Goal: Contribute content: Add original content to the website for others to see

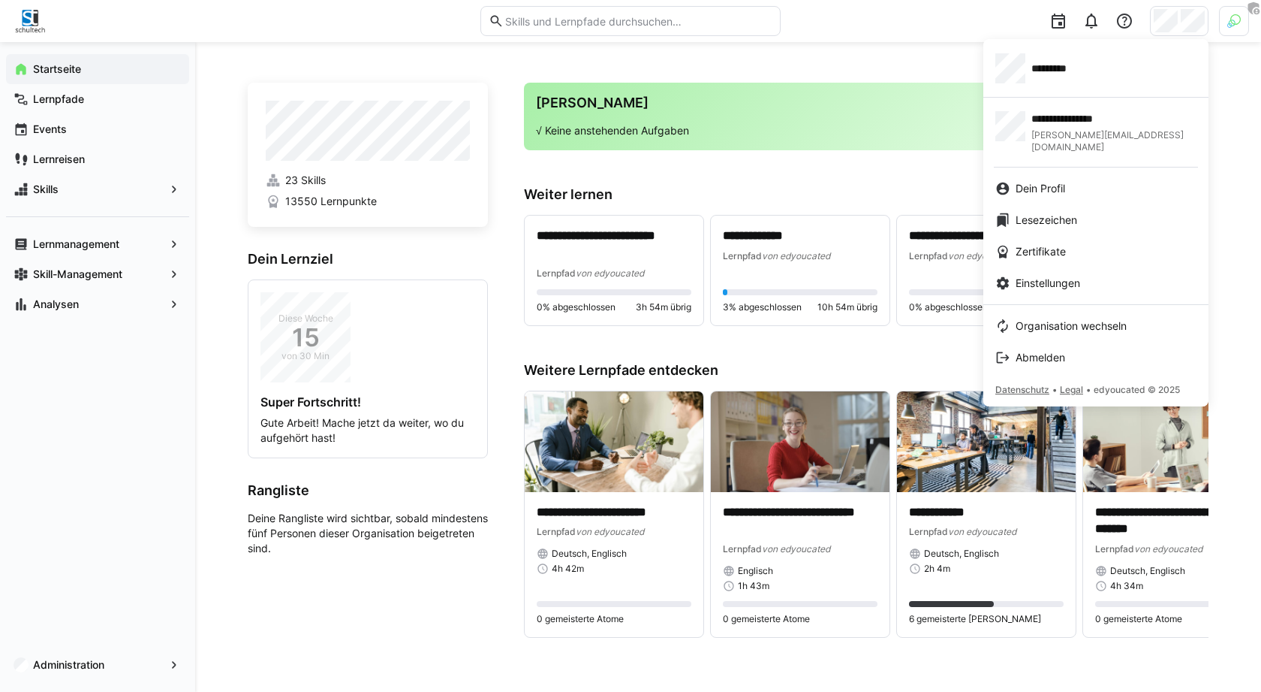
click at [1222, 23] on div at bounding box center [630, 346] width 1261 height 692
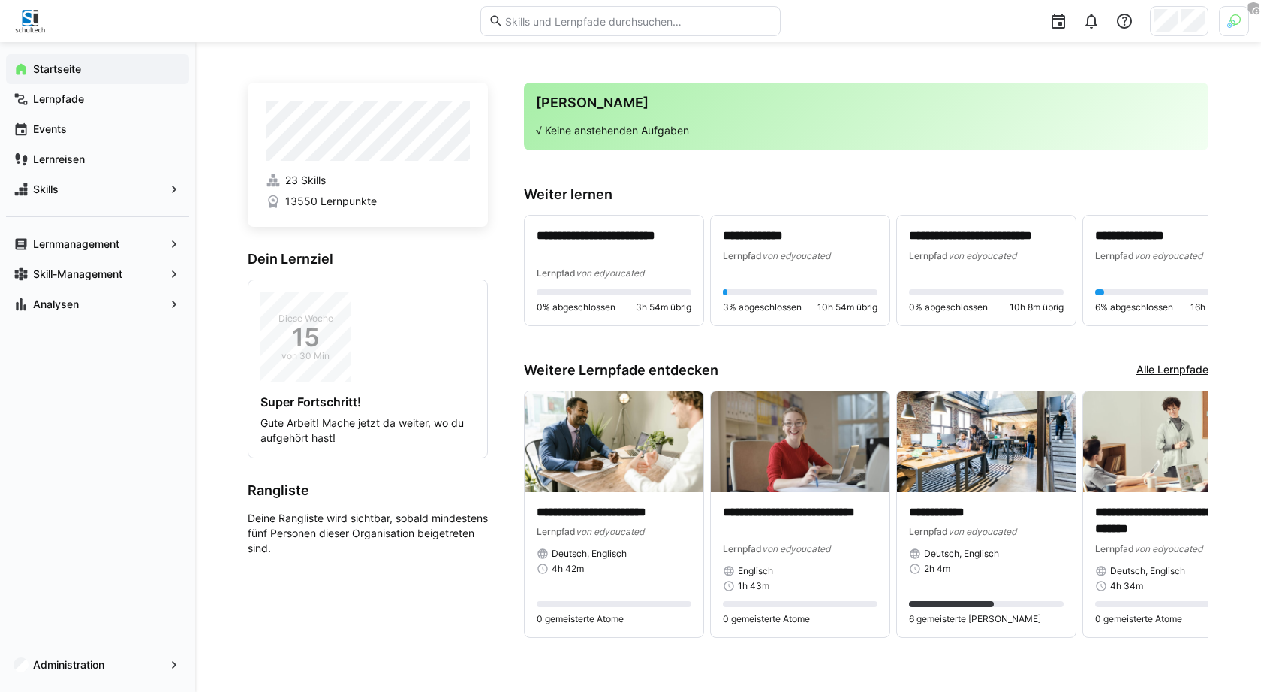
click at [1231, 23] on img at bounding box center [1235, 21] width 14 height 14
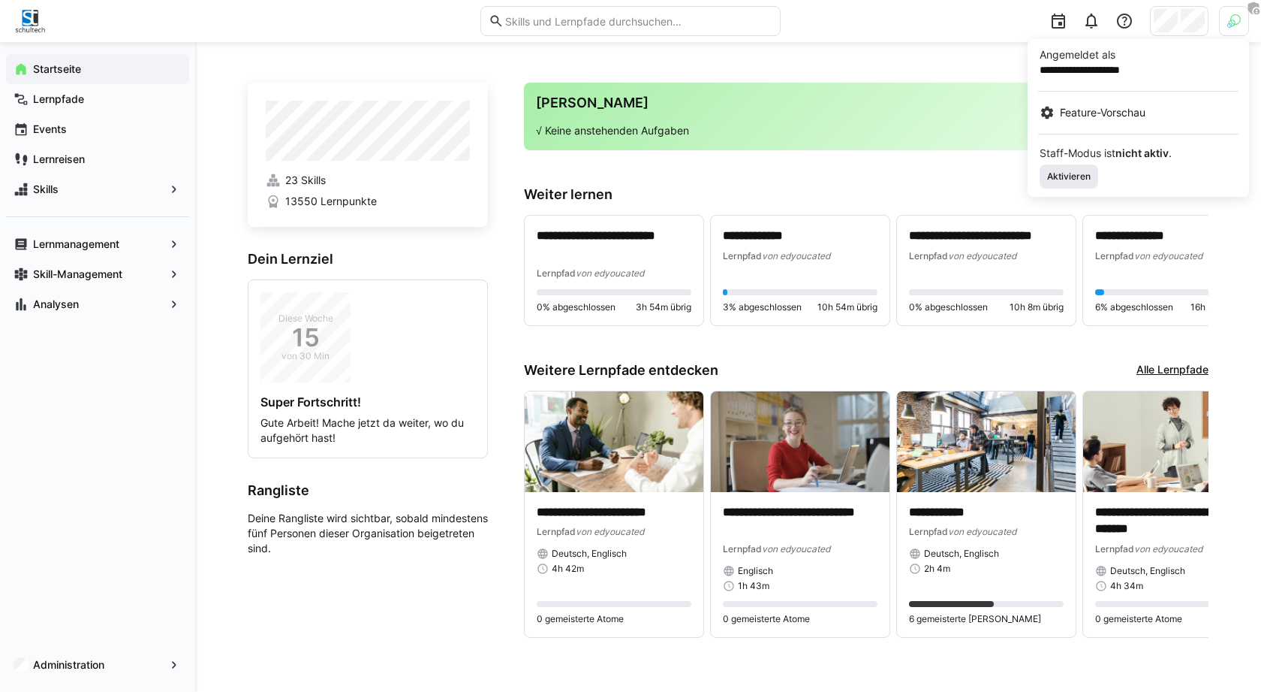
click at [1064, 166] on span "Aktivieren" at bounding box center [1069, 176] width 59 height 24
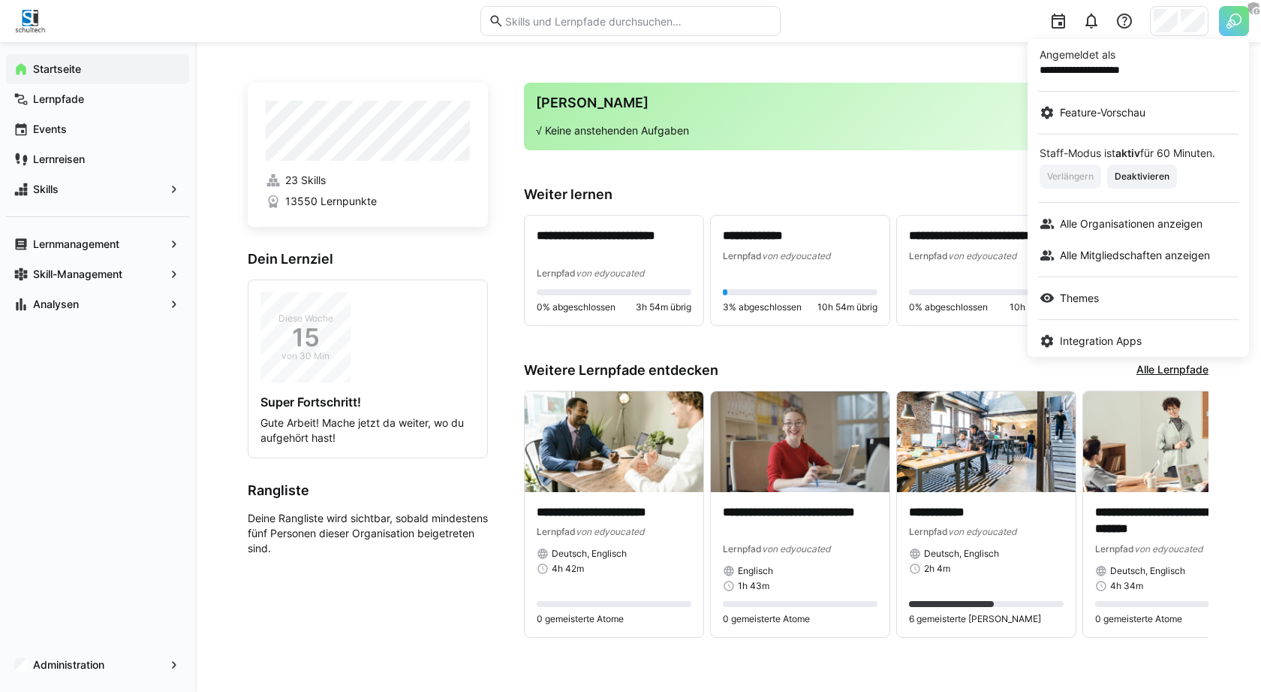
click at [910, 179] on div at bounding box center [630, 346] width 1261 height 692
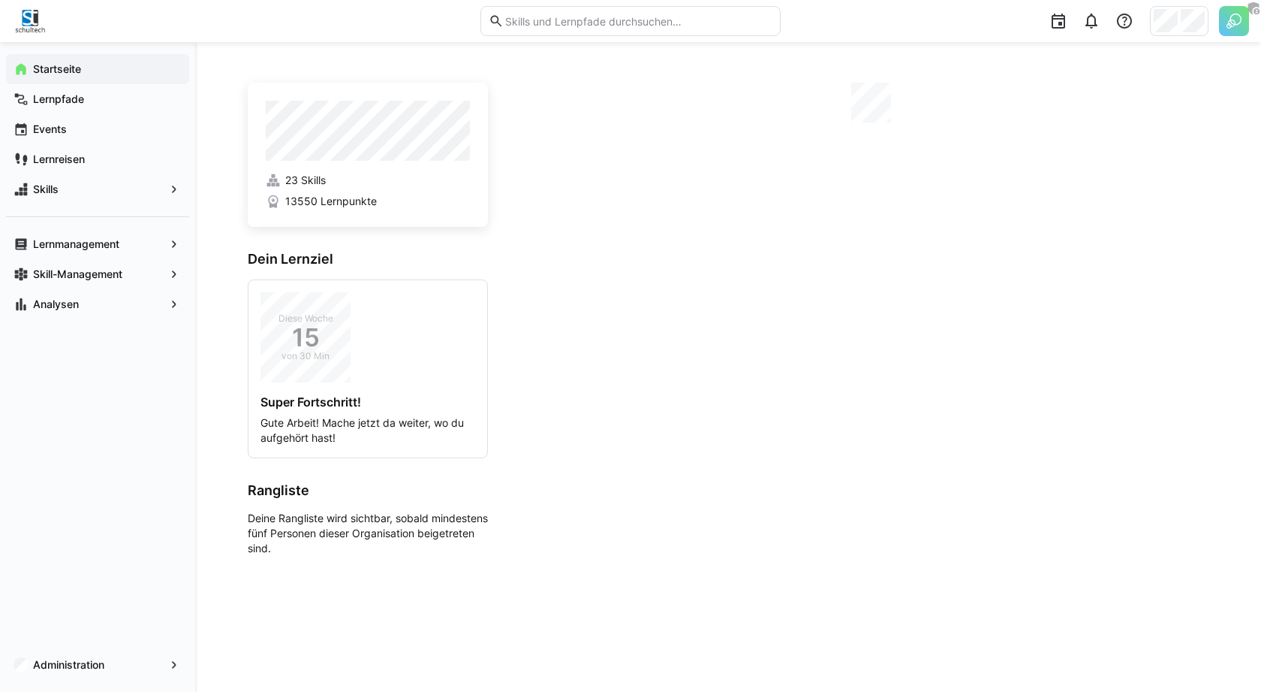
click at [1180, 20] on div at bounding box center [1179, 21] width 59 height 30
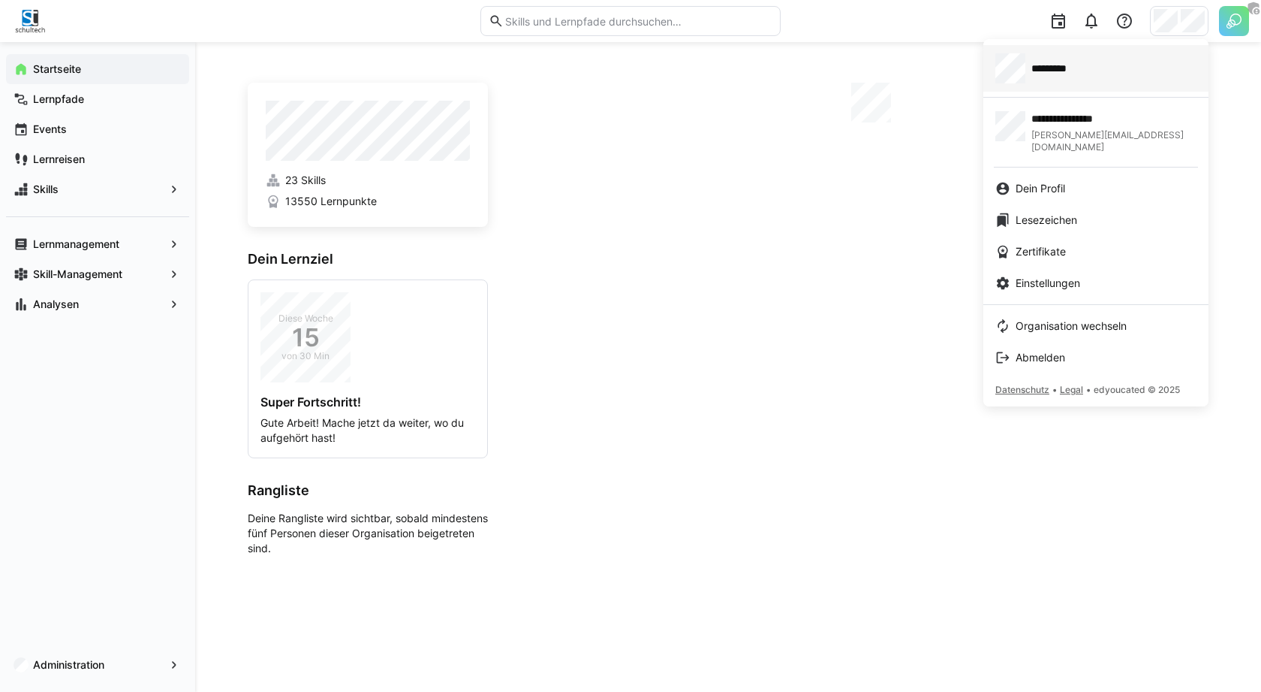
click at [1121, 62] on div "*********" at bounding box center [1096, 68] width 201 height 30
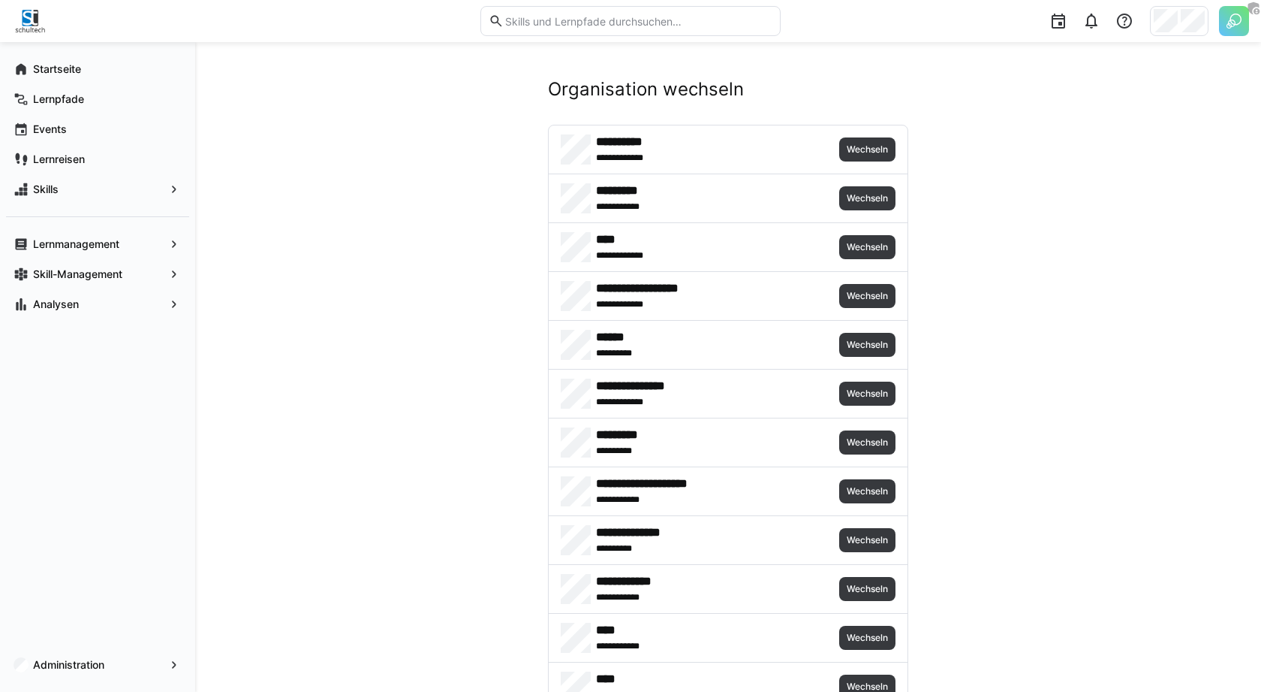
scroll to position [8162, 0]
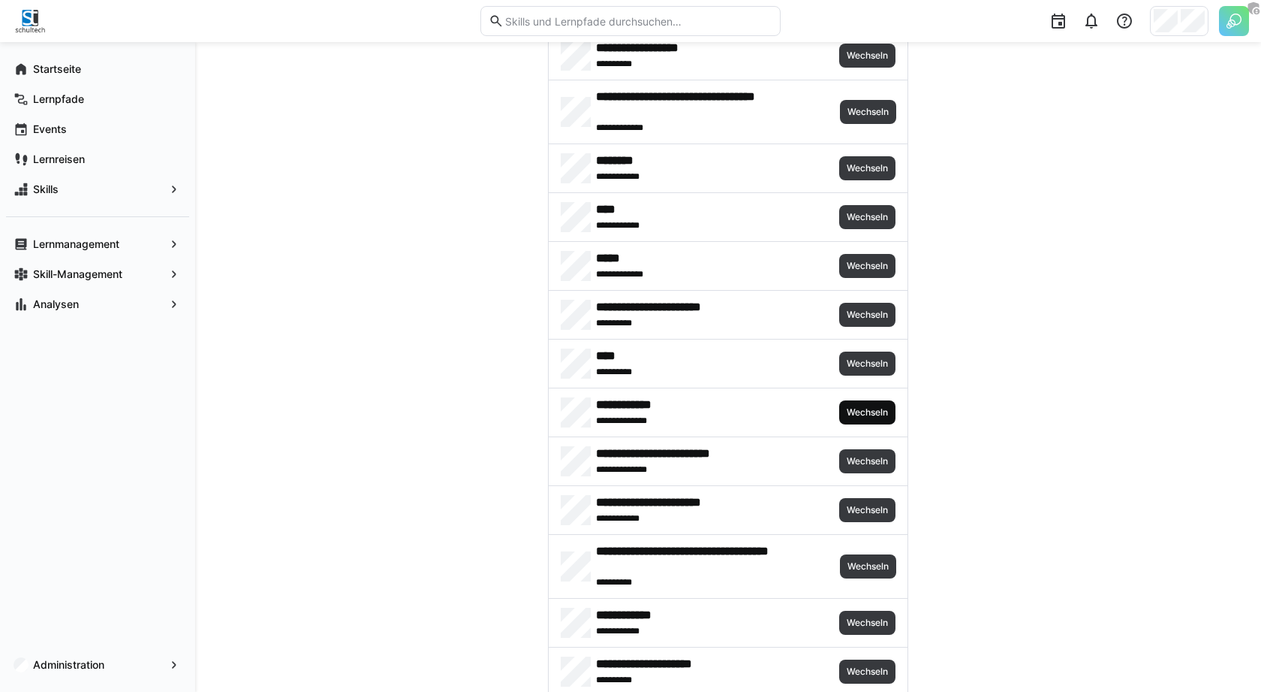
click at [845, 406] on span "Wechseln" at bounding box center [867, 412] width 44 height 12
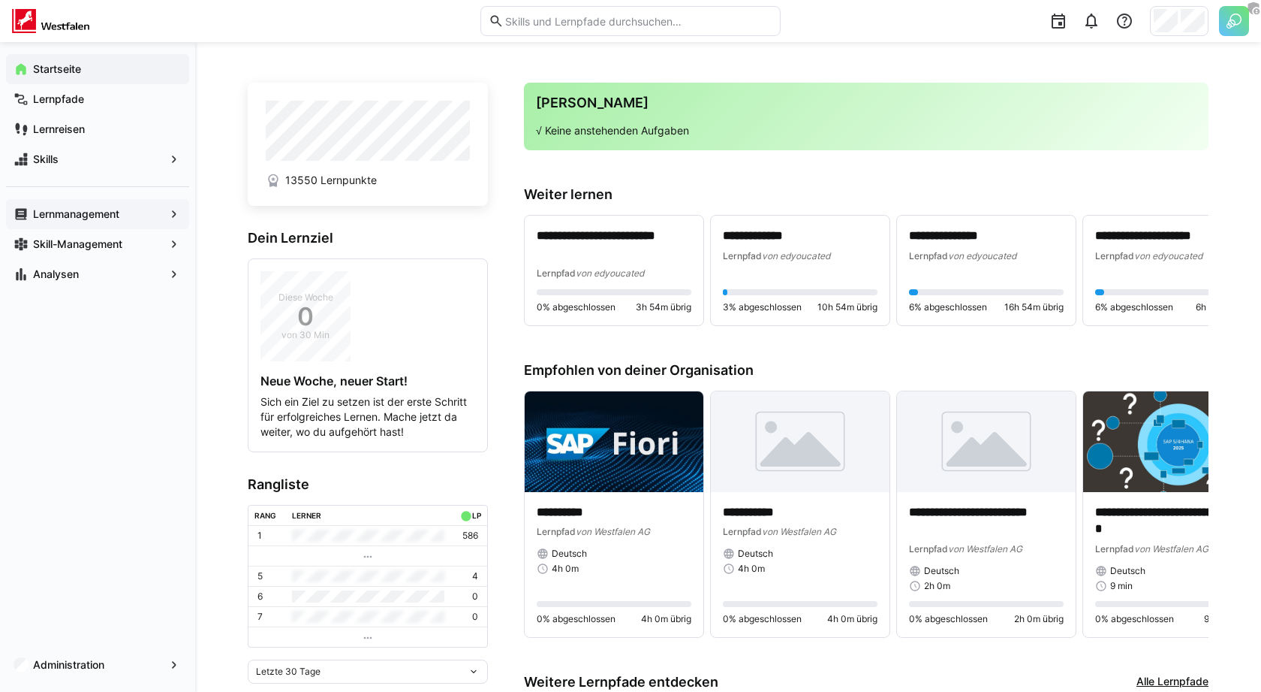
click at [131, 212] on span "Lernmanagement" at bounding box center [98, 213] width 134 height 15
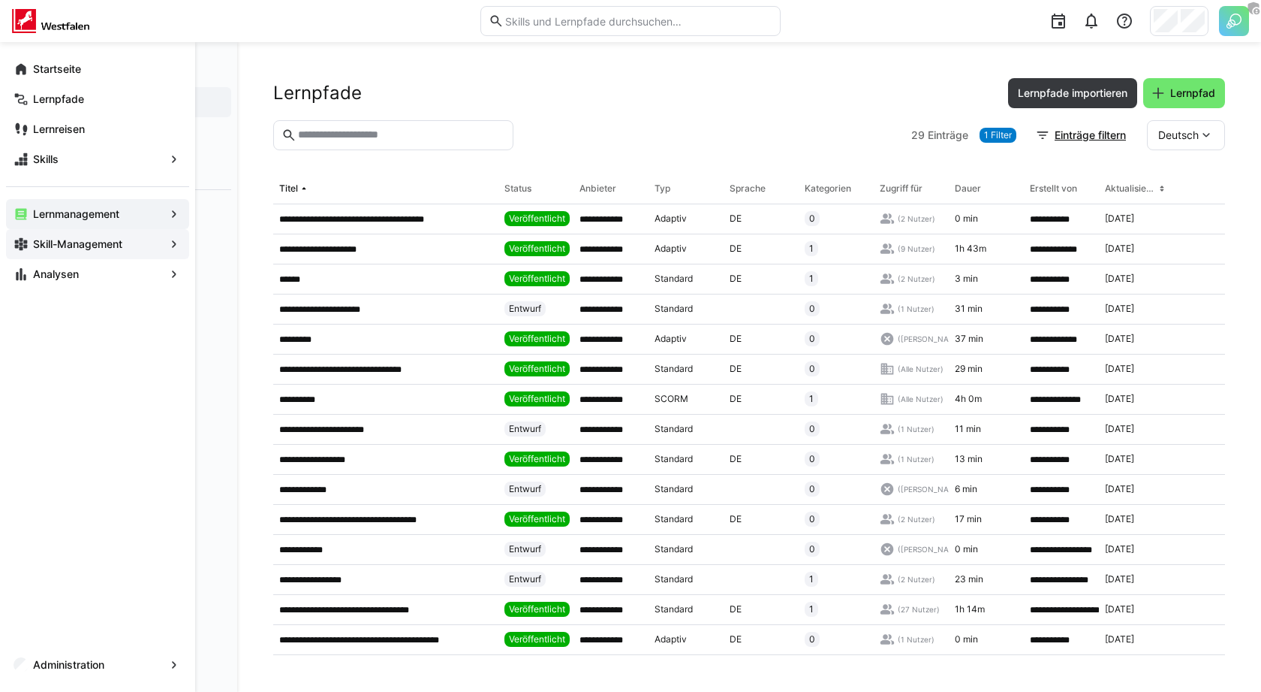
click at [100, 254] on div "Skill-Management" at bounding box center [97, 244] width 183 height 30
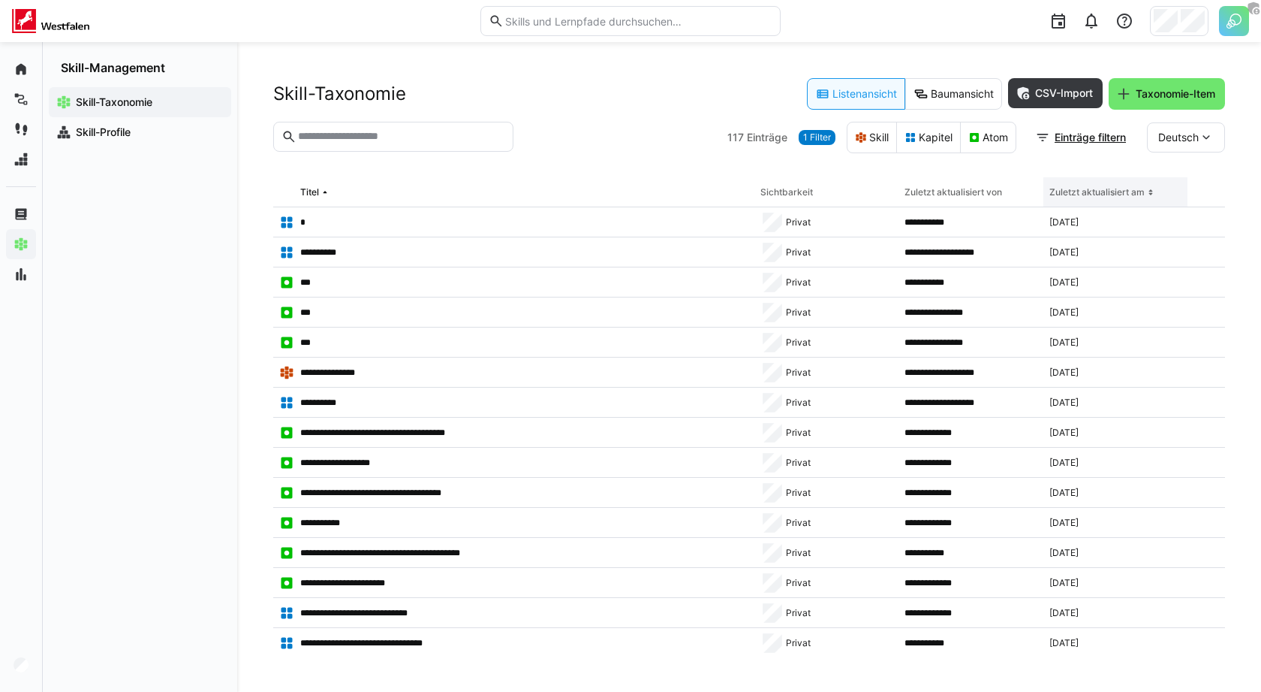
click at [1152, 192] on th "Zuletzt aktualisiert am" at bounding box center [1116, 192] width 144 height 30
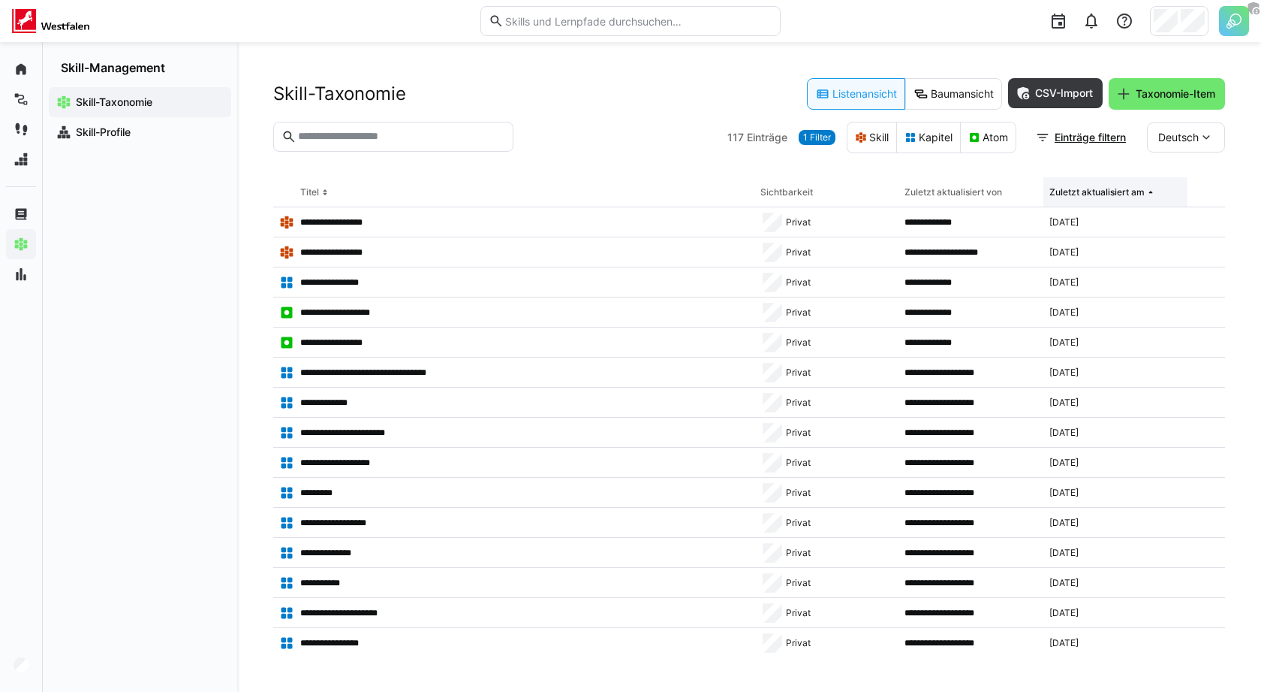
click at [1152, 192] on th "Zuletzt aktualisiert am" at bounding box center [1116, 192] width 144 height 30
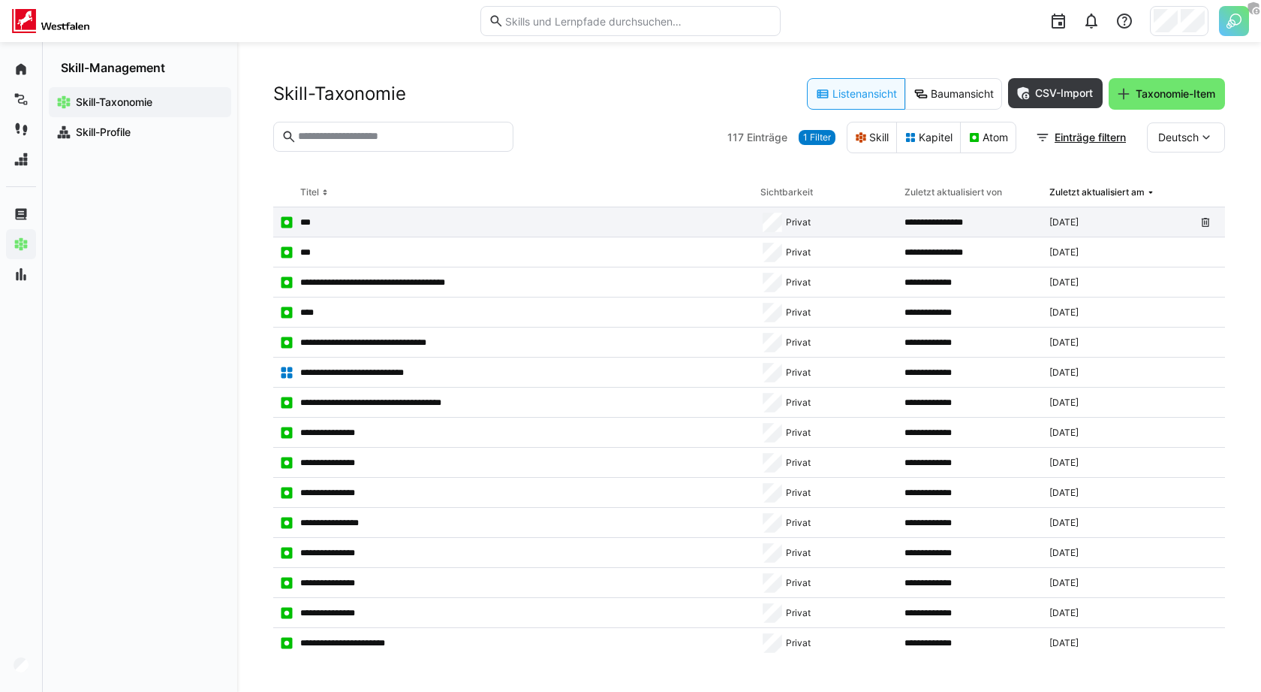
click at [531, 224] on app-table-first-column "***" at bounding box center [513, 222] width 469 height 15
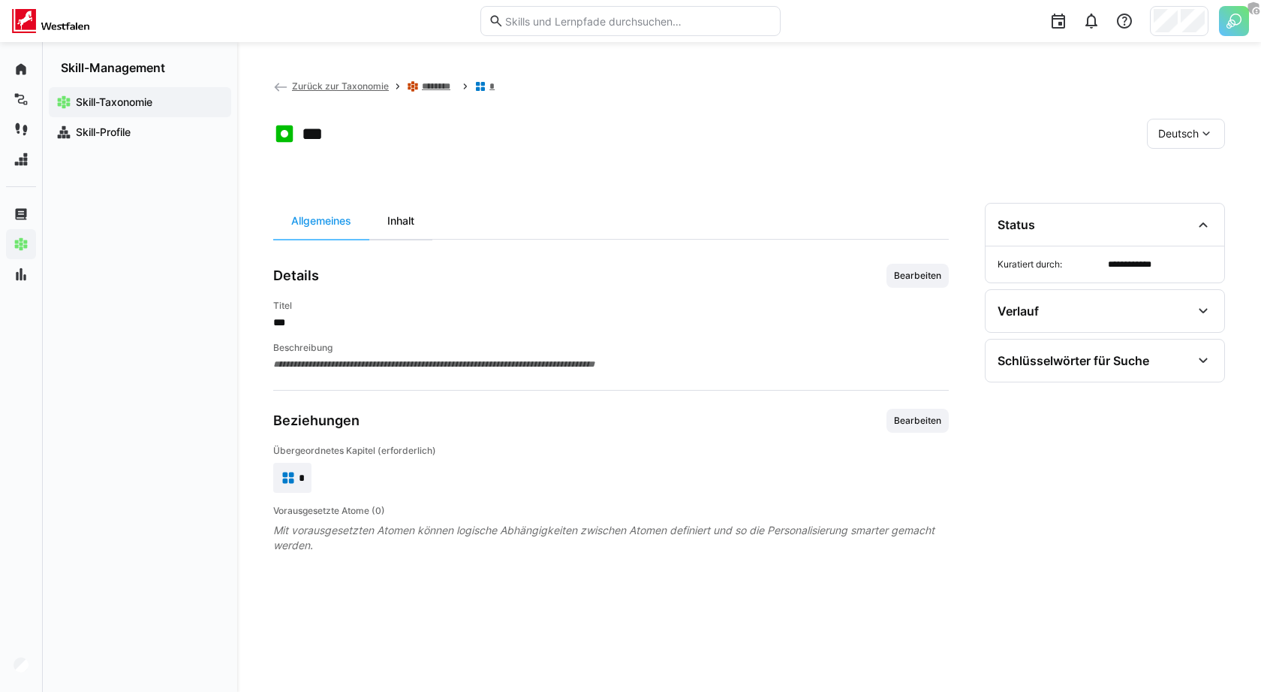
click at [390, 216] on div "Inhalt" at bounding box center [400, 221] width 63 height 36
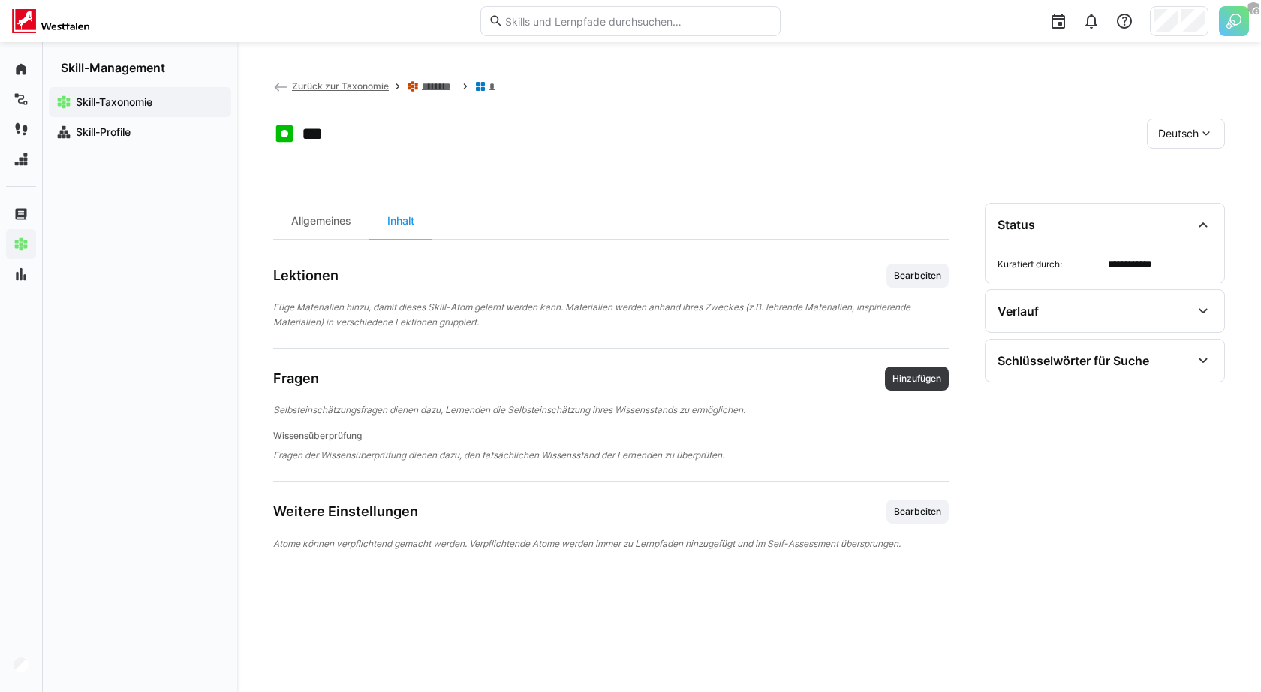
click at [883, 382] on div "Fragen Hinzufügen" at bounding box center [611, 378] width 676 height 24
click at [908, 380] on span "Hinzufügen" at bounding box center [917, 378] width 52 height 12
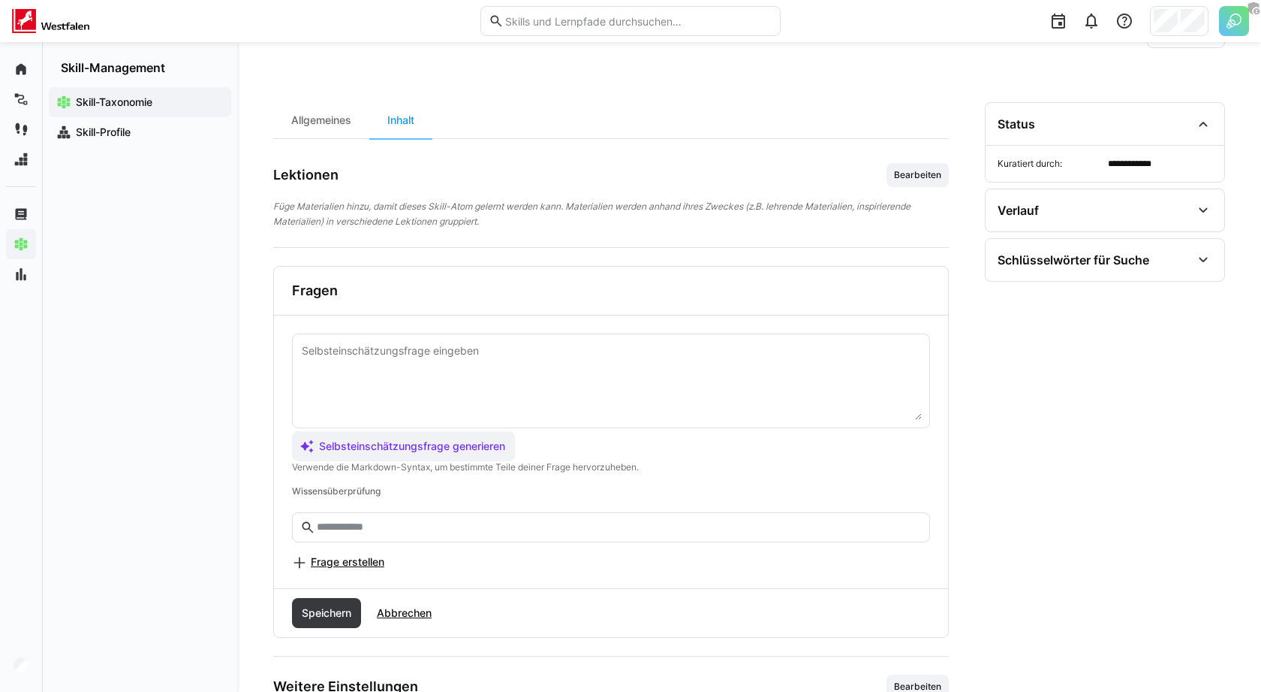
scroll to position [165, 0]
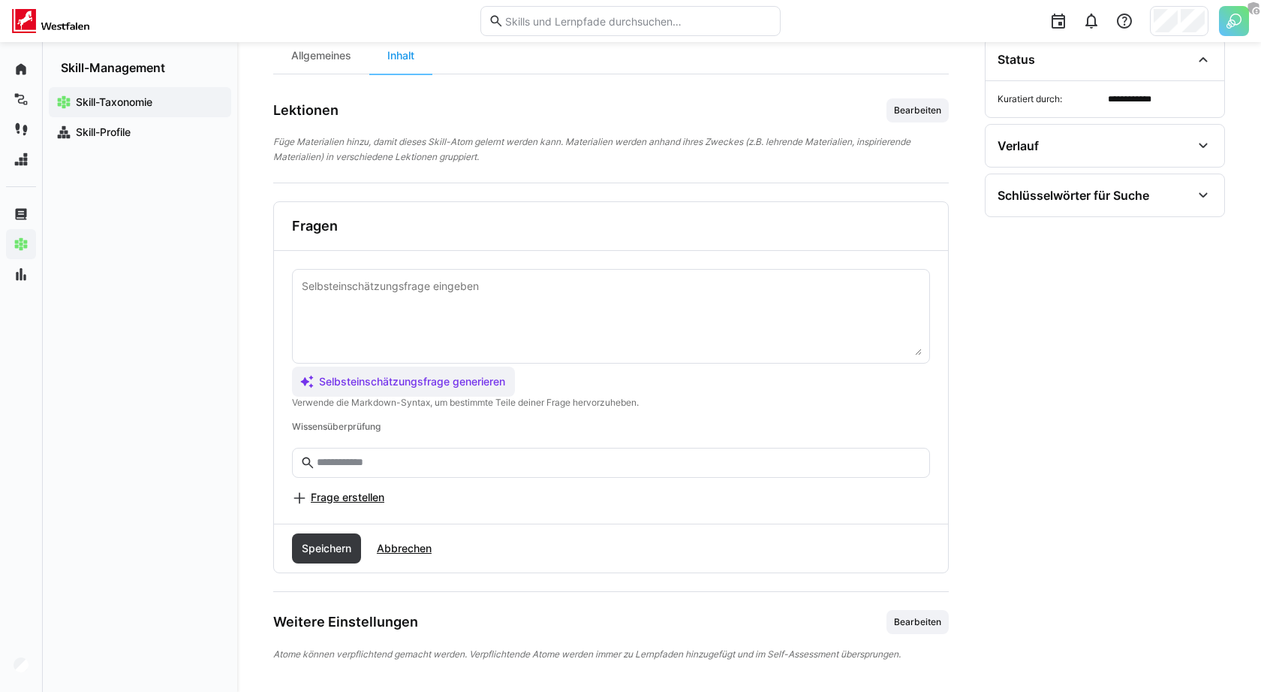
click at [366, 500] on span "Frage erstellen" at bounding box center [348, 497] width 74 height 15
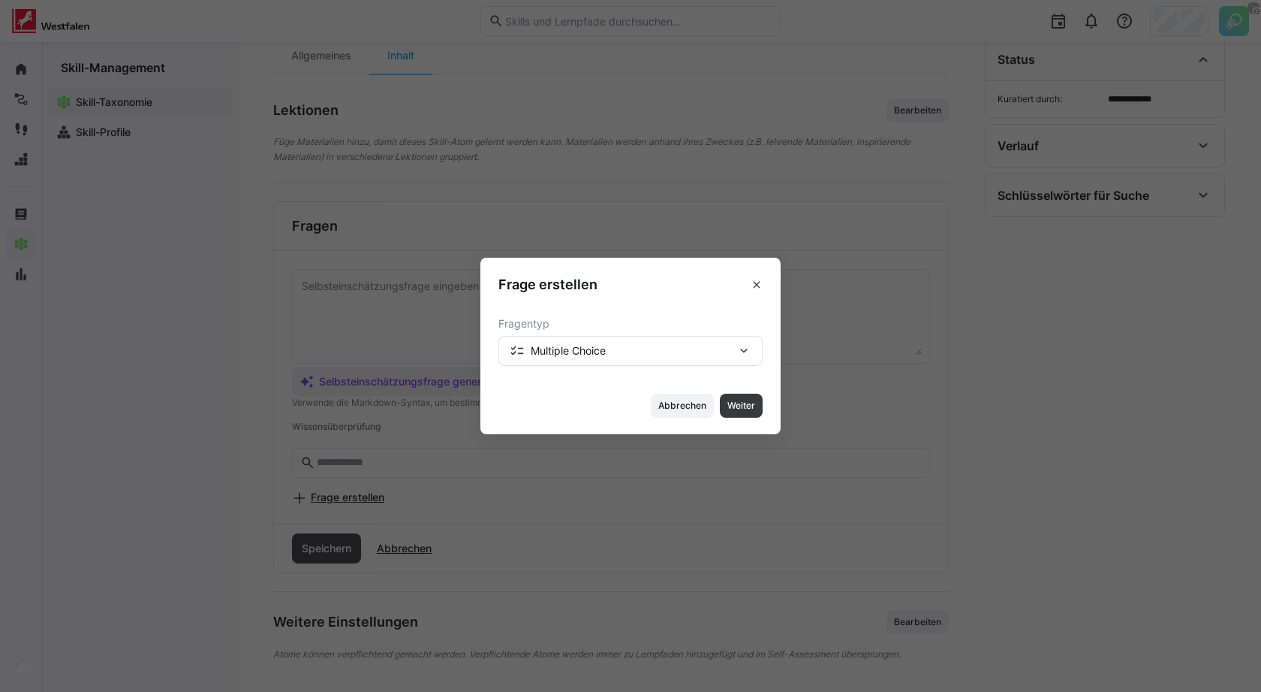
click at [604, 362] on div "Multiple Choice" at bounding box center [631, 351] width 264 height 30
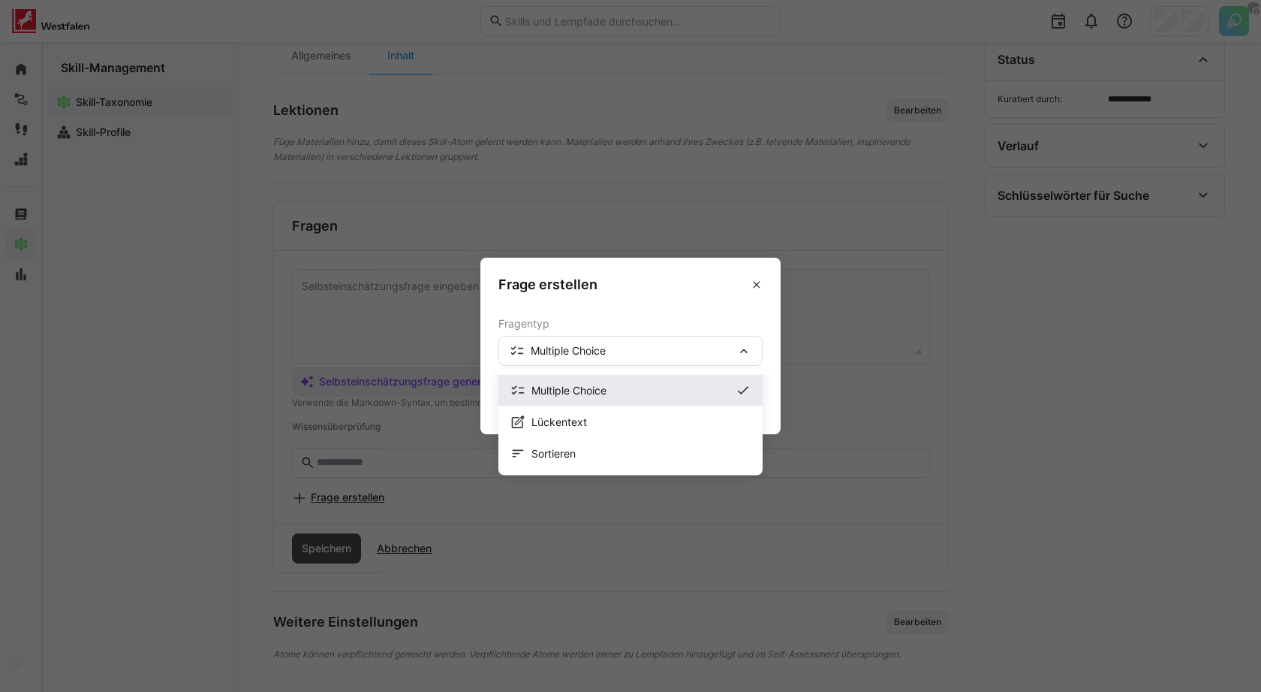
click at [719, 394] on span "Multiple Choice" at bounding box center [631, 390] width 198 height 15
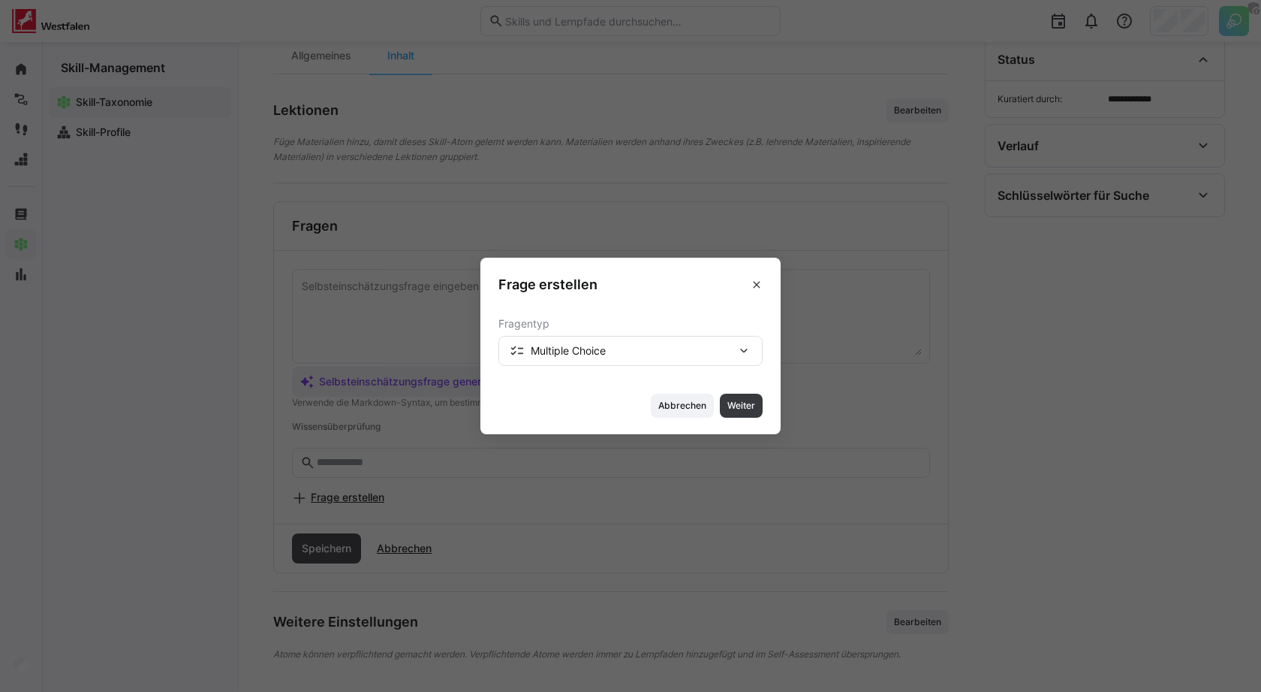
click at [780, 415] on footer "Abbrechen Weiter" at bounding box center [631, 406] width 300 height 56
click at [740, 414] on span "Weiter" at bounding box center [741, 405] width 43 height 24
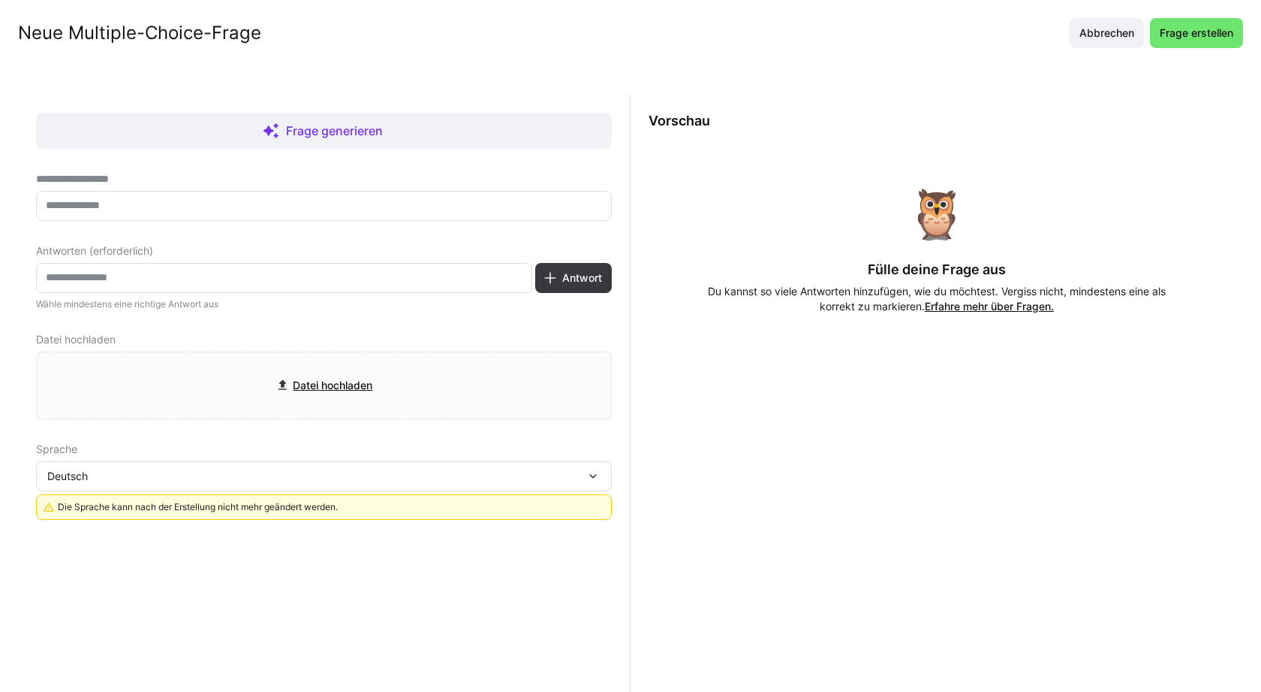
click at [381, 207] on input "text" at bounding box center [323, 206] width 559 height 14
type input "****"
type input "*"
click at [568, 275] on span "Antwort" at bounding box center [582, 277] width 44 height 15
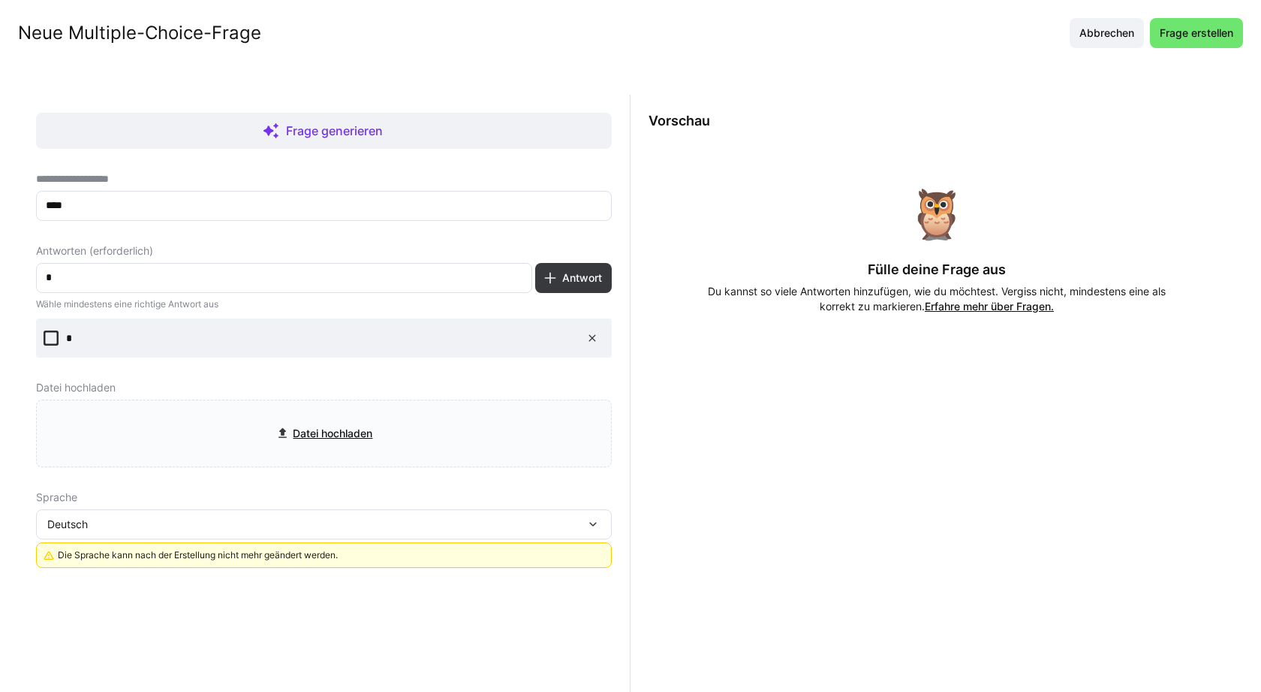
click at [306, 273] on input "*" at bounding box center [284, 278] width 480 height 14
type input "*"
click at [537, 265] on span "Antwort" at bounding box center [573, 278] width 77 height 30
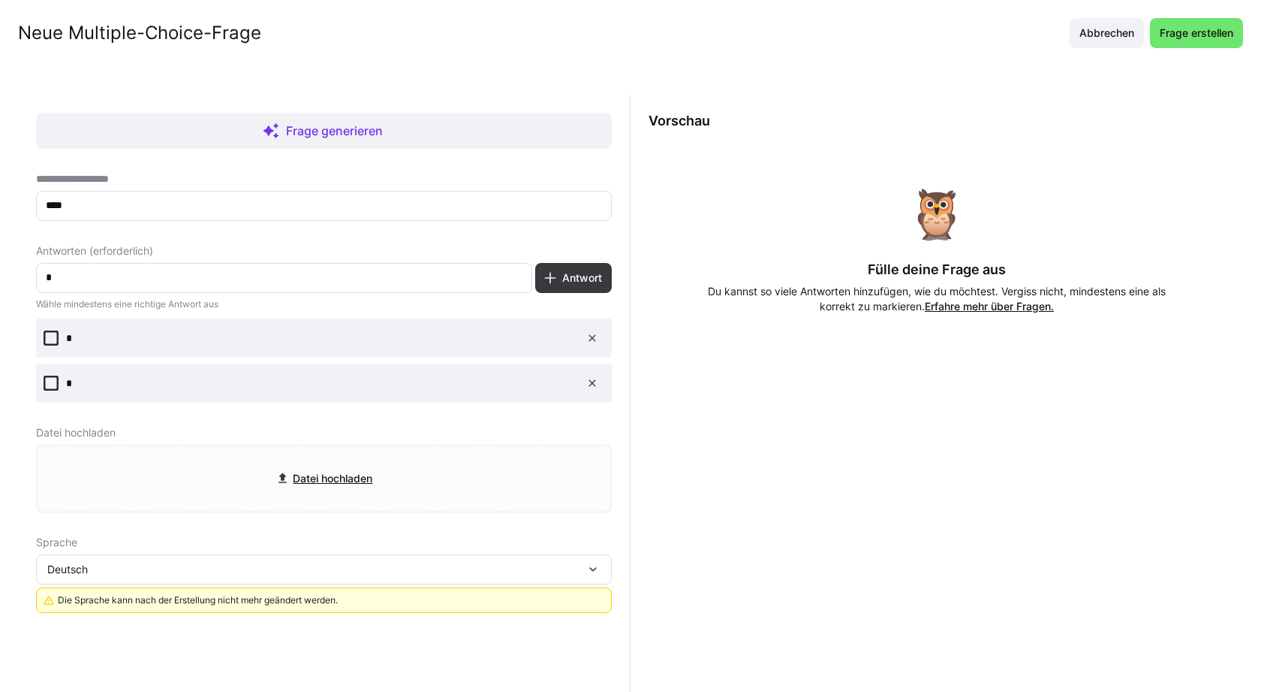
click at [40, 336] on eds-checkbox "*" at bounding box center [324, 337] width 576 height 39
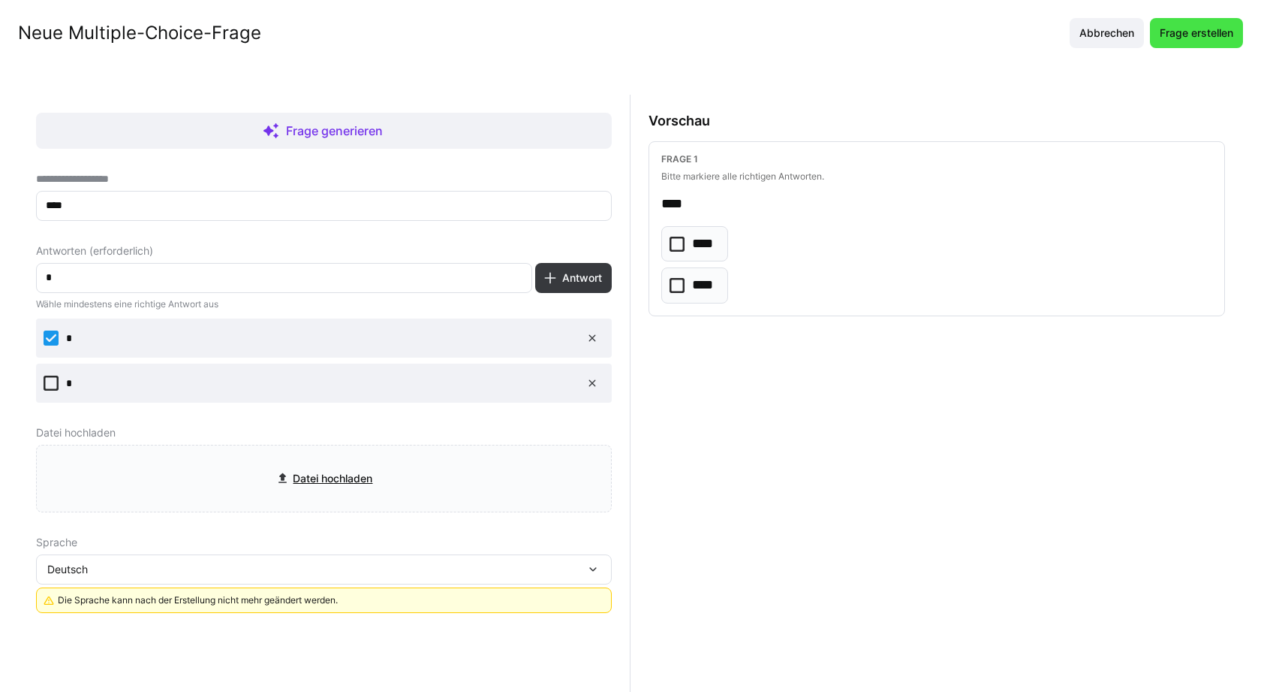
click at [1202, 20] on span "Frage erstellen" at bounding box center [1196, 33] width 93 height 30
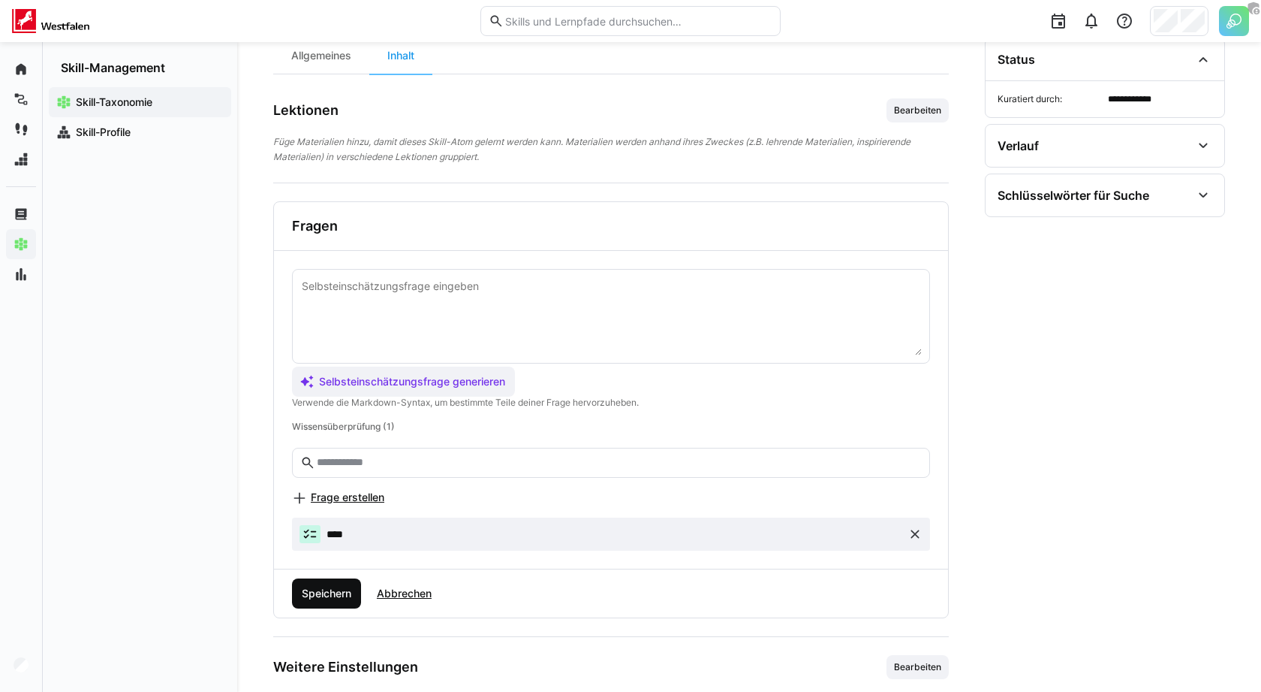
click at [335, 587] on span "Speichern" at bounding box center [327, 593] width 54 height 15
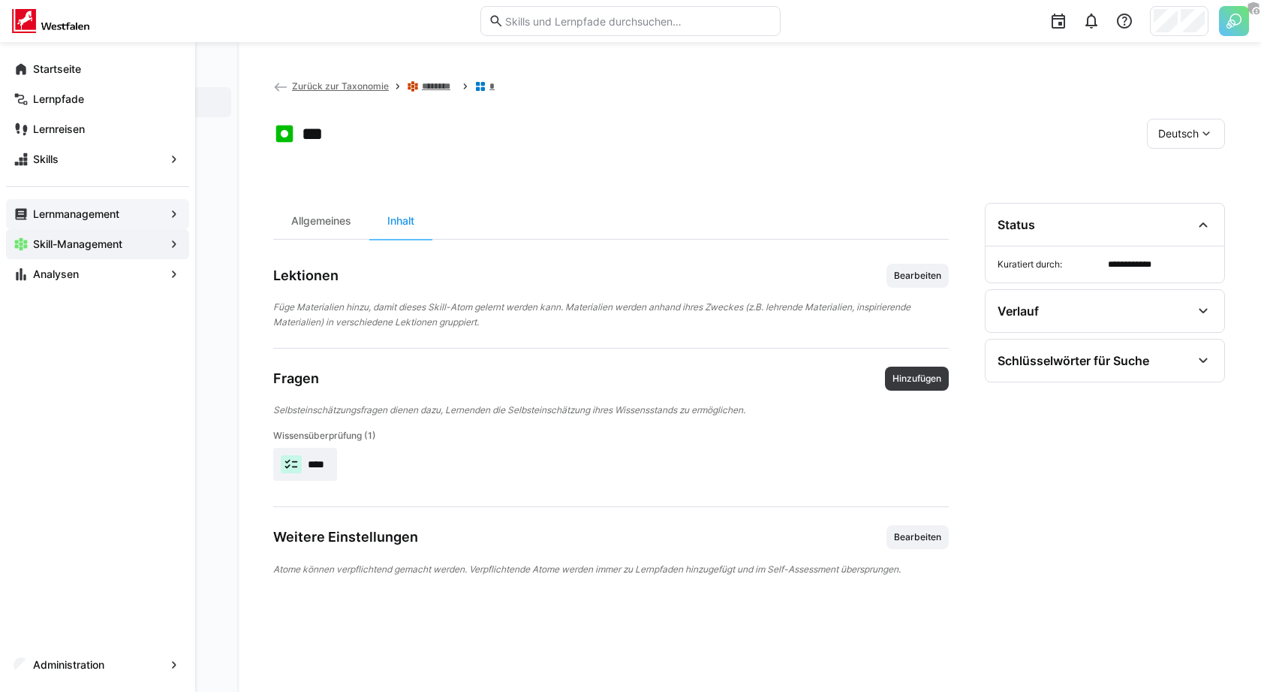
click at [0, 0] on app-navigation-label "Lernmanagement" at bounding box center [0, 0] width 0 height 0
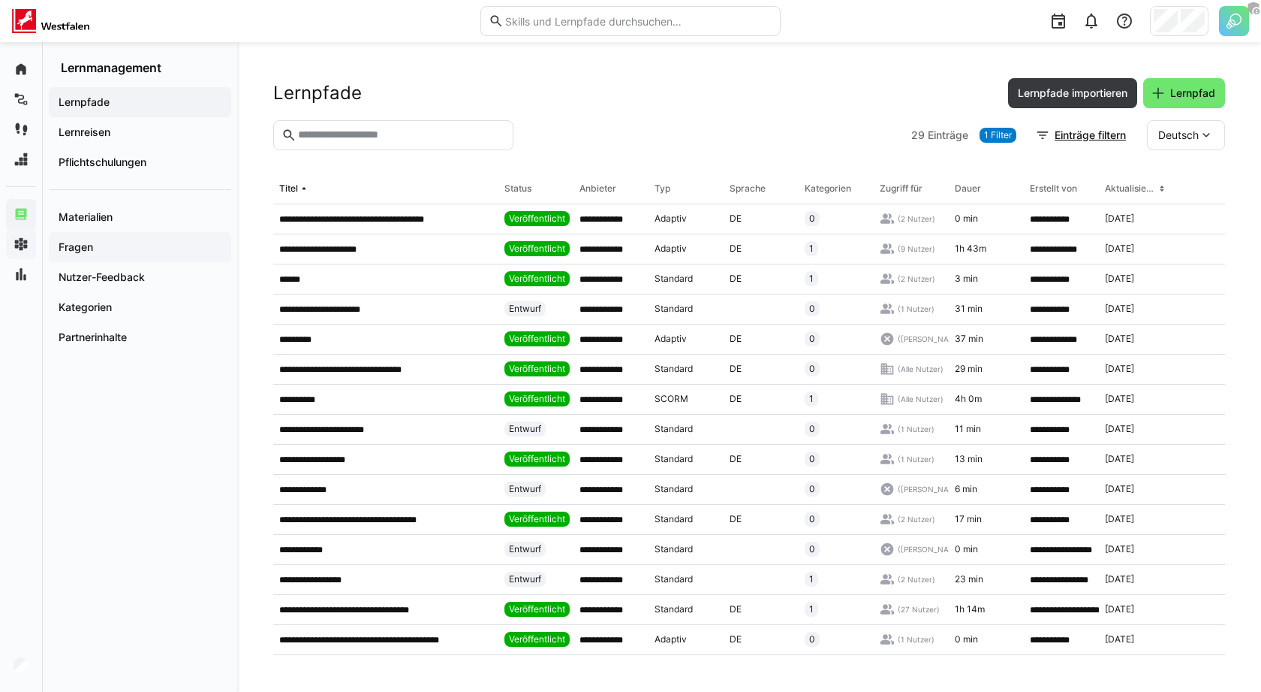
click at [122, 252] on span "Fragen" at bounding box center [139, 247] width 167 height 15
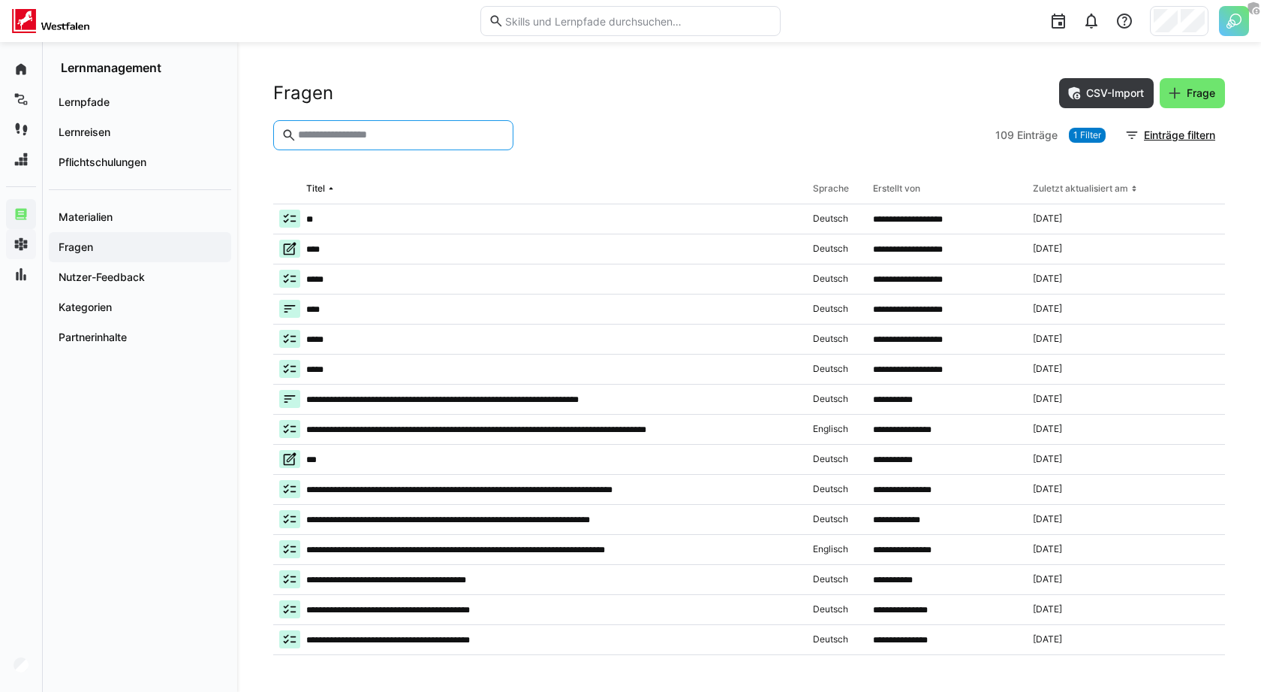
click at [352, 134] on input "text" at bounding box center [401, 135] width 209 height 14
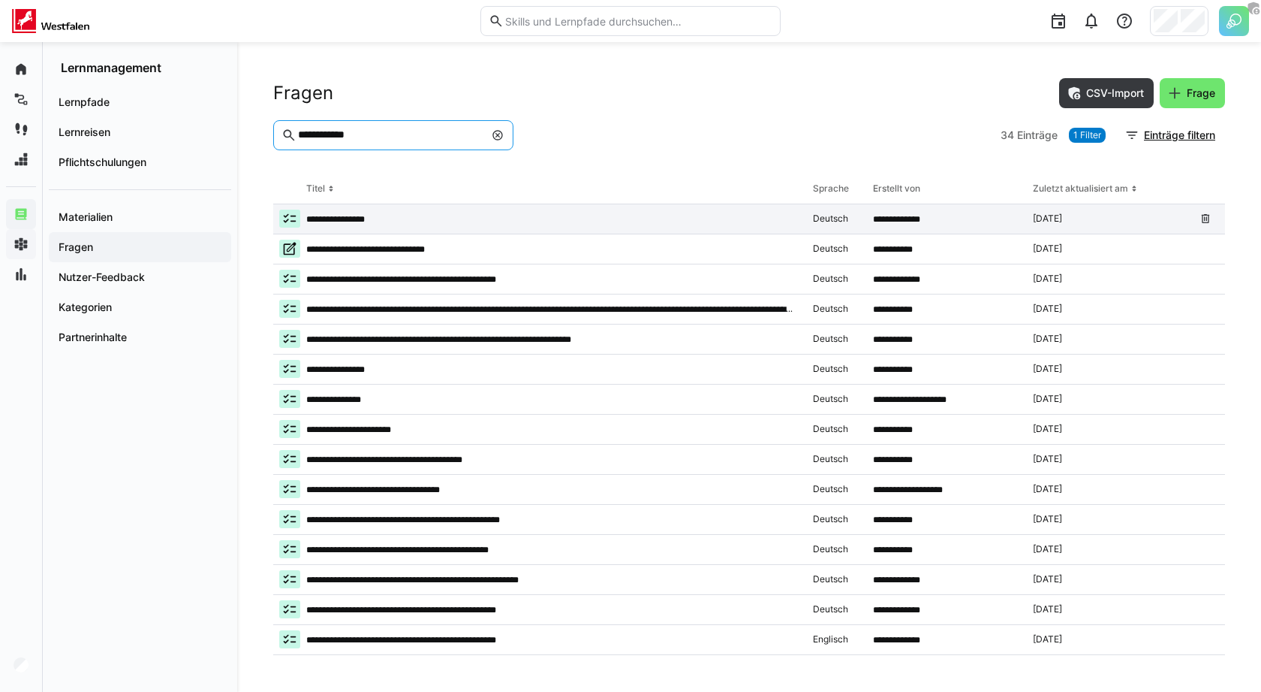
type input "**********"
click at [558, 225] on app-table-first-column "**********" at bounding box center [540, 218] width 522 height 18
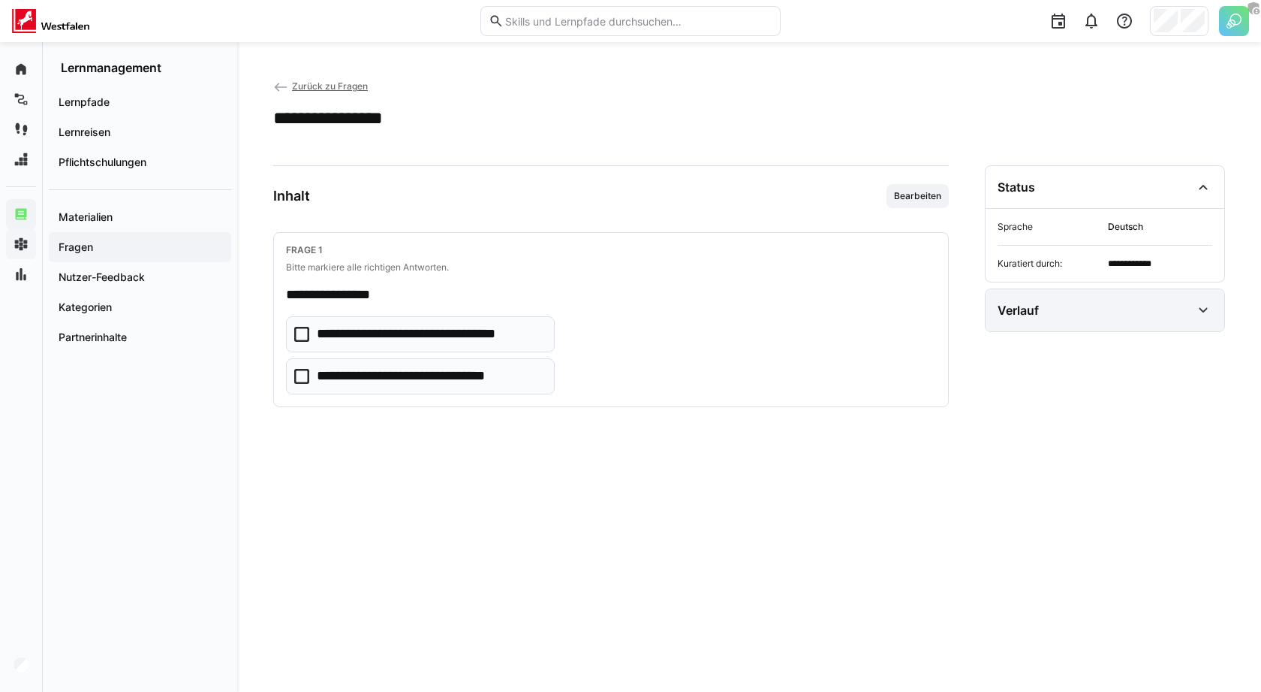
click at [1147, 306] on div "Verlauf" at bounding box center [1095, 310] width 194 height 18
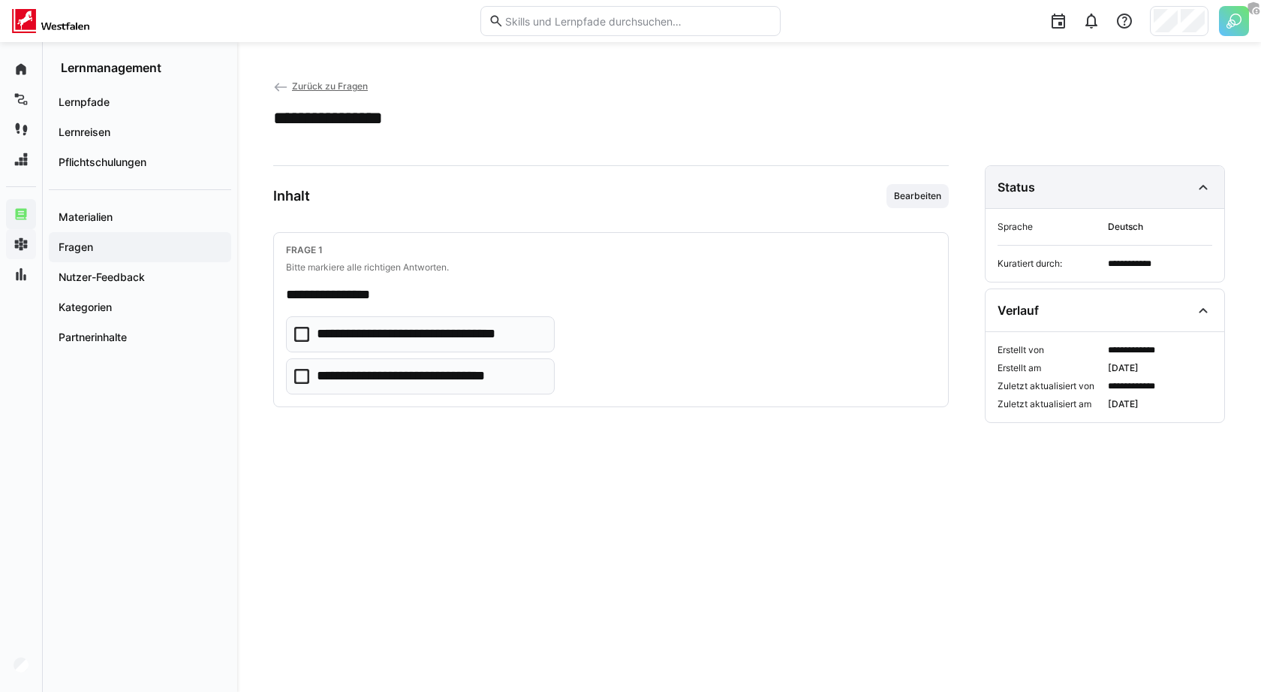
click at [1184, 201] on div "Status" at bounding box center [1105, 187] width 239 height 42
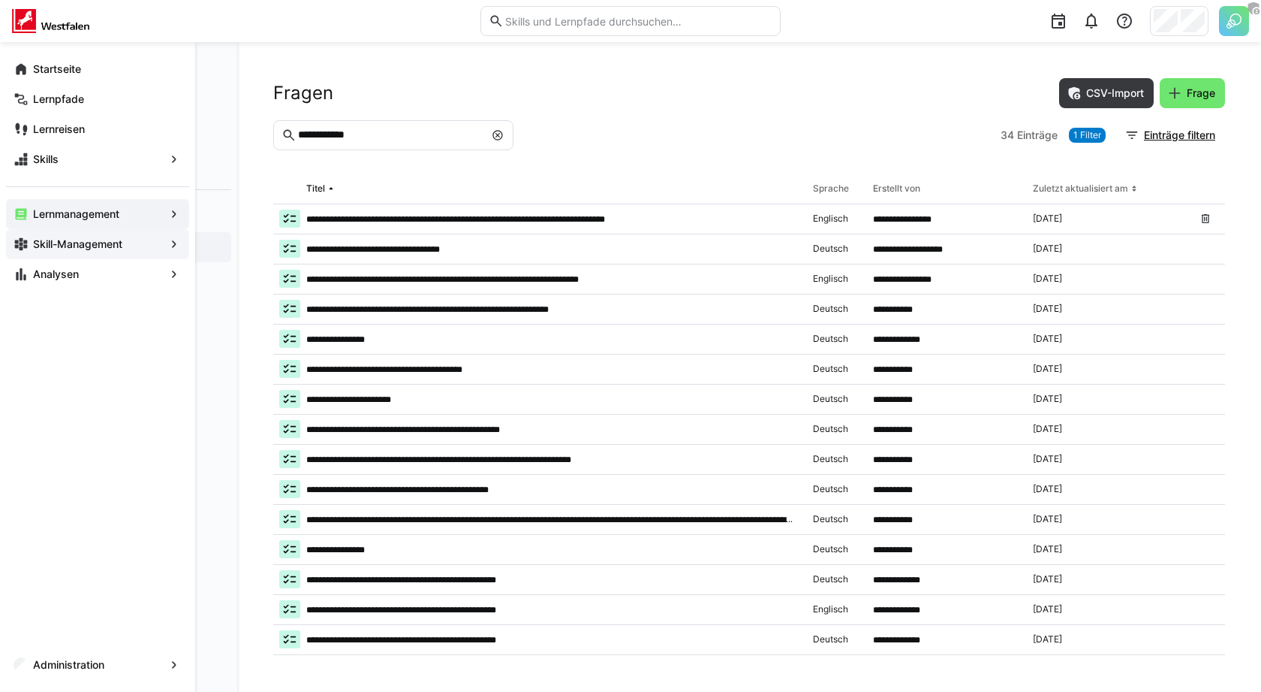
click at [0, 0] on app-navigation-label "Skill-Management" at bounding box center [0, 0] width 0 height 0
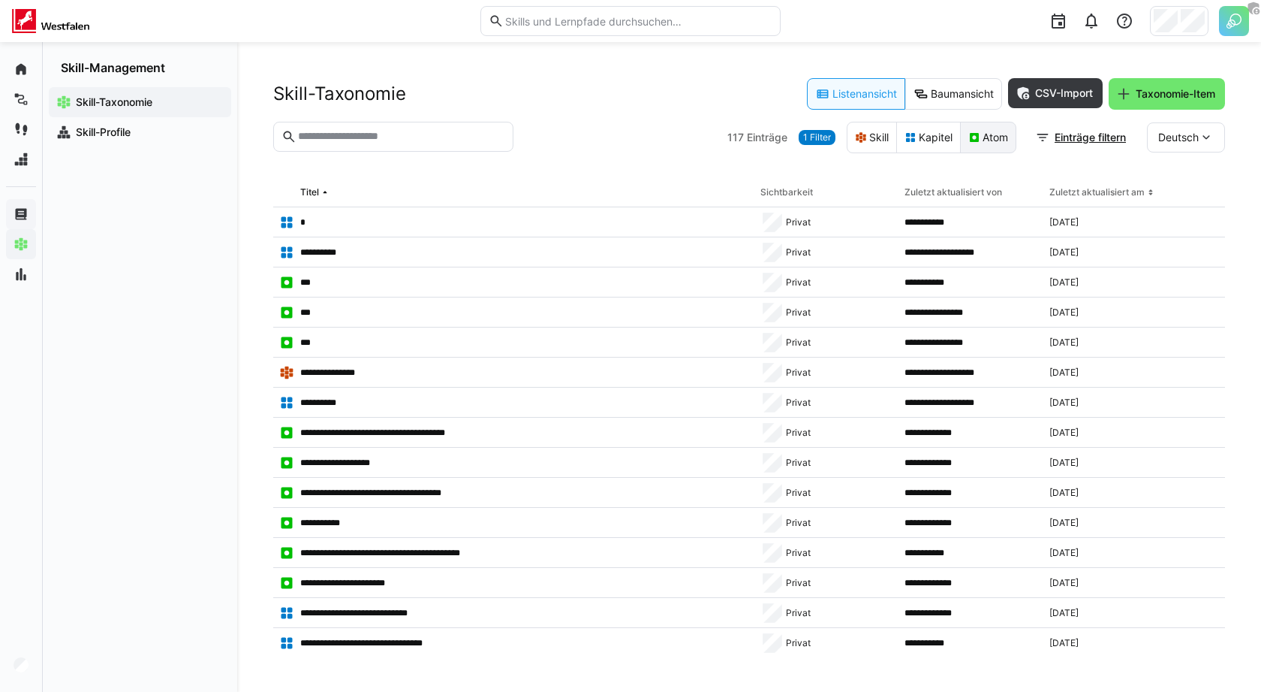
click at [987, 141] on eds-button-option "Atom" at bounding box center [988, 138] width 56 height 32
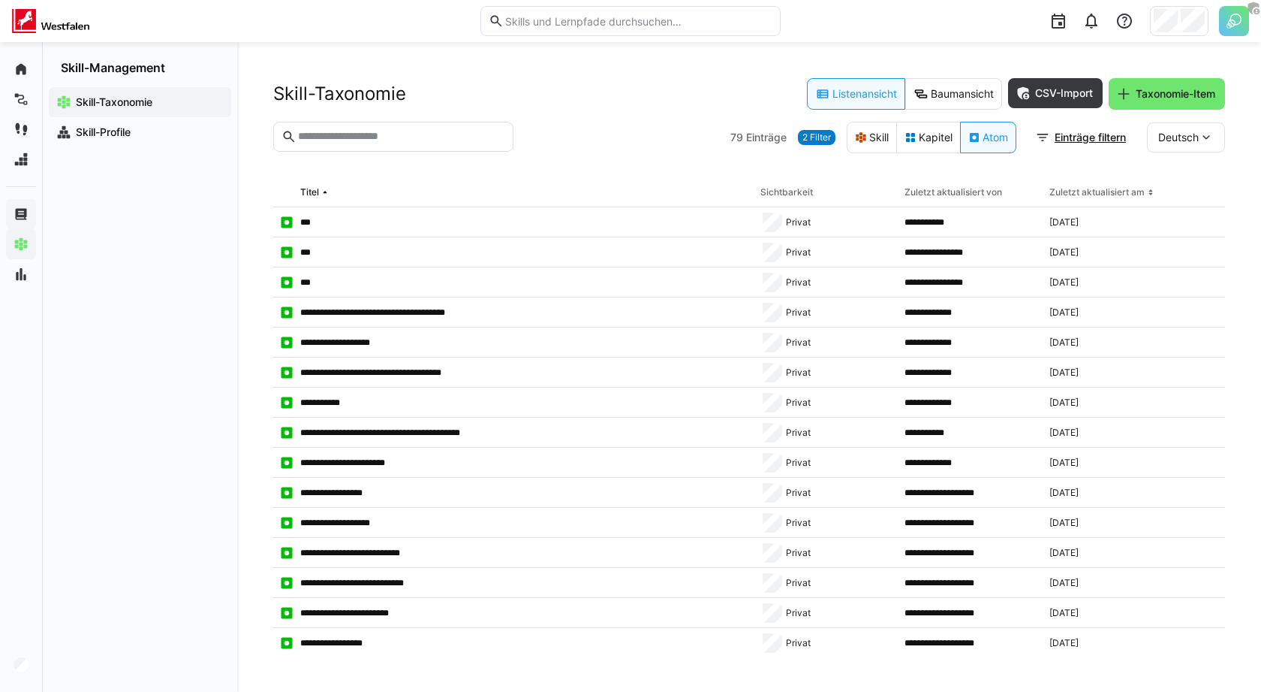
click at [817, 135] on span "2 Filter" at bounding box center [817, 137] width 29 height 12
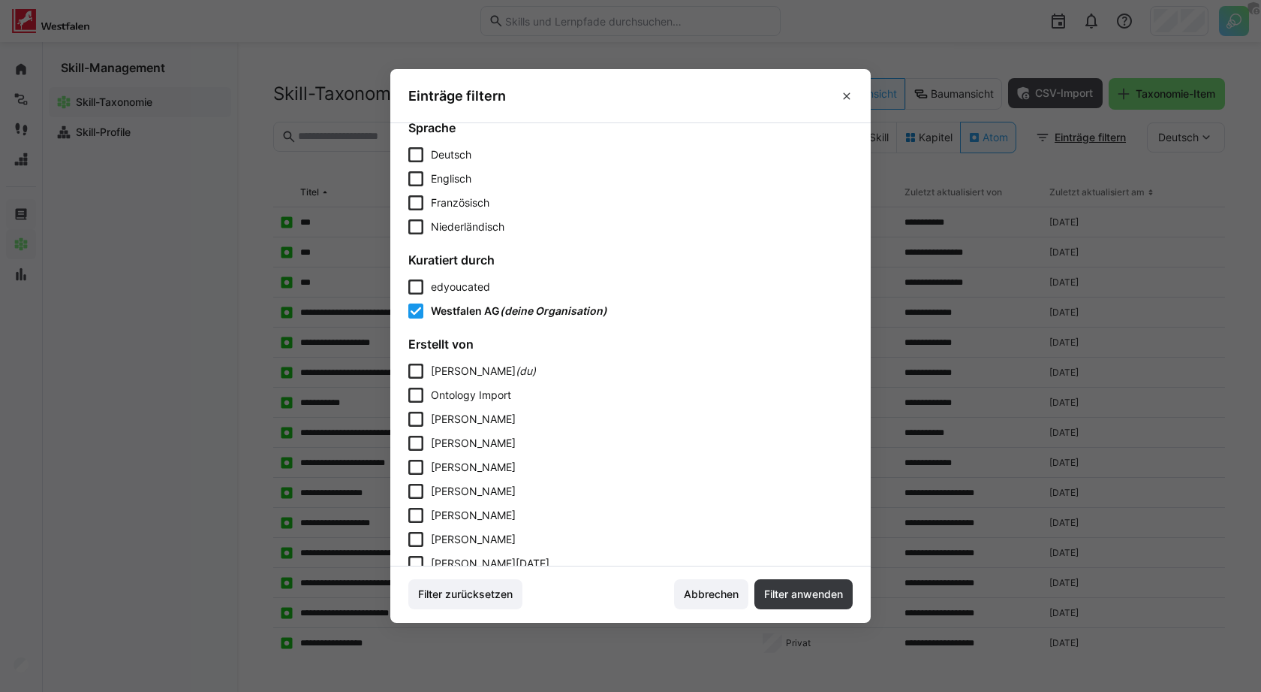
scroll to position [116, 0]
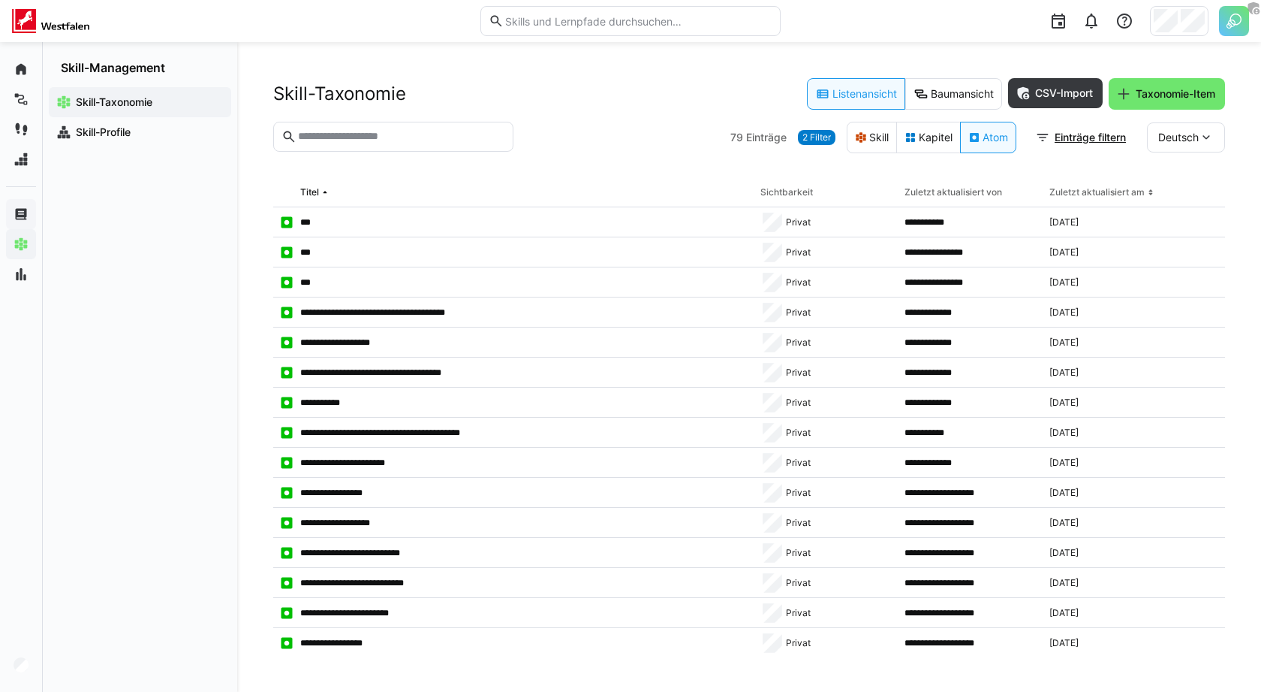
click at [381, 145] on eds-input at bounding box center [393, 137] width 240 height 30
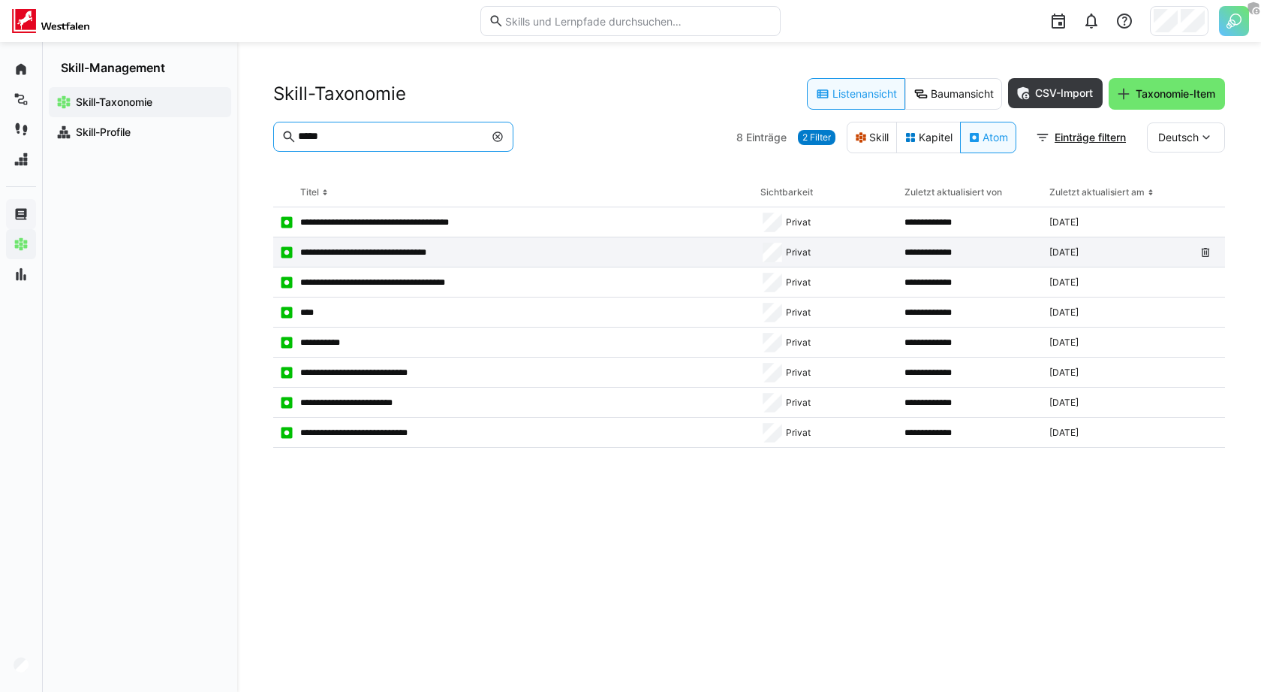
type input "*****"
click at [333, 245] on app-table-first-column "**********" at bounding box center [513, 252] width 469 height 15
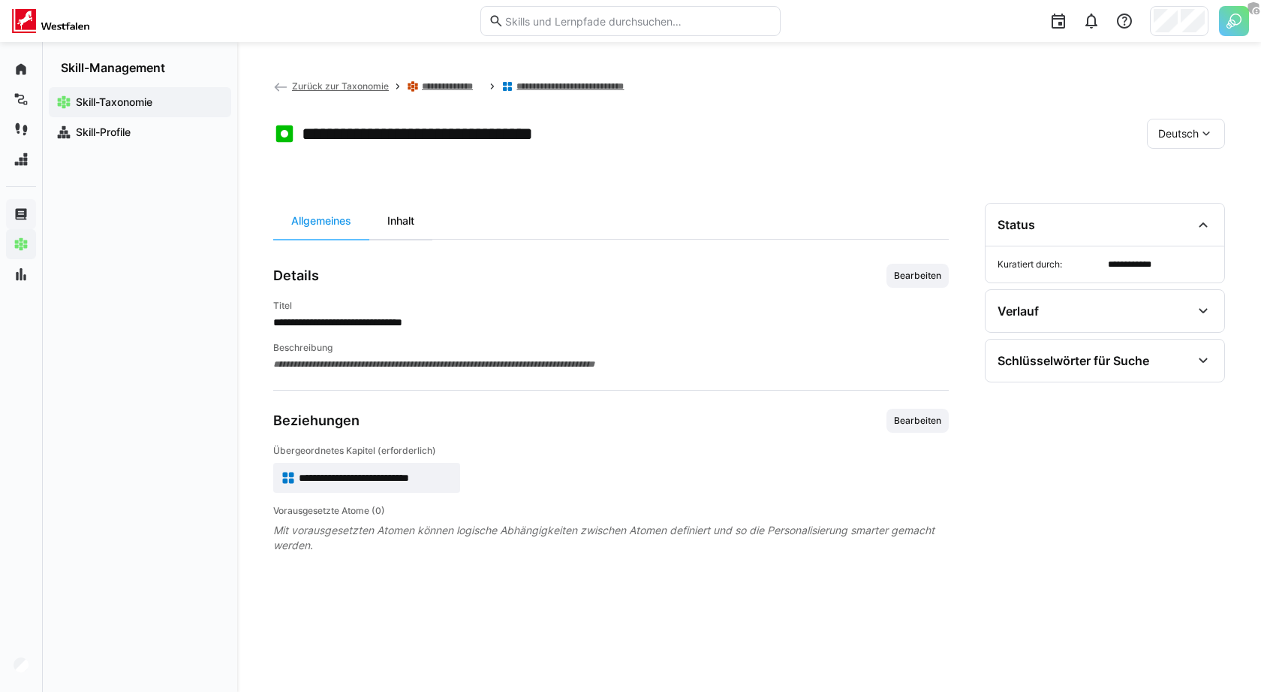
click at [413, 227] on div "Inhalt" at bounding box center [400, 221] width 63 height 36
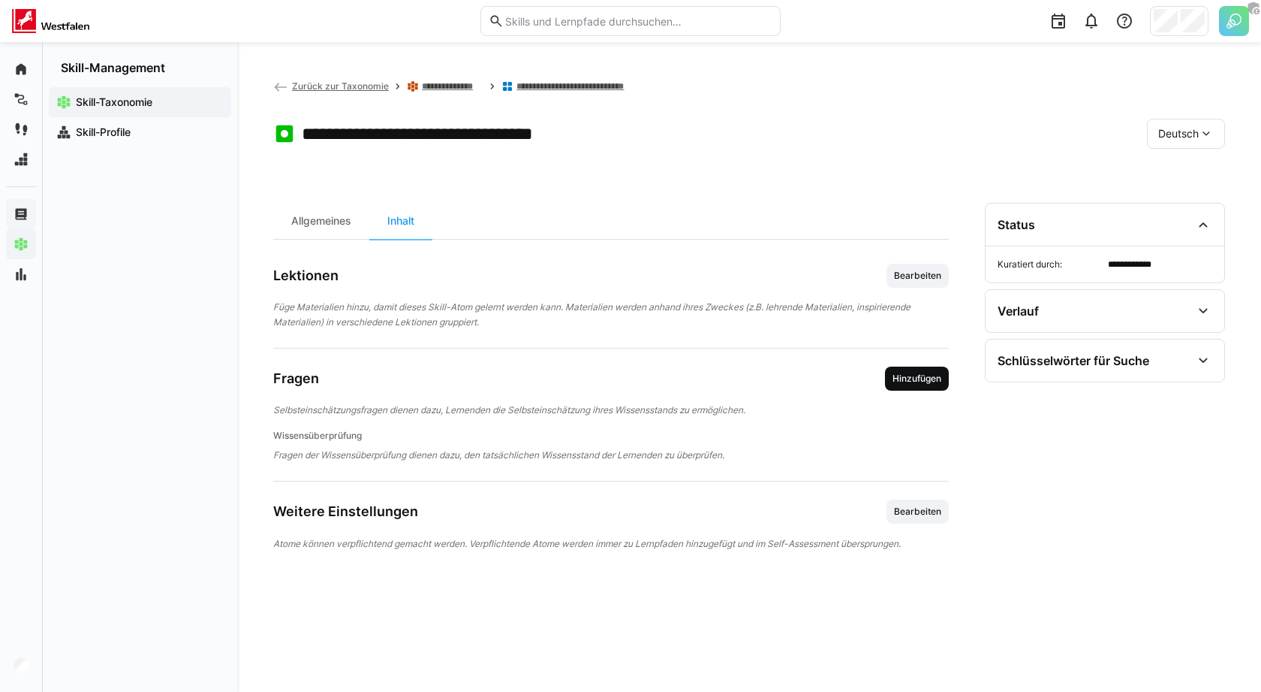
click at [898, 376] on span "Hinzufügen" at bounding box center [917, 378] width 52 height 12
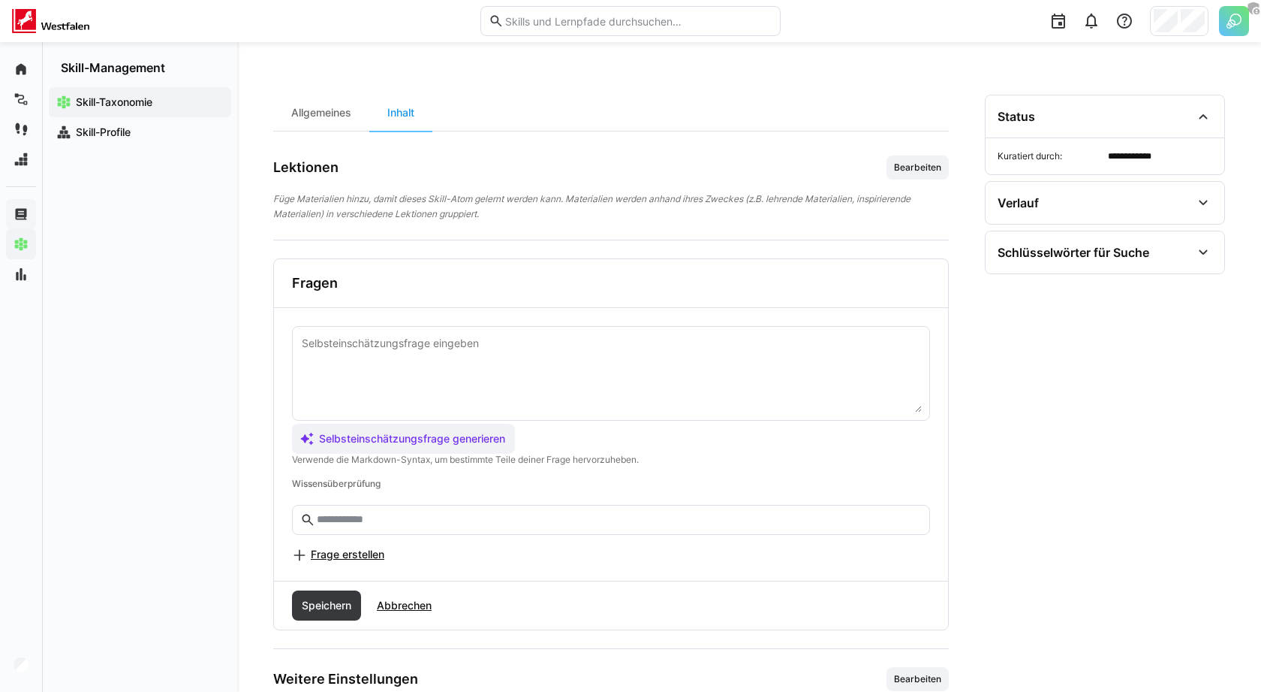
scroll to position [136, 0]
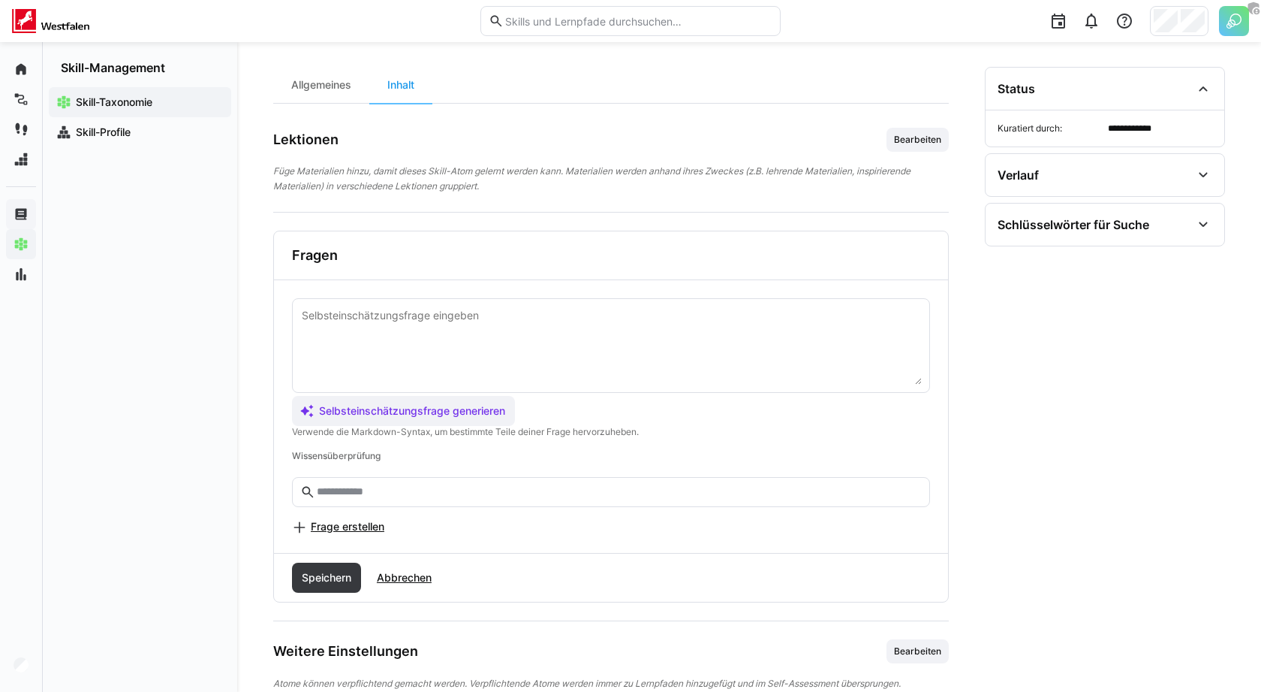
click at [612, 502] on eds-input at bounding box center [611, 492] width 638 height 30
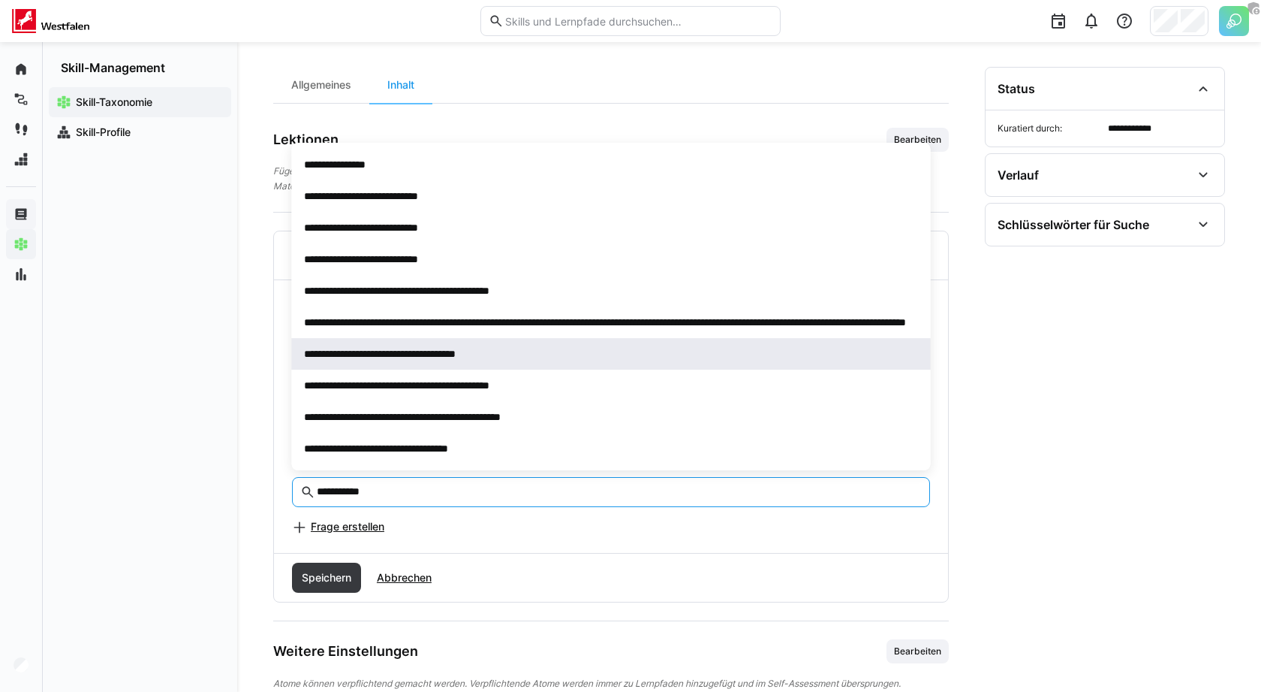
type input "**********"
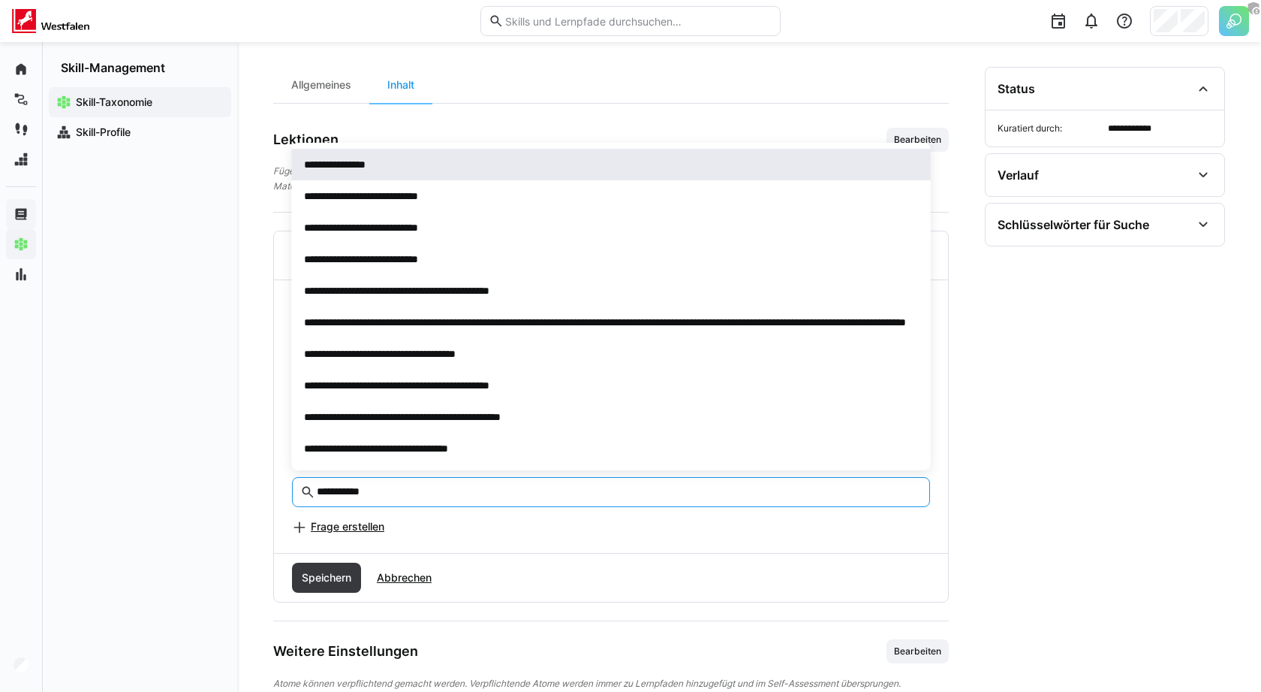
click at [444, 170] on div "**********" at bounding box center [611, 164] width 615 height 15
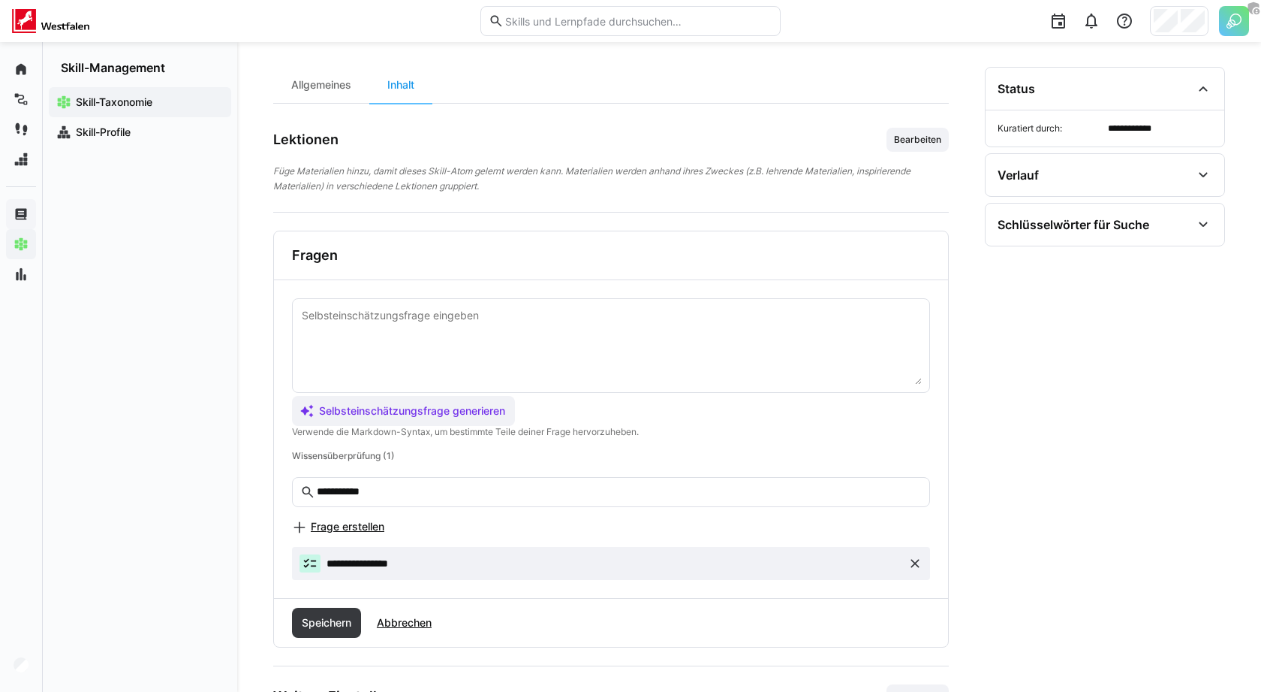
scroll to position [210, 0]
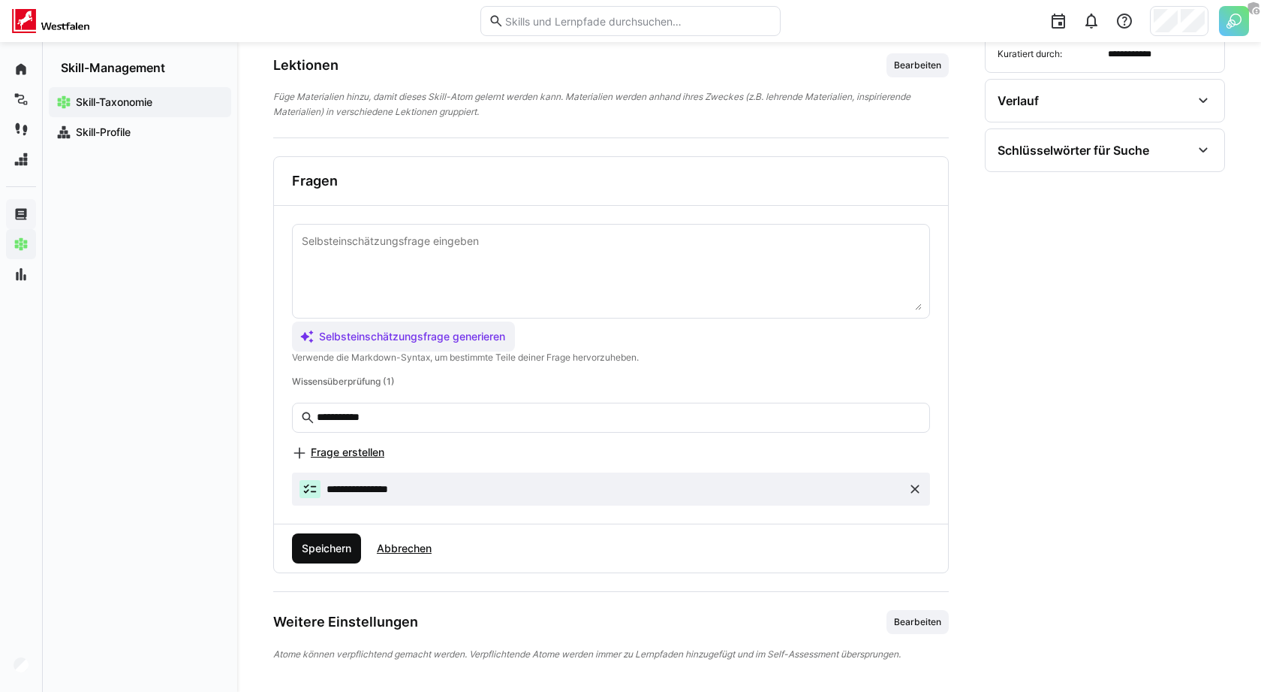
click at [346, 549] on span "Speichern" at bounding box center [327, 548] width 54 height 15
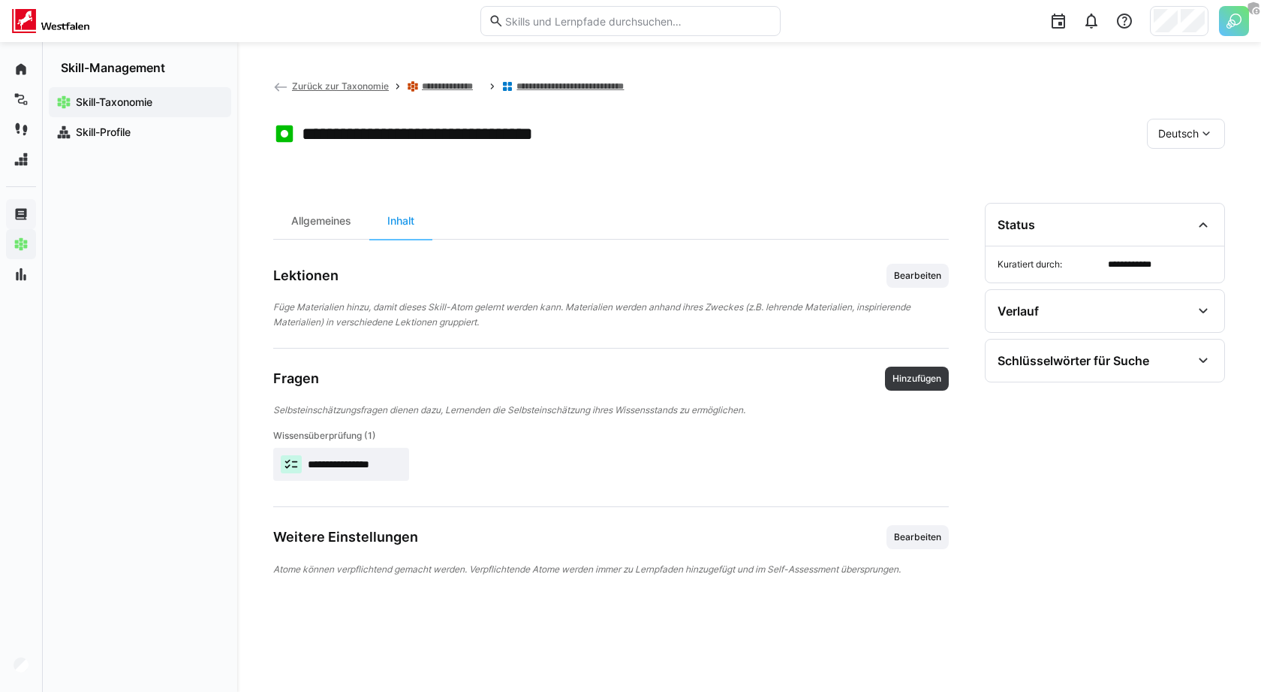
scroll to position [0, 0]
click at [1228, 18] on img at bounding box center [1234, 21] width 30 height 30
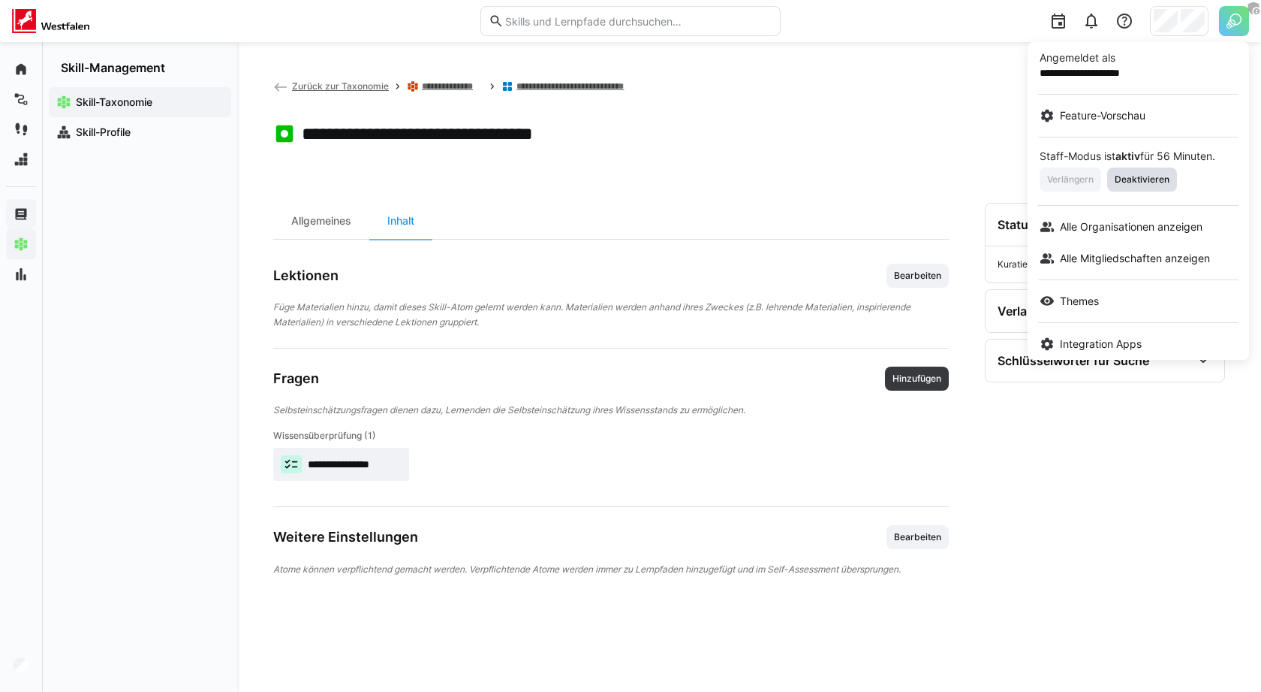
click at [1123, 182] on span "Deaktivieren" at bounding box center [1143, 179] width 58 height 12
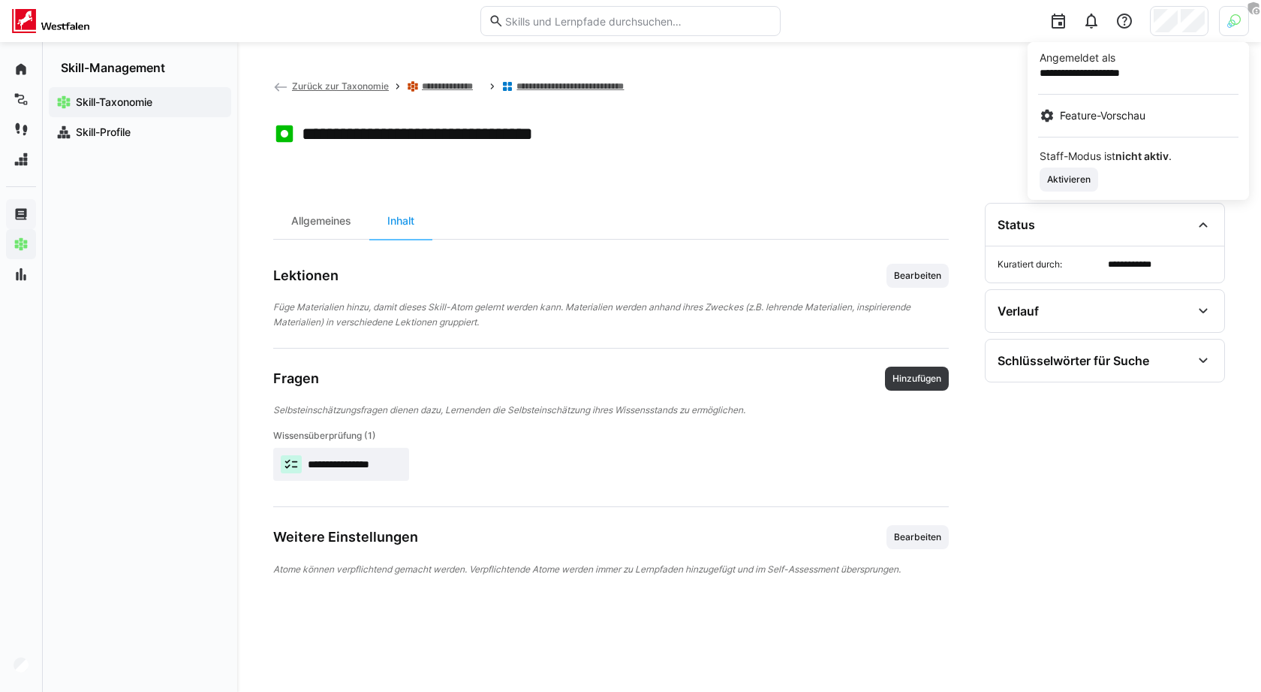
click at [873, 349] on div at bounding box center [630, 346] width 1261 height 692
click at [457, 84] on link "**********" at bounding box center [453, 86] width 62 height 12
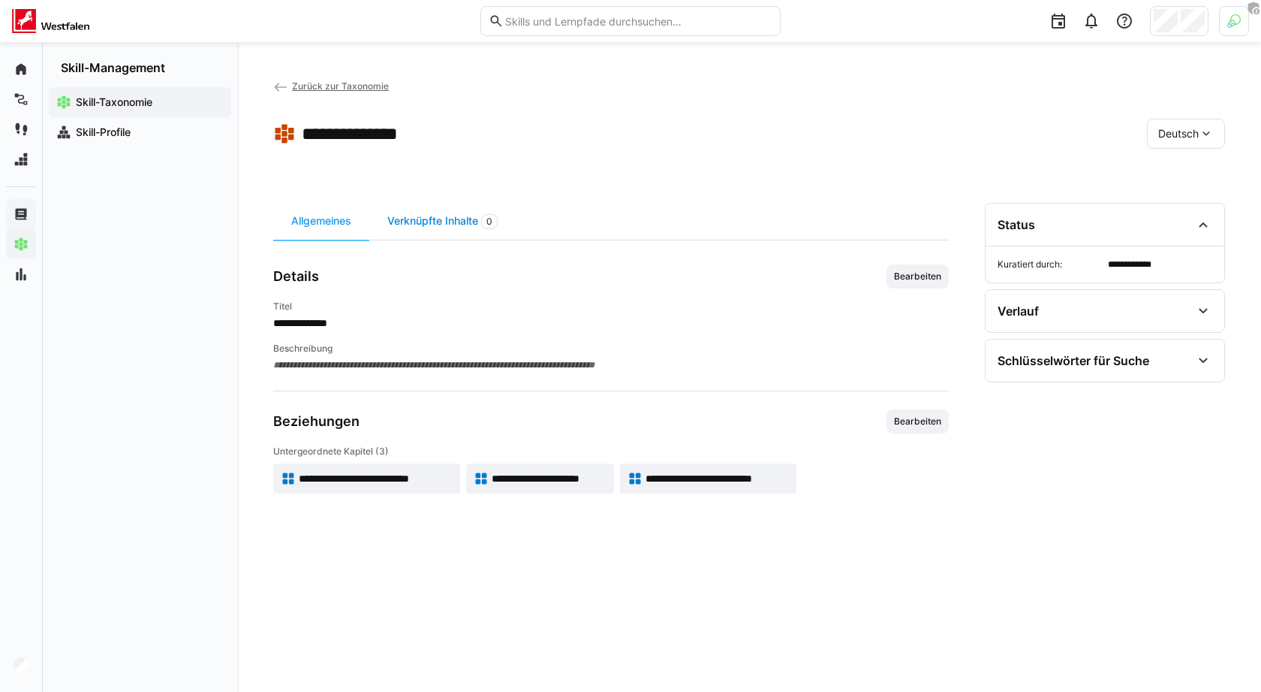
click at [435, 222] on div "Verknüpfte Inhalte 0" at bounding box center [442, 221] width 146 height 37
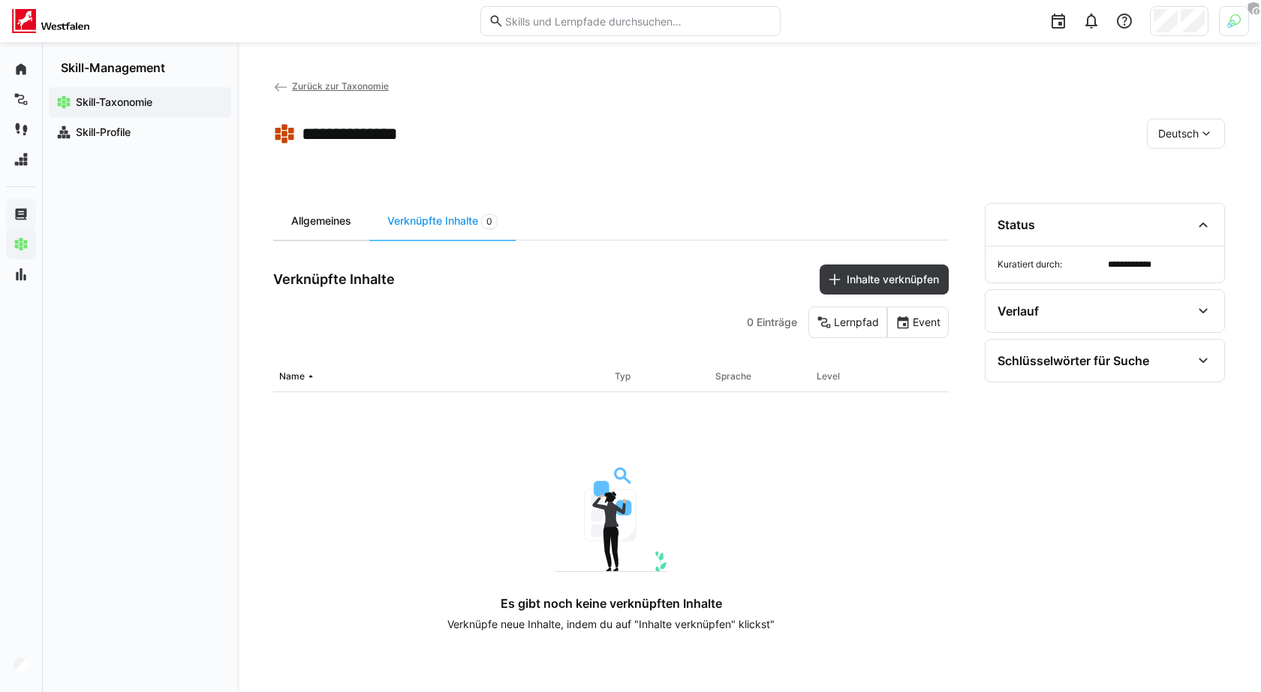
click at [340, 219] on div "Allgemeines" at bounding box center [321, 221] width 96 height 37
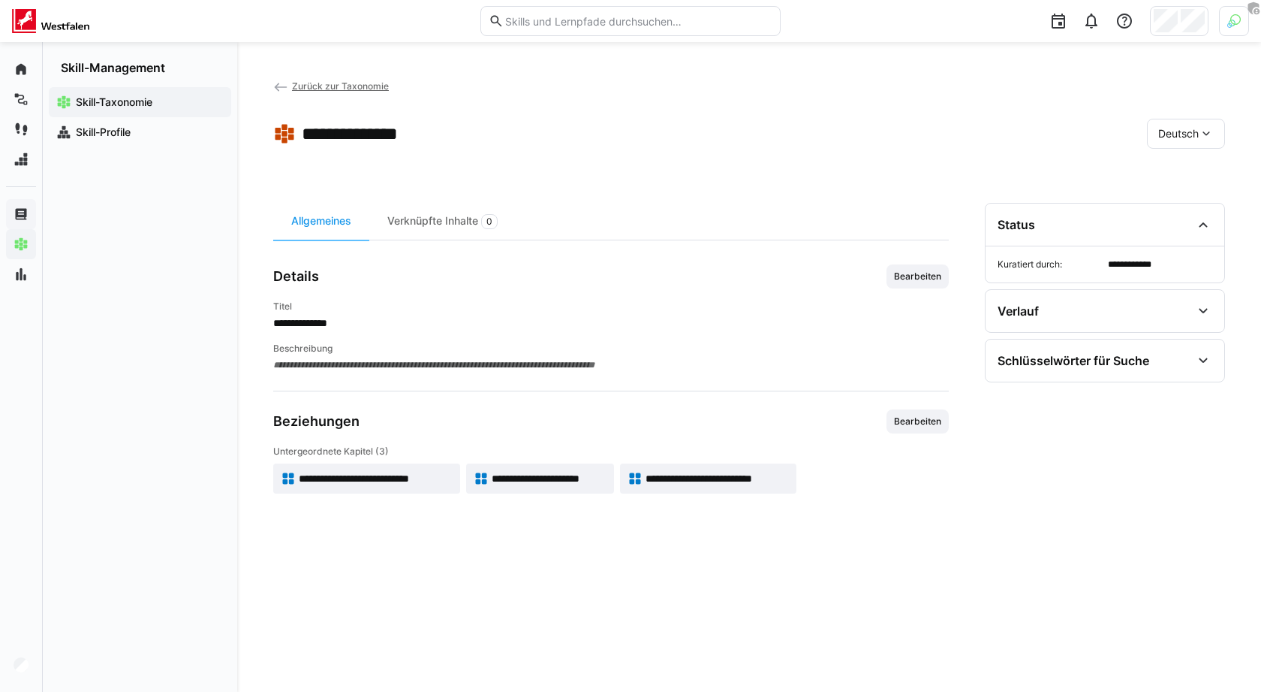
click at [366, 475] on span "**********" at bounding box center [376, 478] width 154 height 15
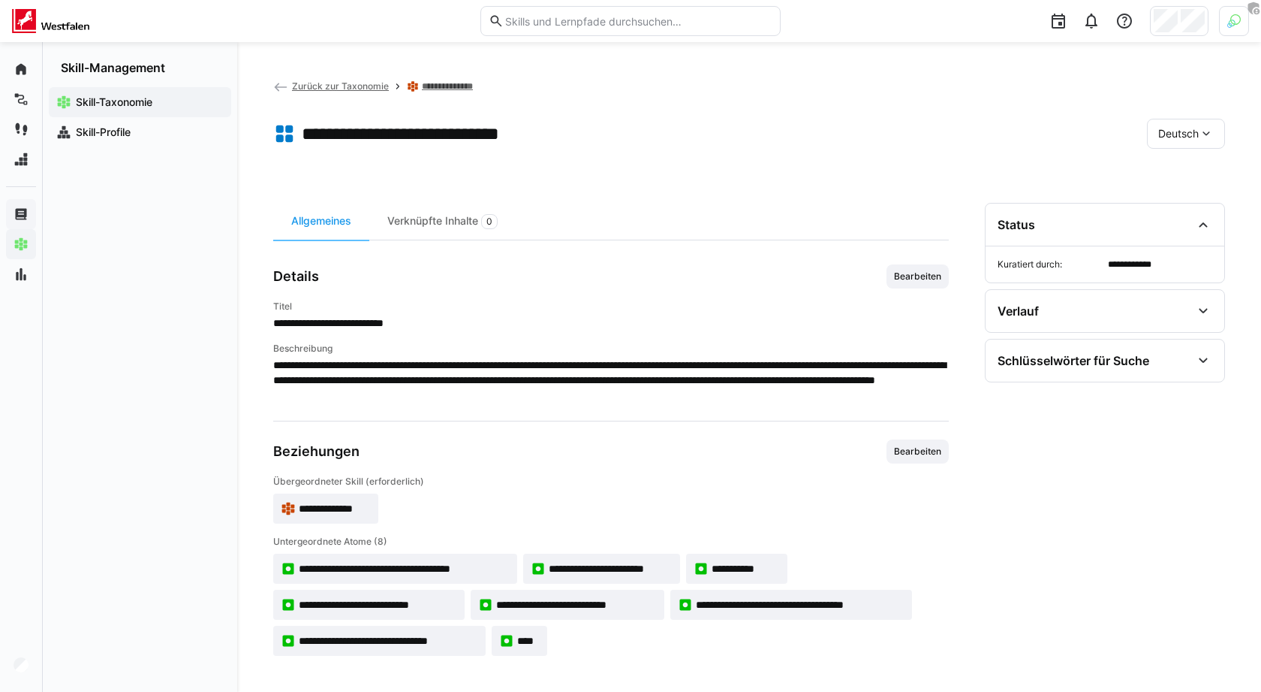
click at [410, 640] on span "**********" at bounding box center [388, 640] width 179 height 15
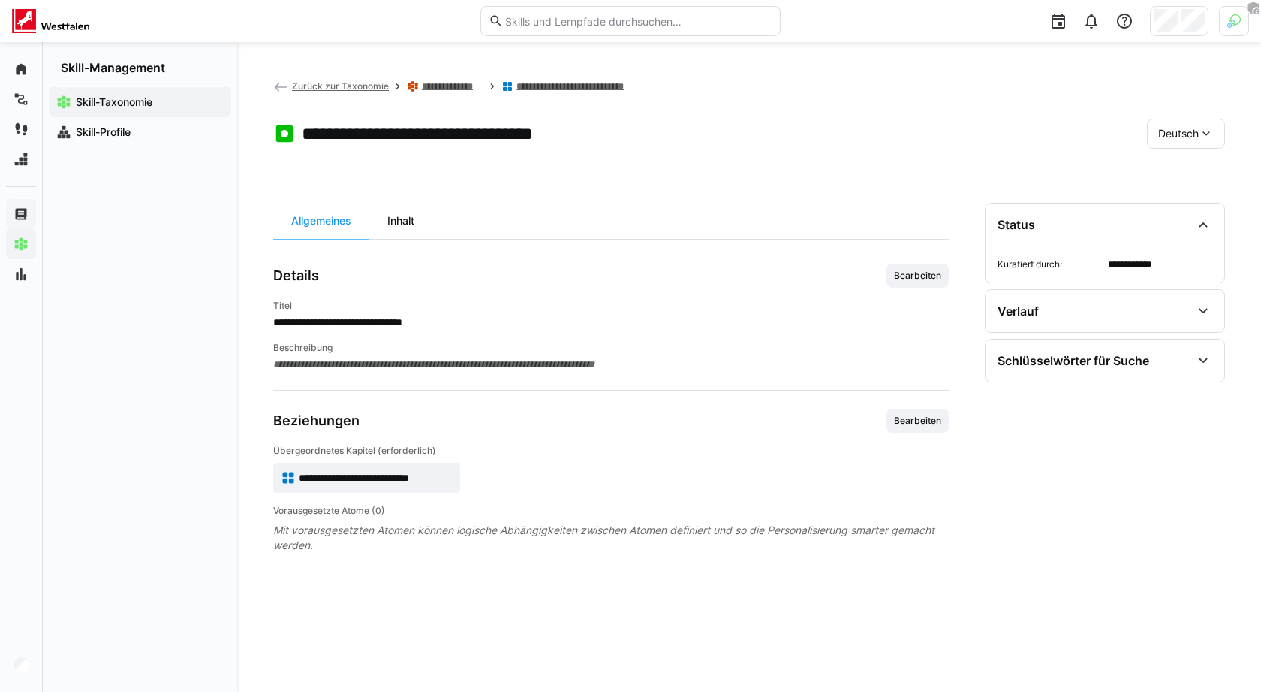
click at [408, 218] on div "Inhalt" at bounding box center [400, 221] width 63 height 36
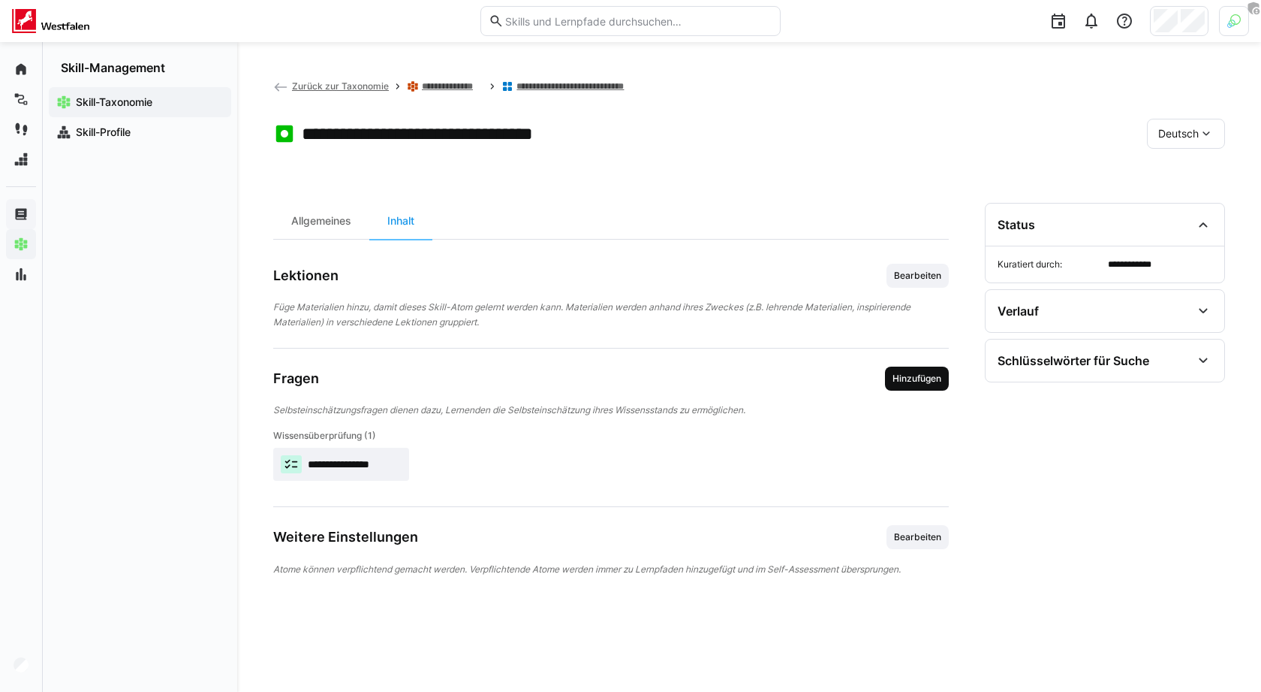
click at [933, 380] on span "Hinzufügen" at bounding box center [917, 378] width 52 height 12
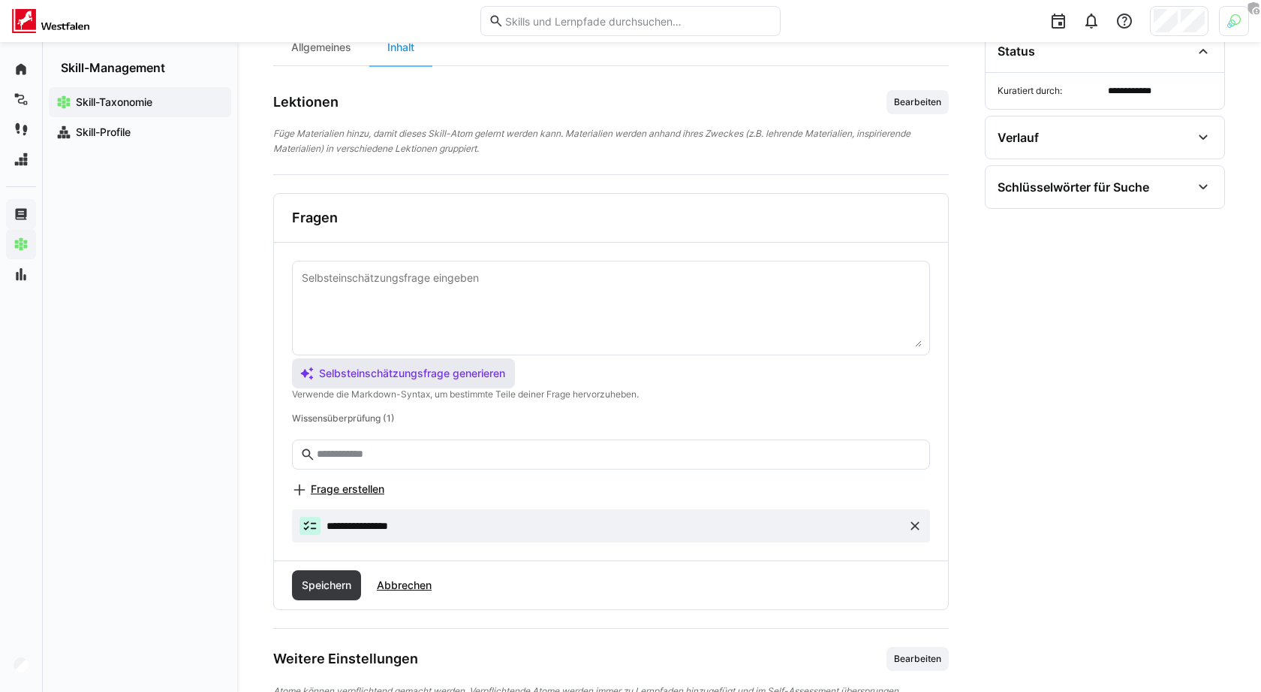
scroll to position [192, 0]
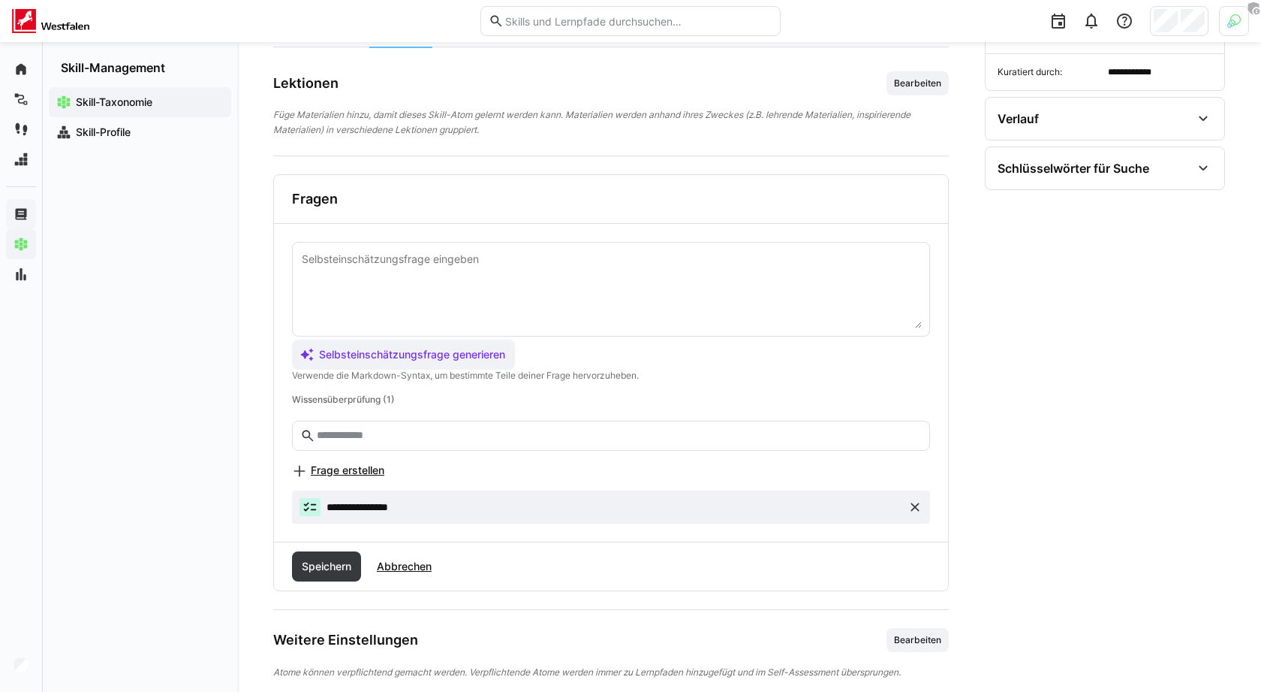
click at [911, 502] on eds-icon at bounding box center [915, 506] width 15 height 15
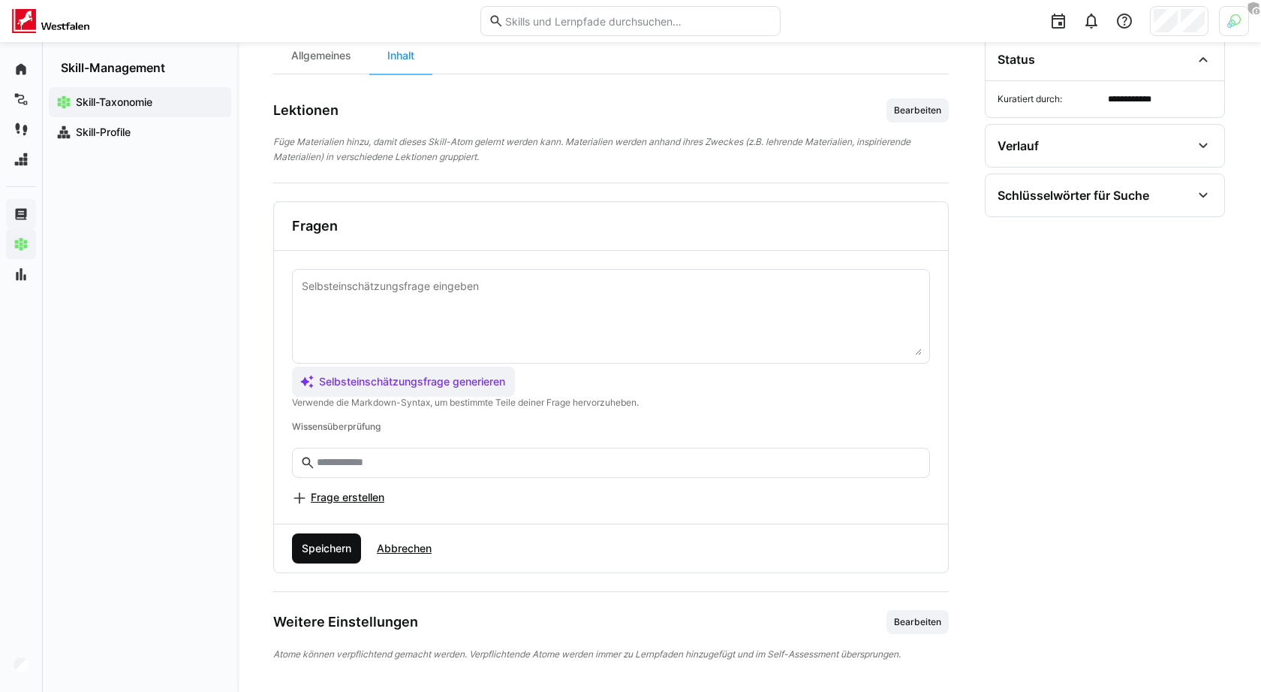
click at [327, 550] on span "Speichern" at bounding box center [327, 548] width 54 height 15
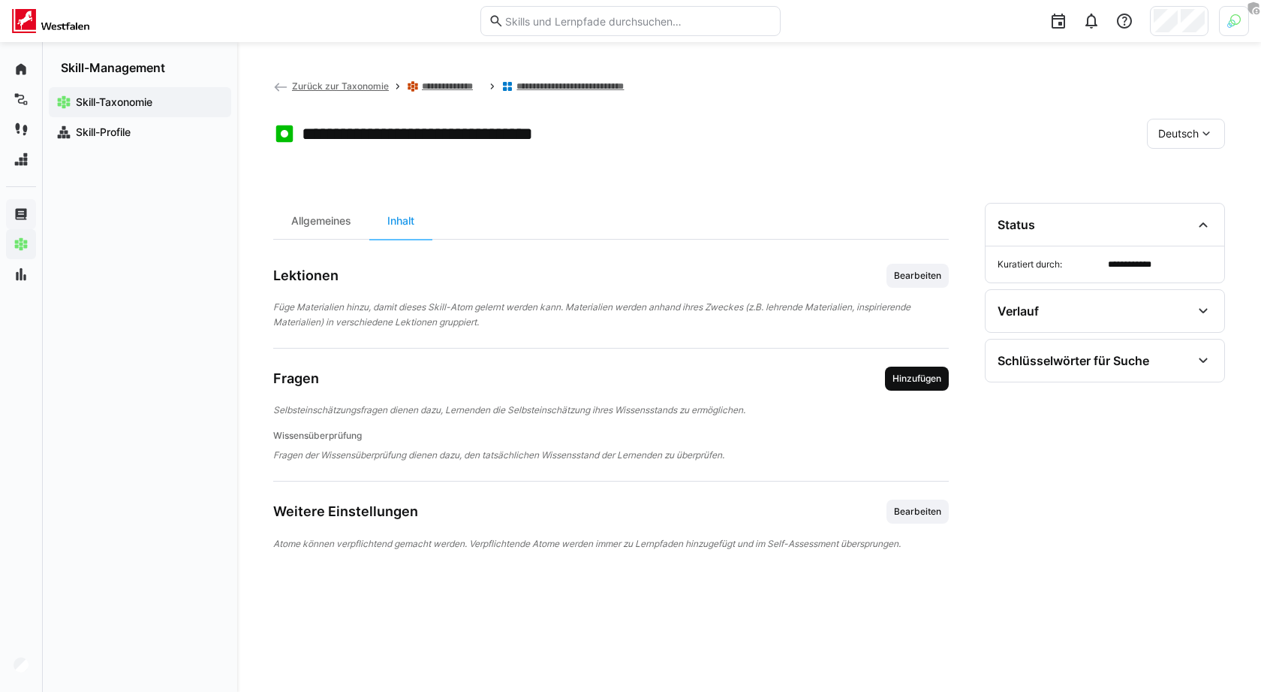
click at [930, 379] on span "Hinzufügen" at bounding box center [917, 378] width 52 height 12
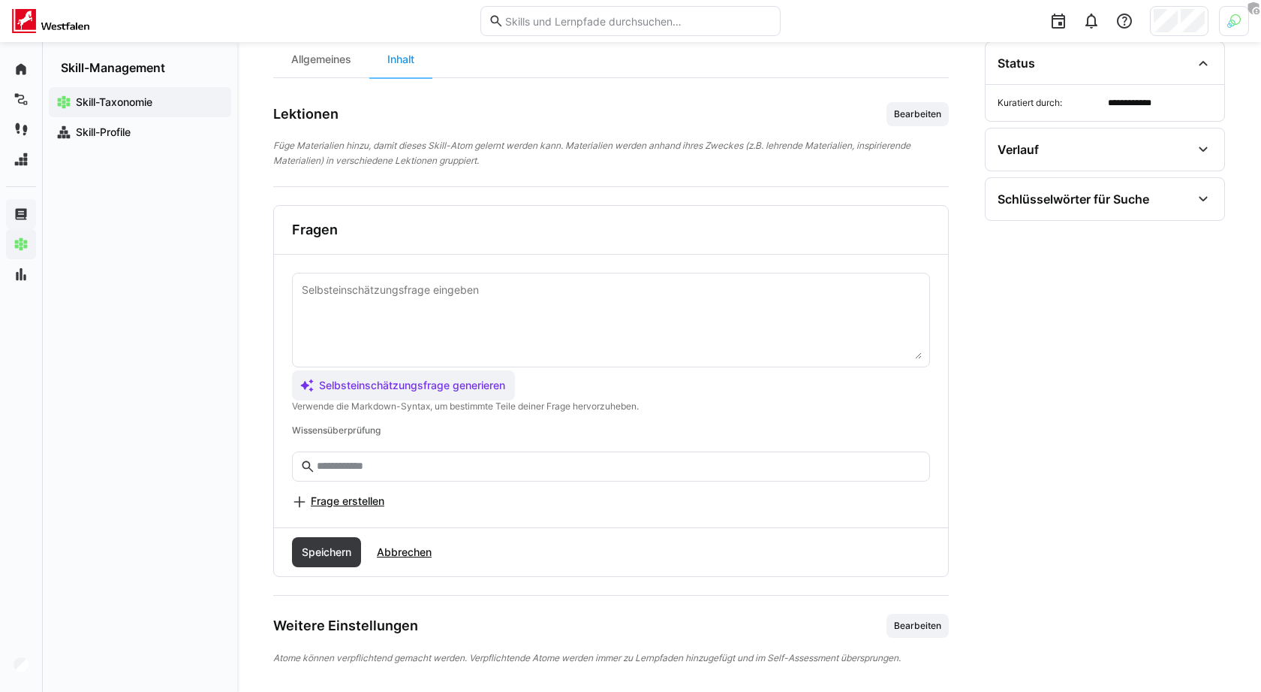
scroll to position [165, 0]
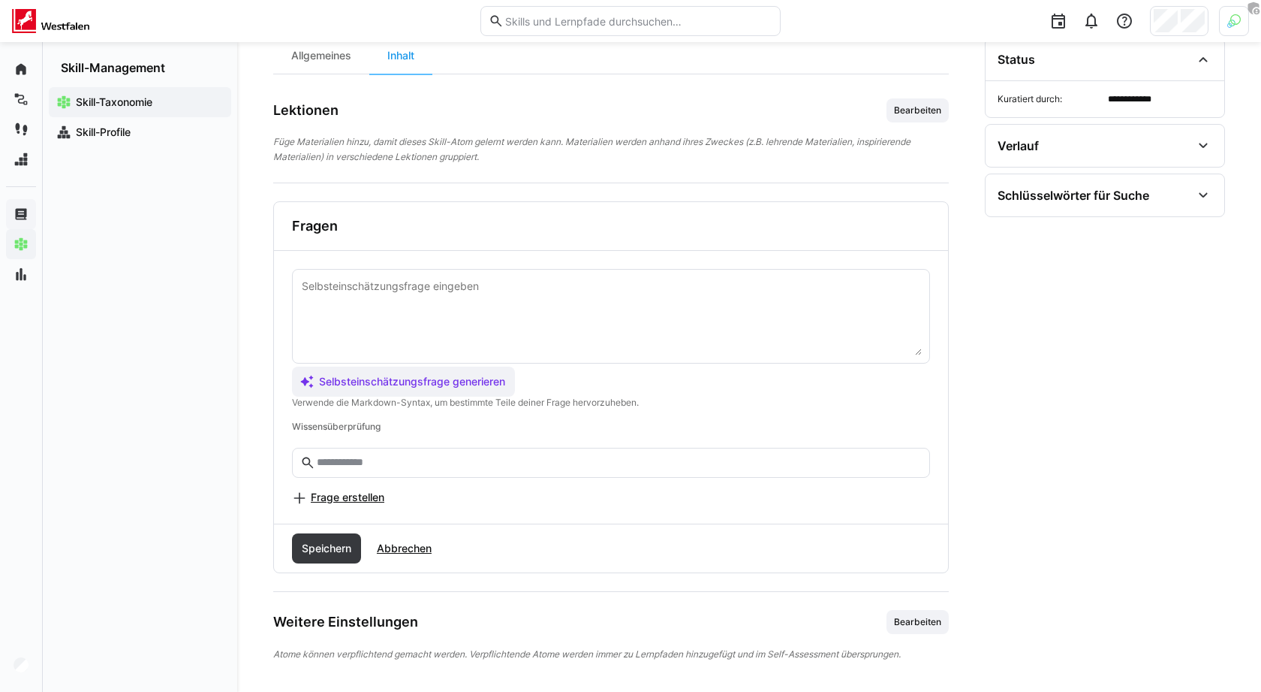
click at [368, 492] on span "Frage erstellen" at bounding box center [348, 497] width 74 height 15
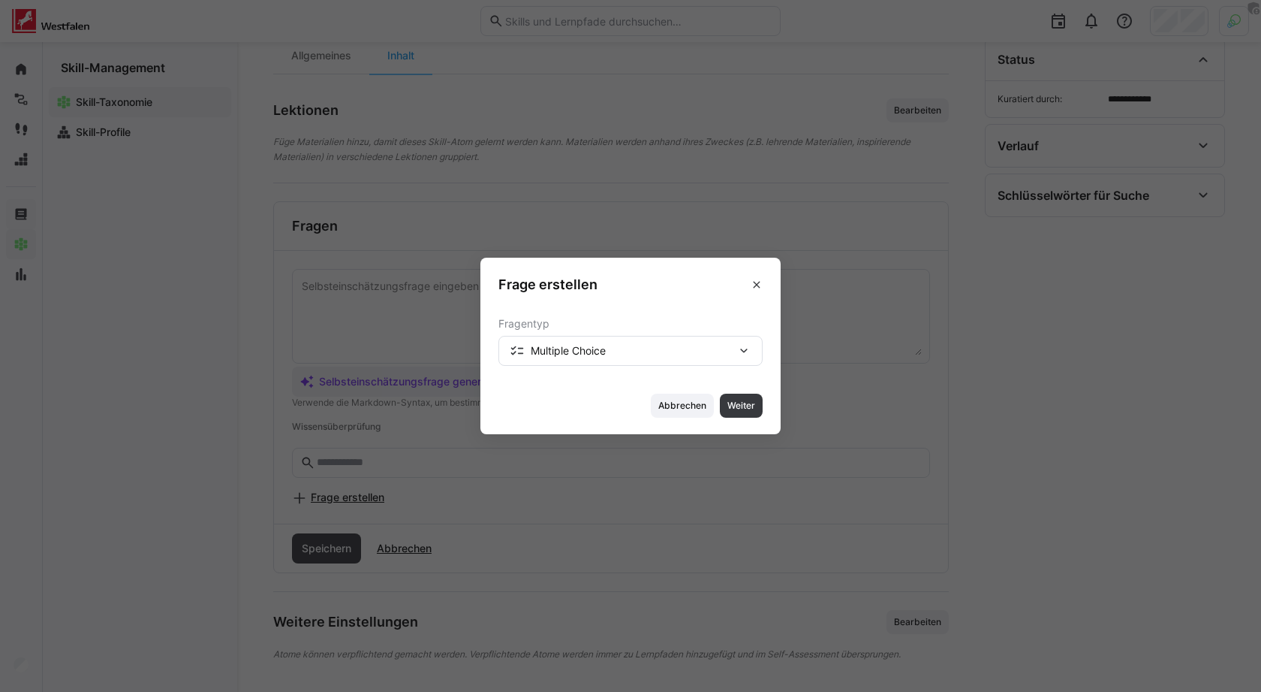
click at [573, 354] on span "Multiple Choice" at bounding box center [568, 350] width 75 height 15
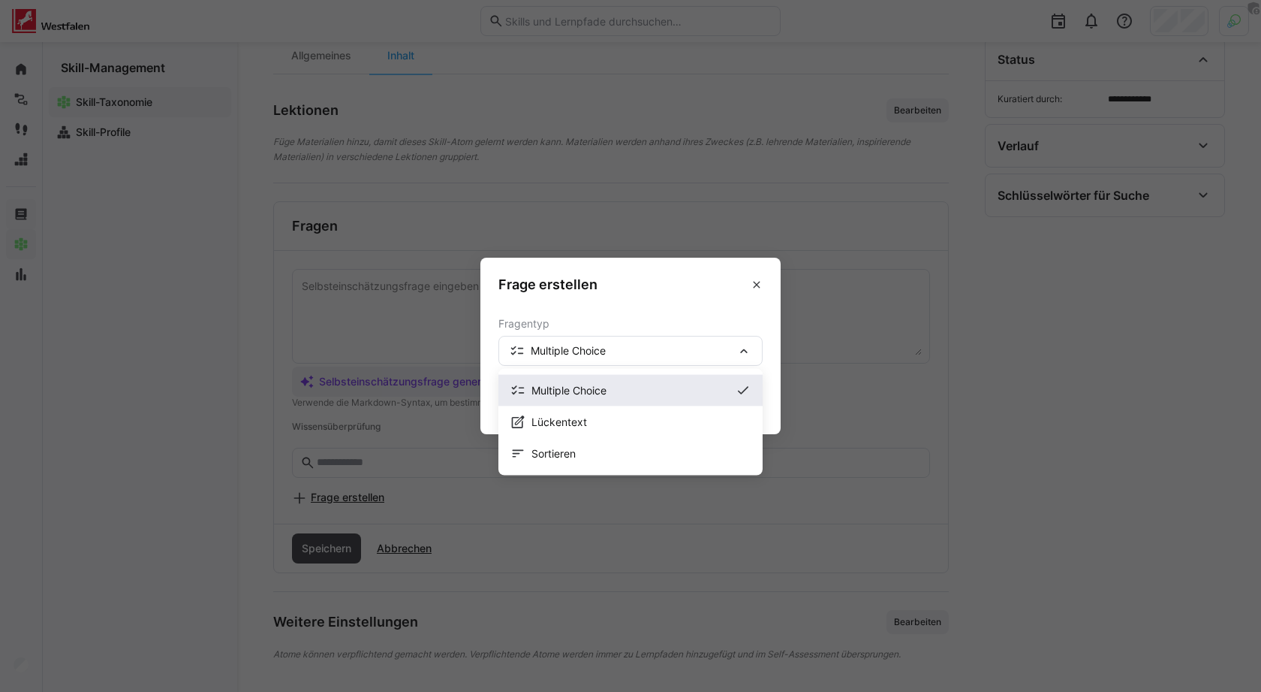
click at [570, 387] on span "Multiple Choice" at bounding box center [631, 390] width 198 height 15
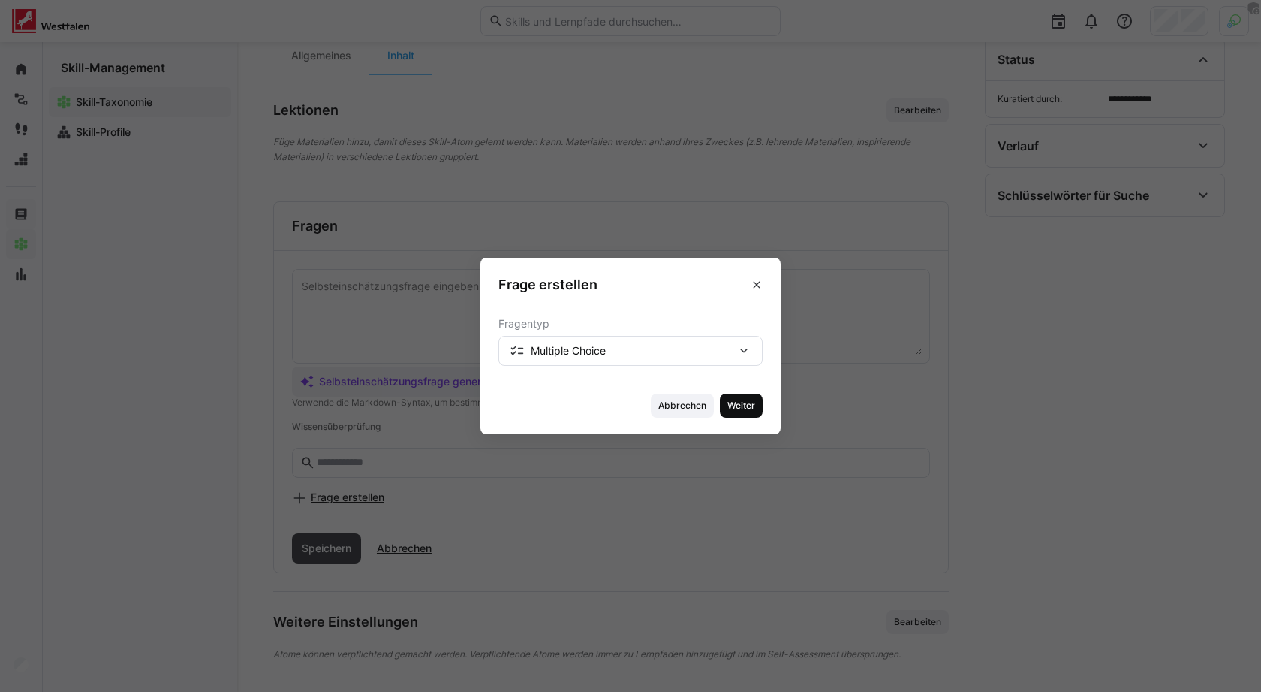
click at [723, 414] on span "Weiter" at bounding box center [741, 405] width 43 height 24
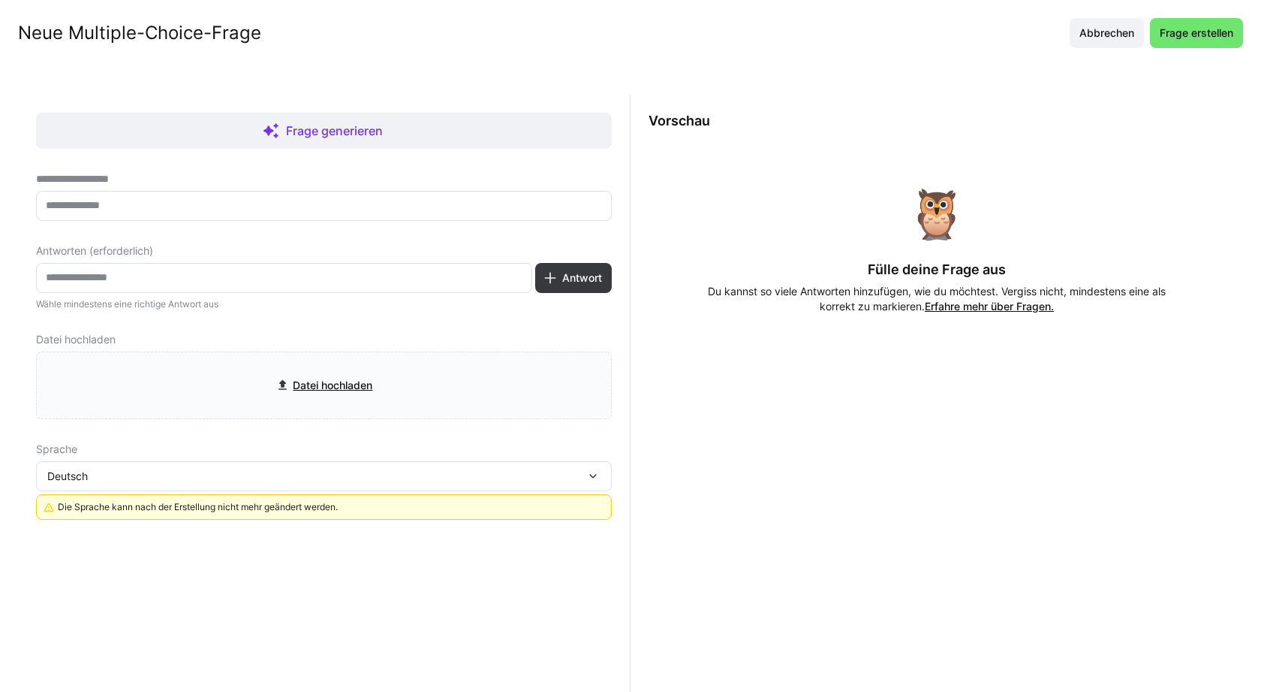
click at [390, 203] on input "text" at bounding box center [323, 206] width 559 height 14
type input "**********"
type input "*"
click at [587, 273] on span "Antwort" at bounding box center [582, 277] width 44 height 15
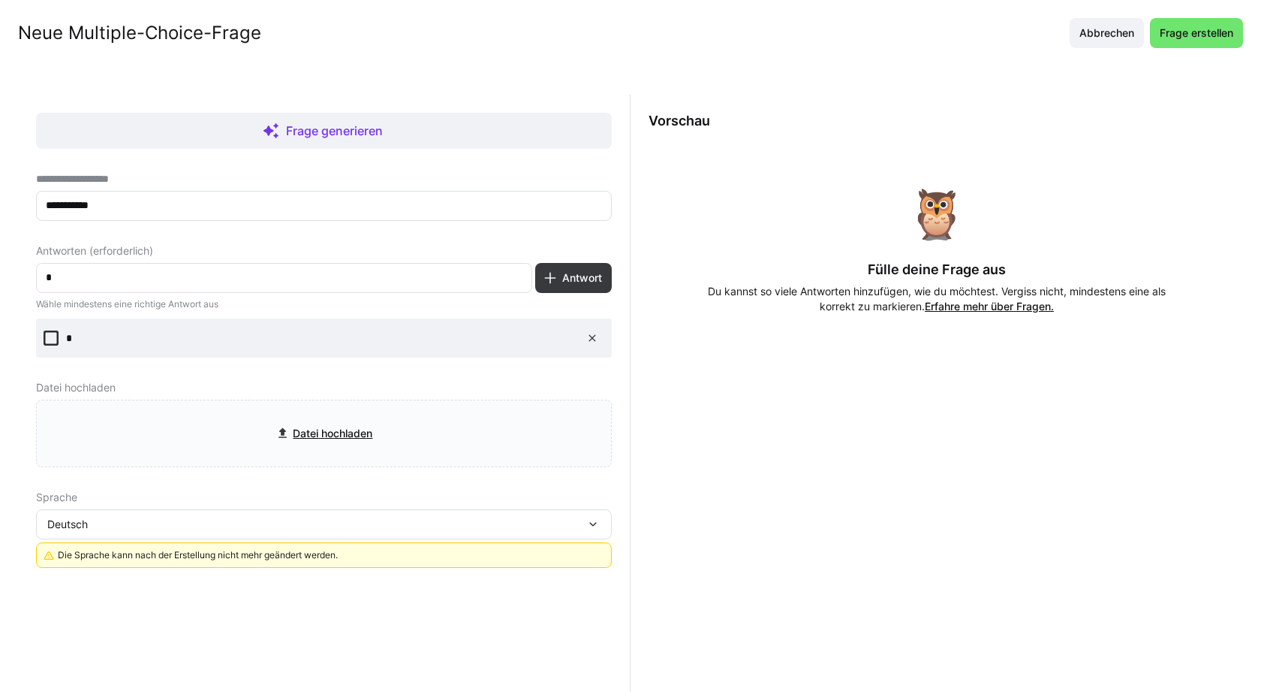
click at [337, 276] on input "*" at bounding box center [284, 278] width 480 height 14
type input "*"
click at [582, 270] on span "Antwort" at bounding box center [582, 277] width 44 height 15
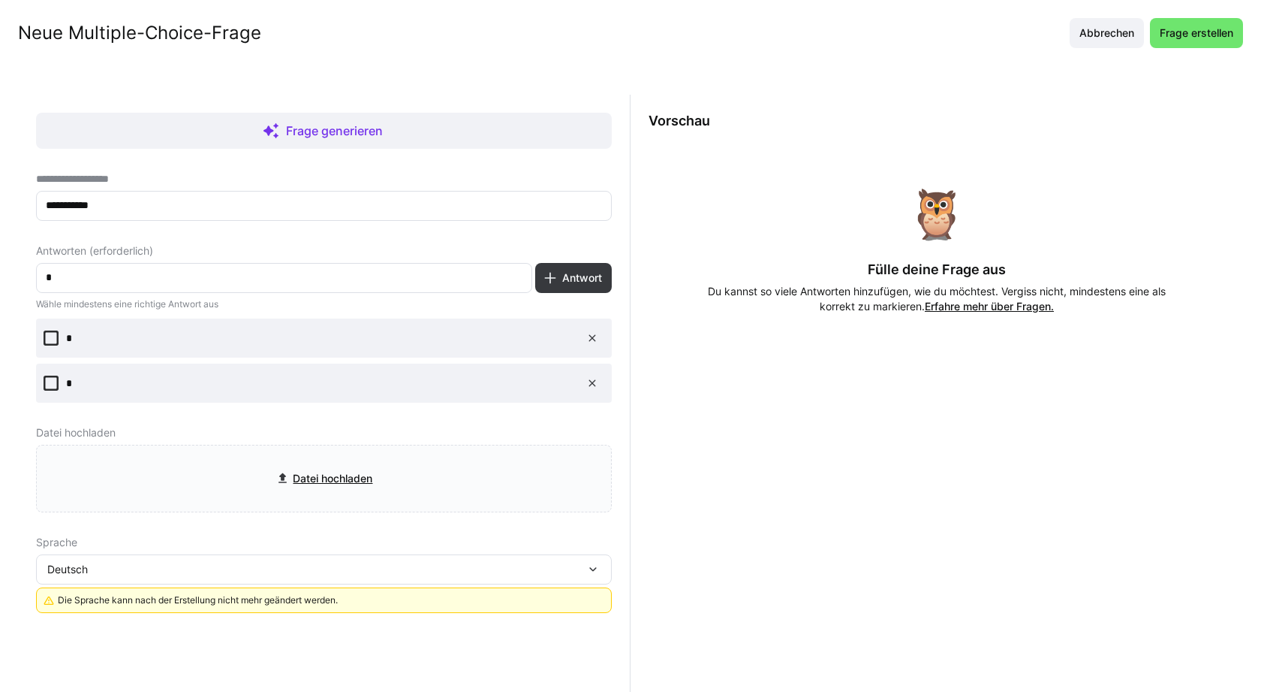
click at [77, 343] on p "*" at bounding box center [318, 337] width 504 height 15
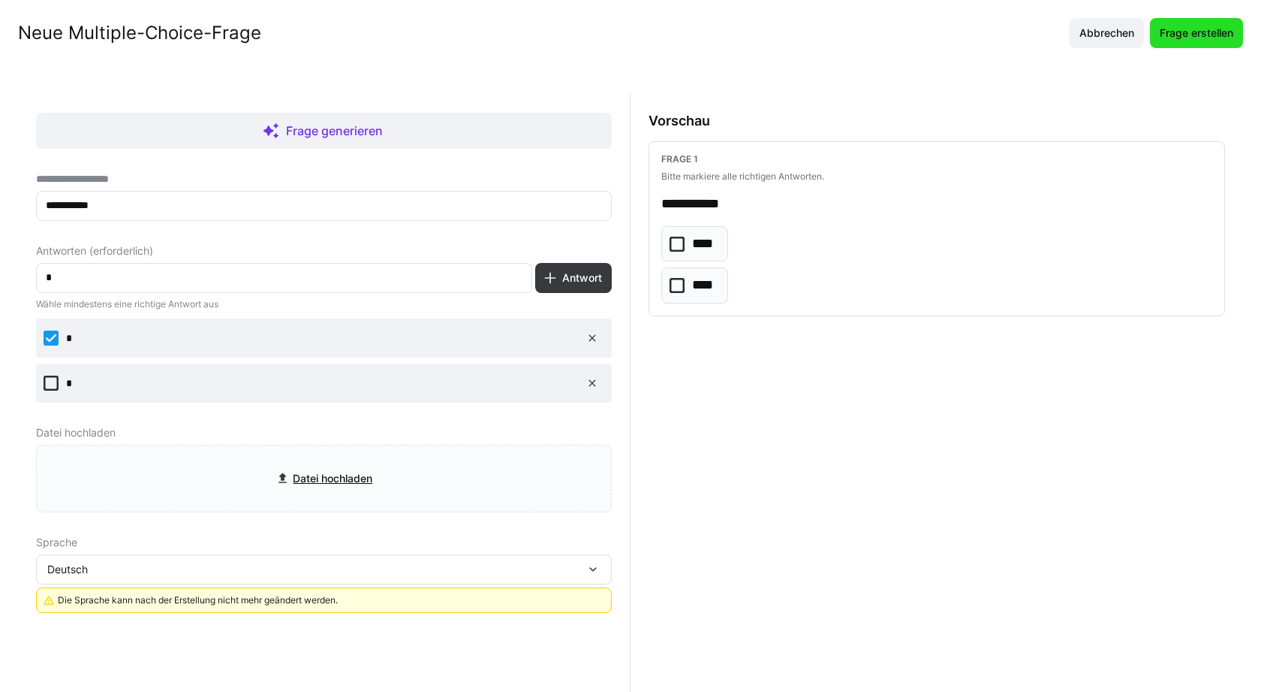
click at [1185, 38] on span "Frage erstellen" at bounding box center [1197, 33] width 78 height 15
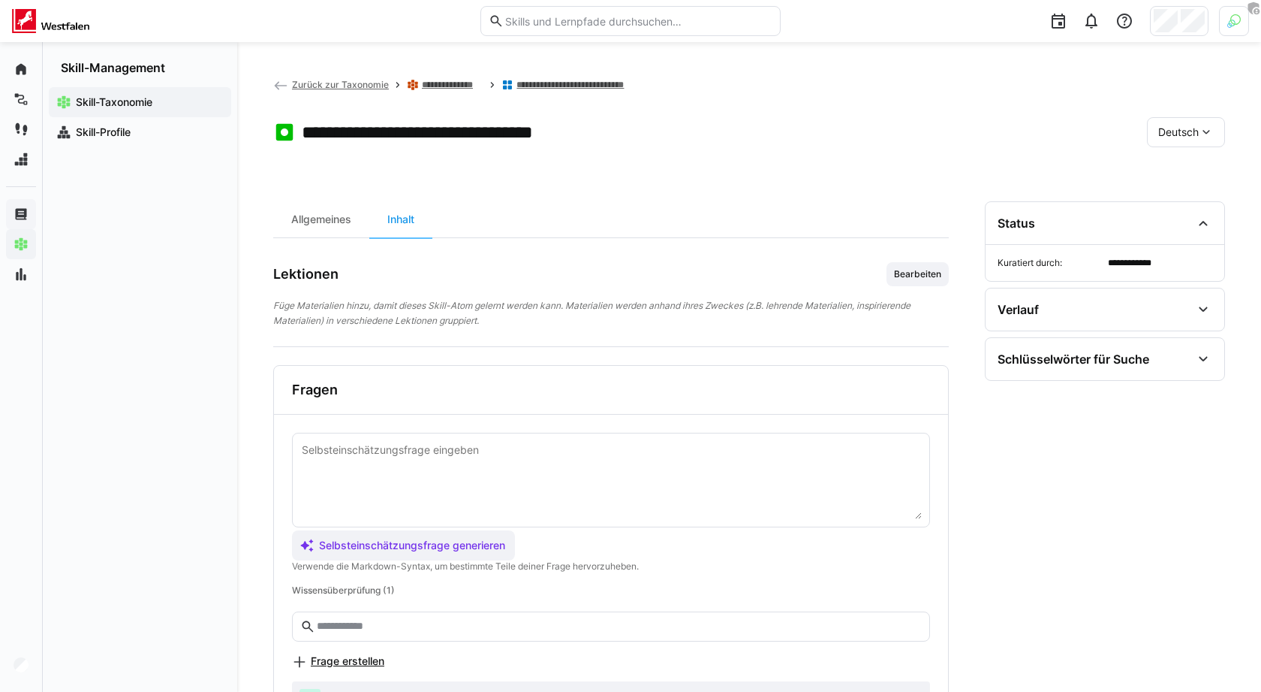
scroll to position [0, 0]
click at [535, 90] on link "**********" at bounding box center [582, 86] width 131 height 12
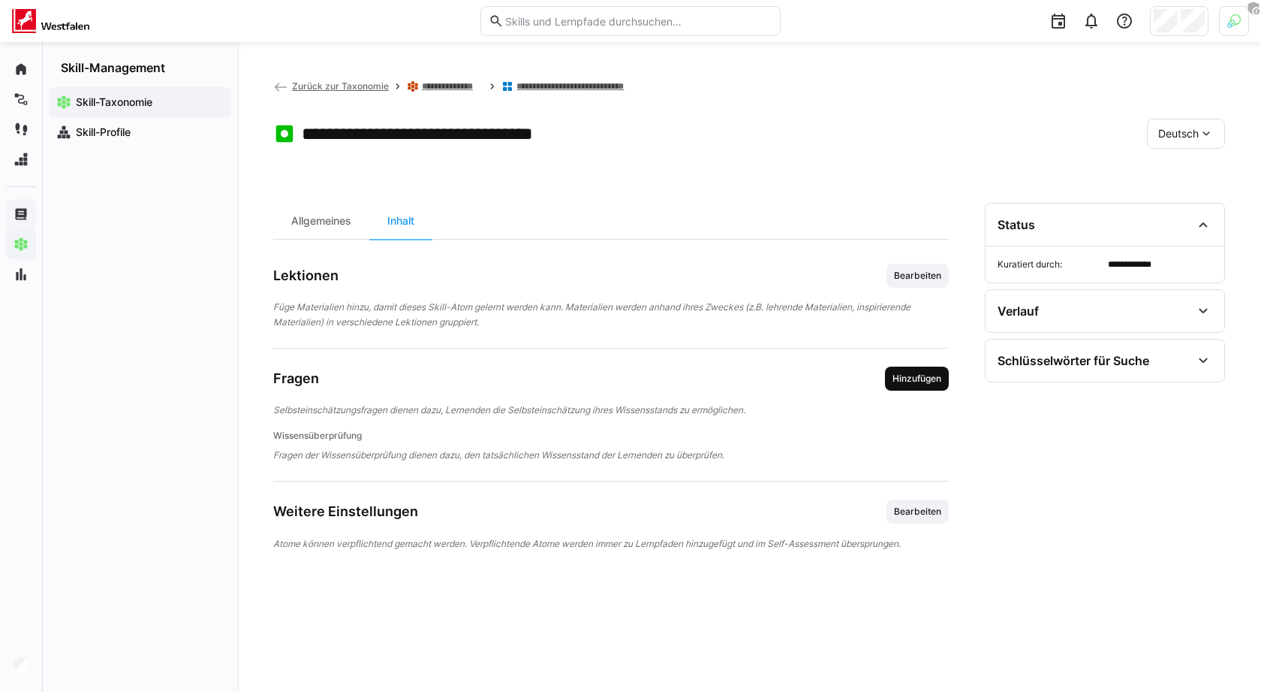
click at [930, 374] on span "Hinzufügen" at bounding box center [917, 378] width 52 height 12
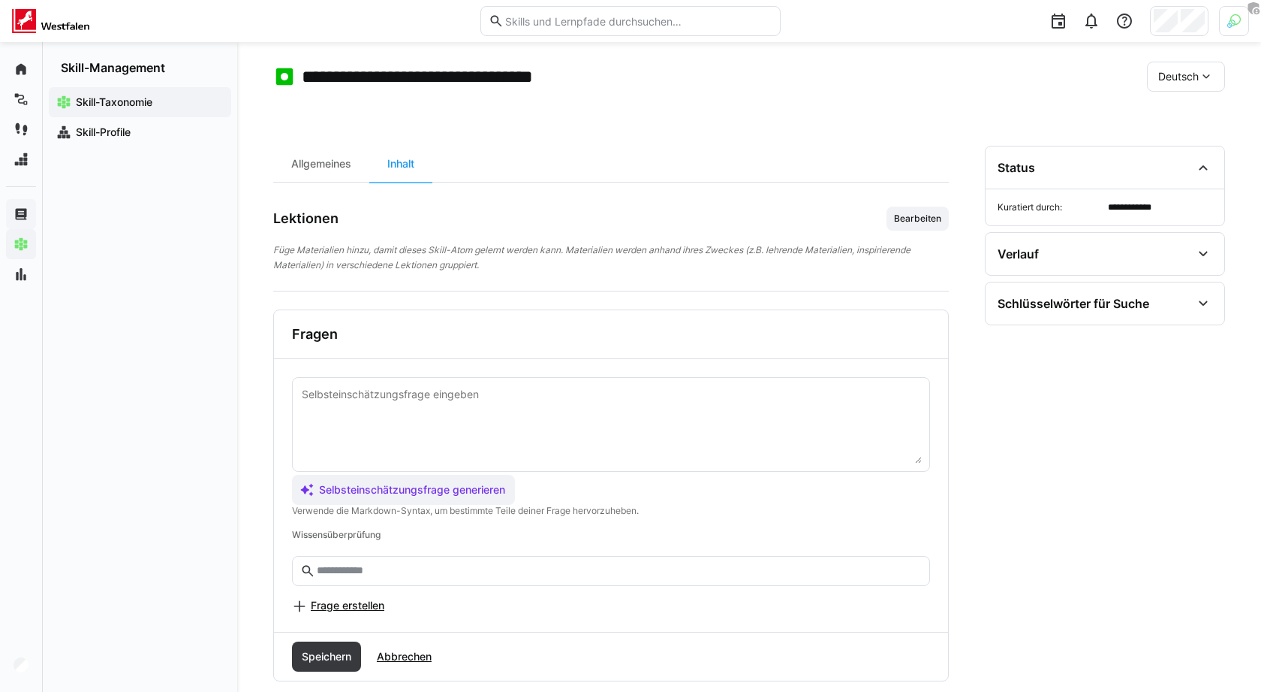
scroll to position [33, 0]
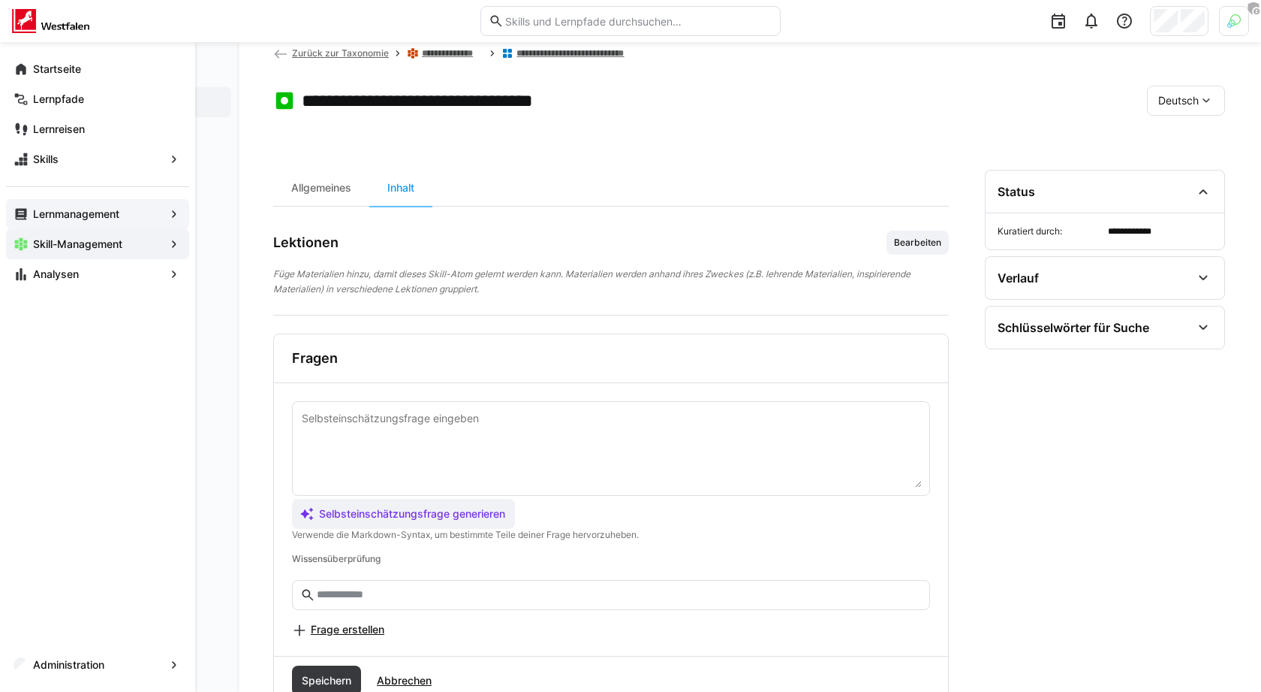
click at [0, 0] on app-navigation-label "Lernmanagement" at bounding box center [0, 0] width 0 height 0
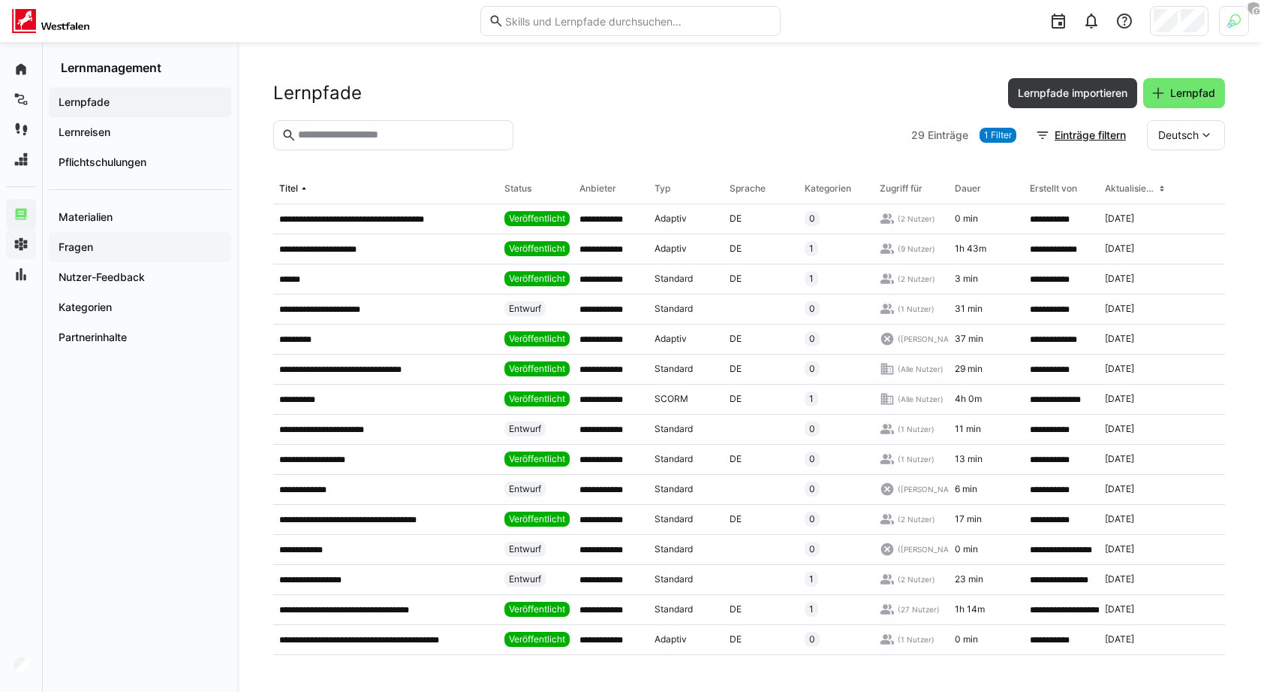
click at [129, 240] on span "Fragen" at bounding box center [139, 247] width 167 height 15
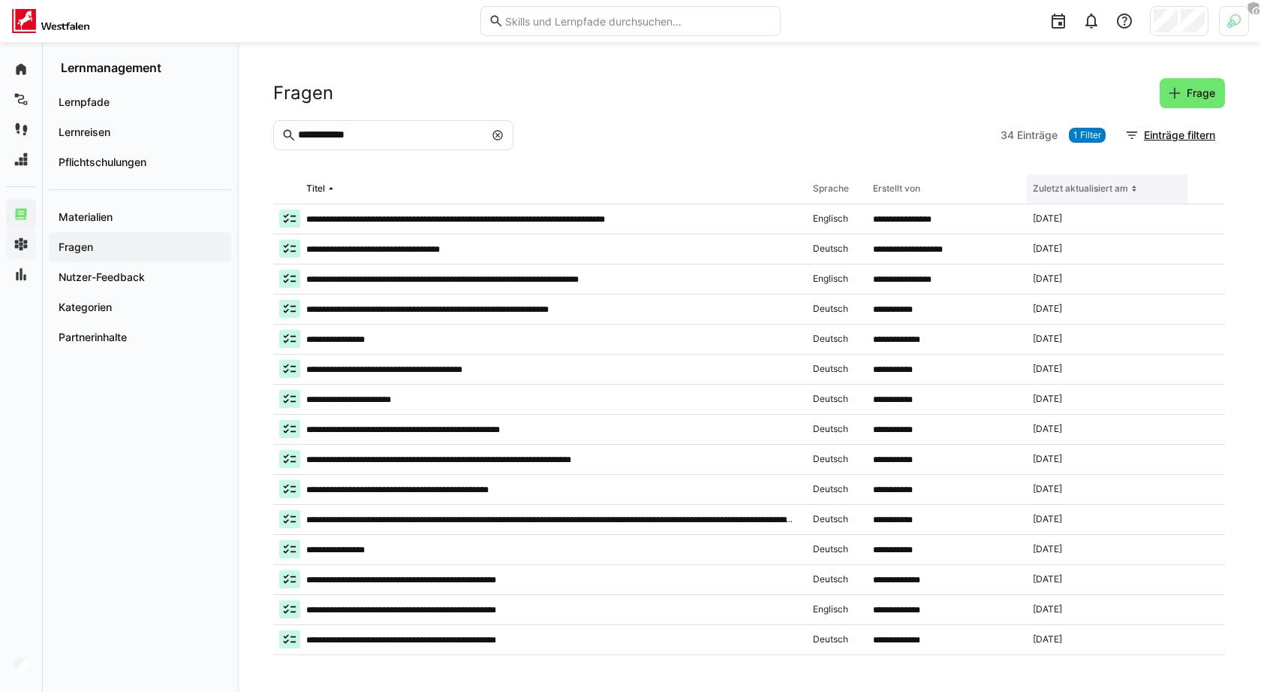
click at [1120, 195] on th "Zuletzt aktualisiert am" at bounding box center [1107, 189] width 161 height 30
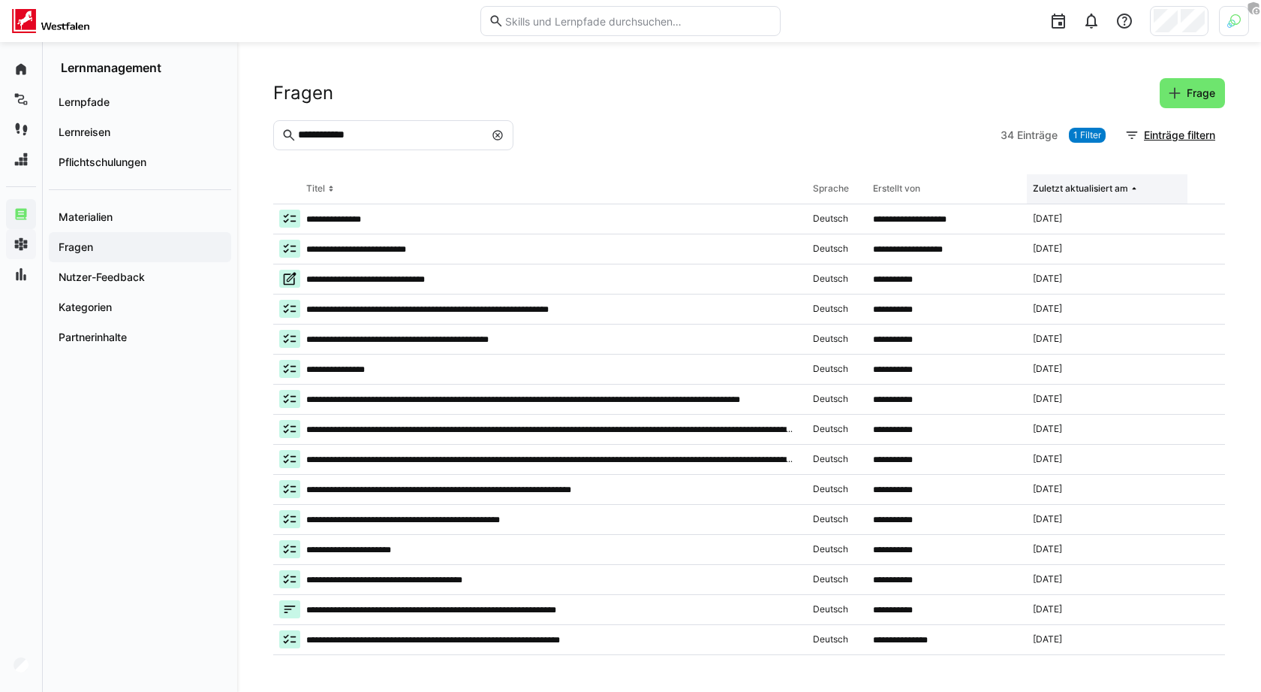
click at [1120, 195] on th "Zuletzt aktualisiert am" at bounding box center [1107, 189] width 161 height 30
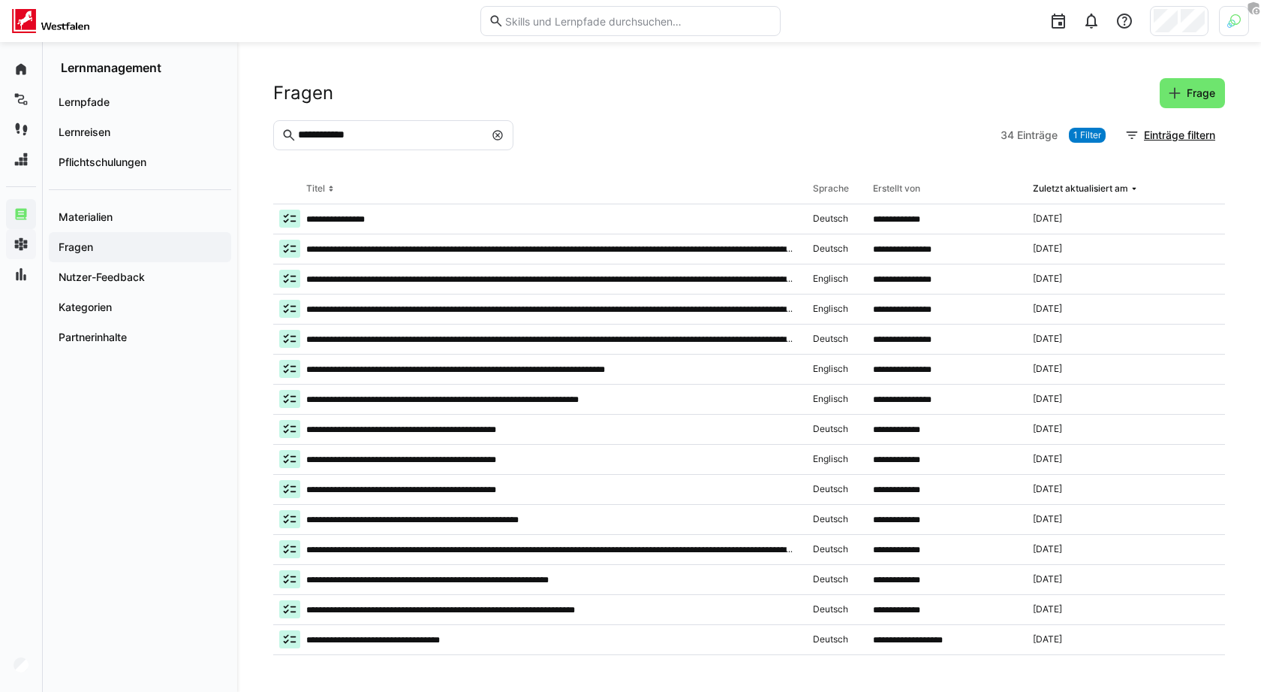
click at [411, 134] on input "**********" at bounding box center [391, 135] width 188 height 14
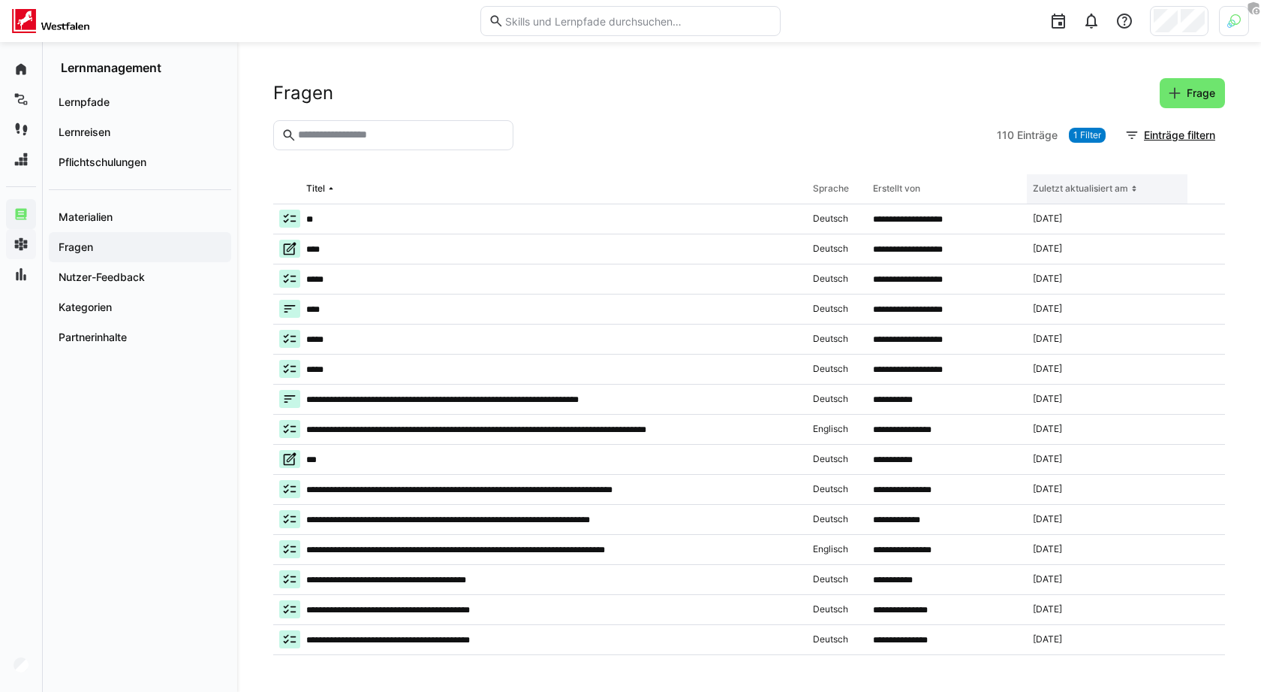
click at [1045, 191] on div "Zuletzt aktualisiert am" at bounding box center [1080, 188] width 95 height 12
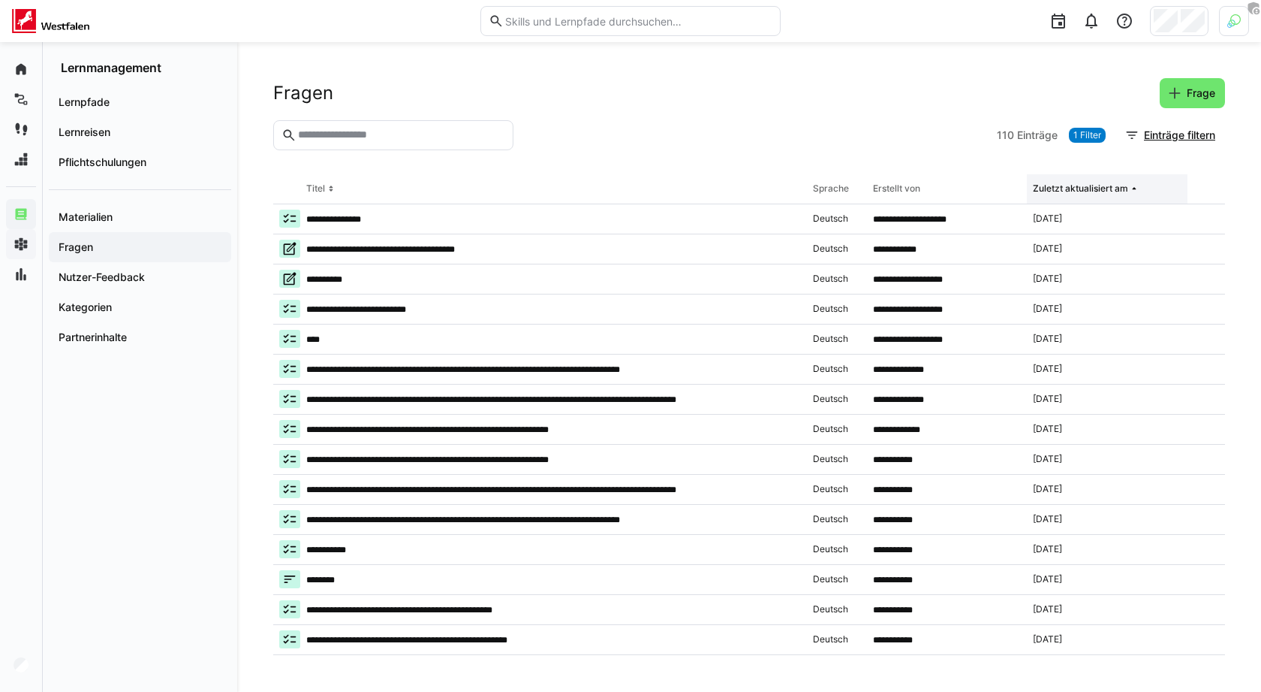
click at [1045, 191] on div "Zuletzt aktualisiert am" at bounding box center [1080, 188] width 95 height 12
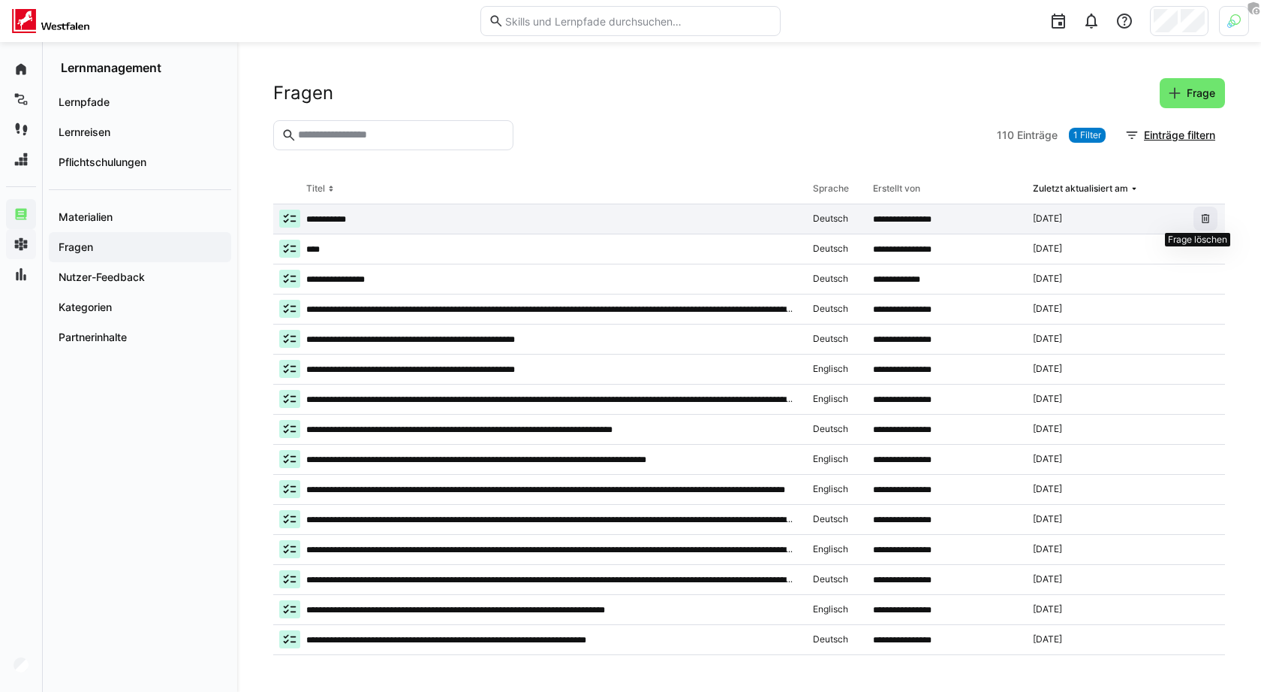
click at [1200, 218] on eds-icon at bounding box center [1206, 218] width 12 height 12
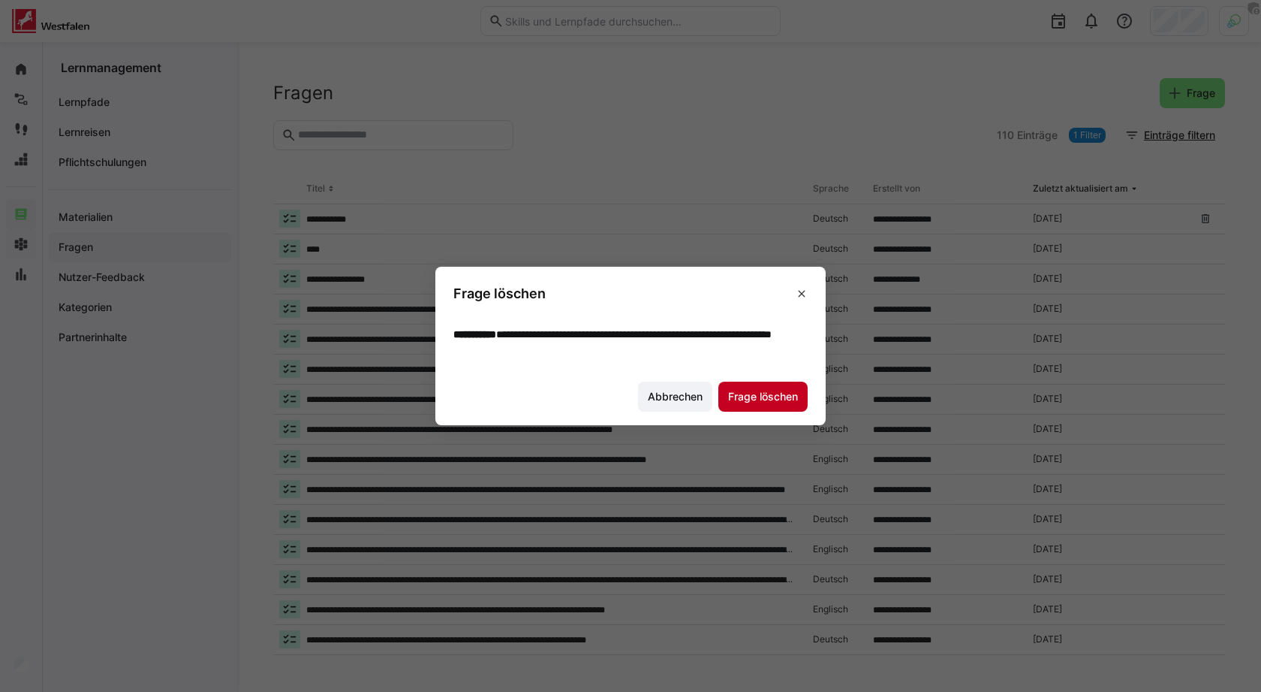
click at [771, 384] on span "Frage löschen" at bounding box center [763, 396] width 89 height 30
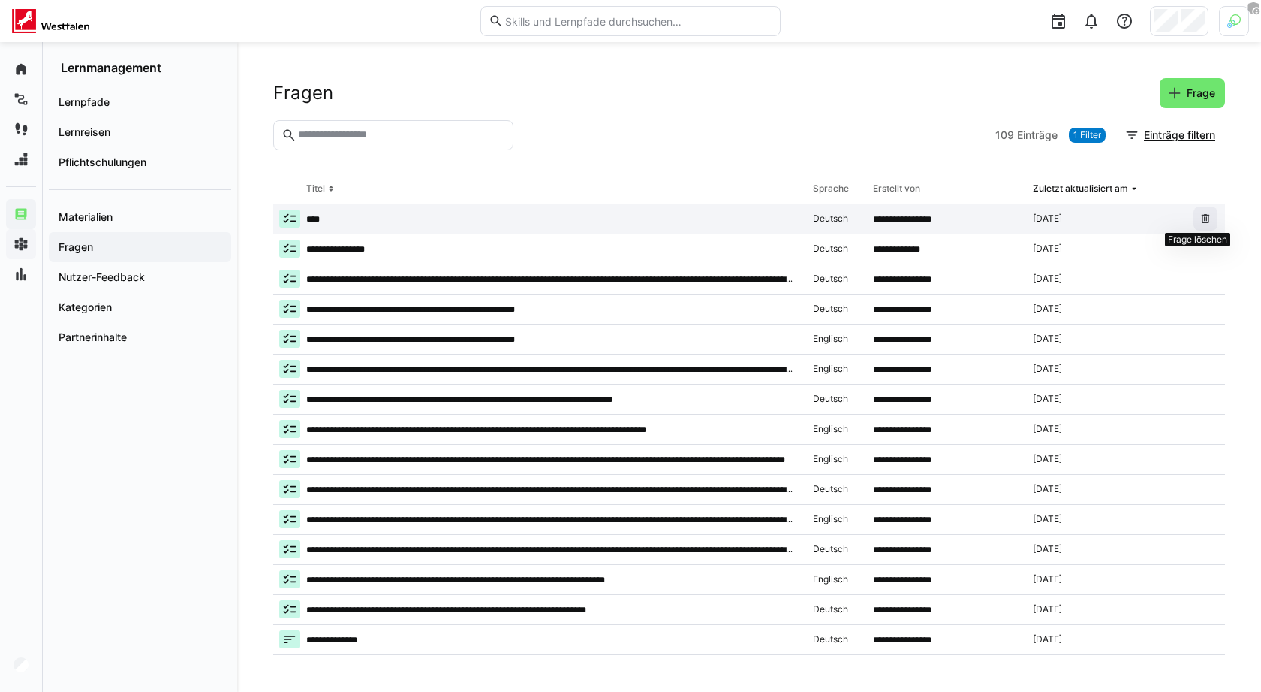
click at [1200, 220] on eds-icon at bounding box center [1206, 218] width 12 height 12
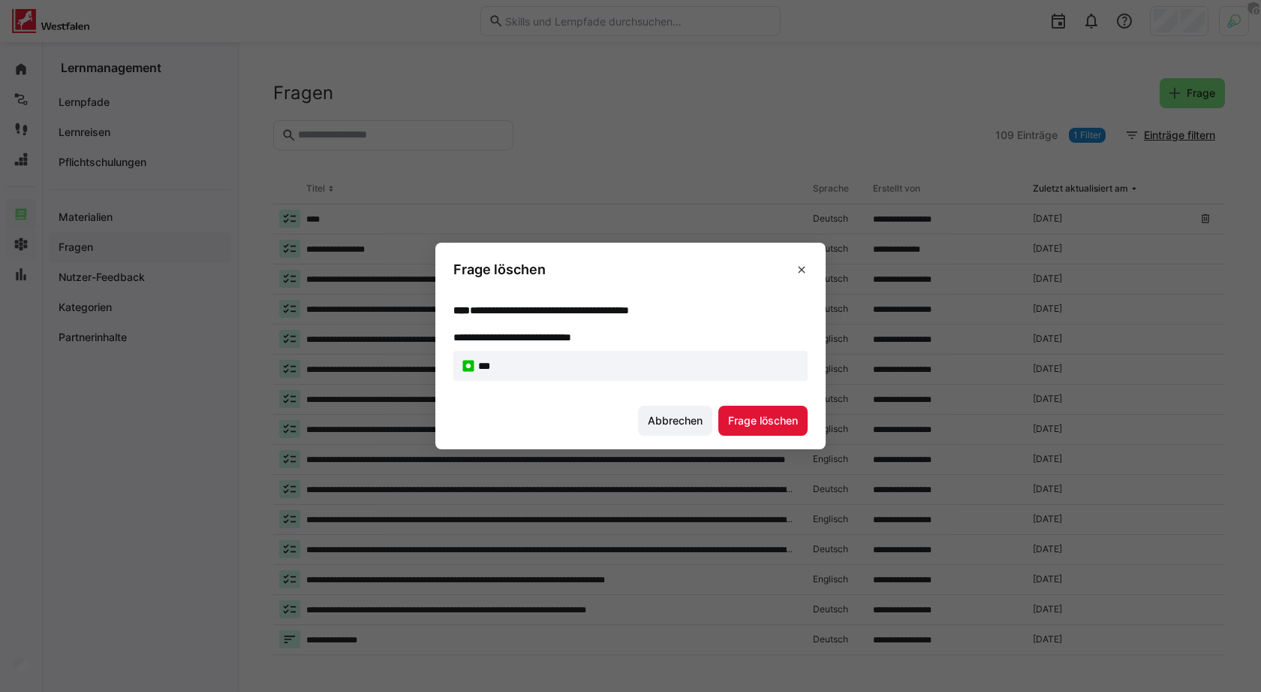
click at [764, 402] on footer "Abbrechen Frage löschen" at bounding box center [630, 421] width 390 height 56
click at [764, 417] on span "Frage löschen" at bounding box center [763, 420] width 74 height 15
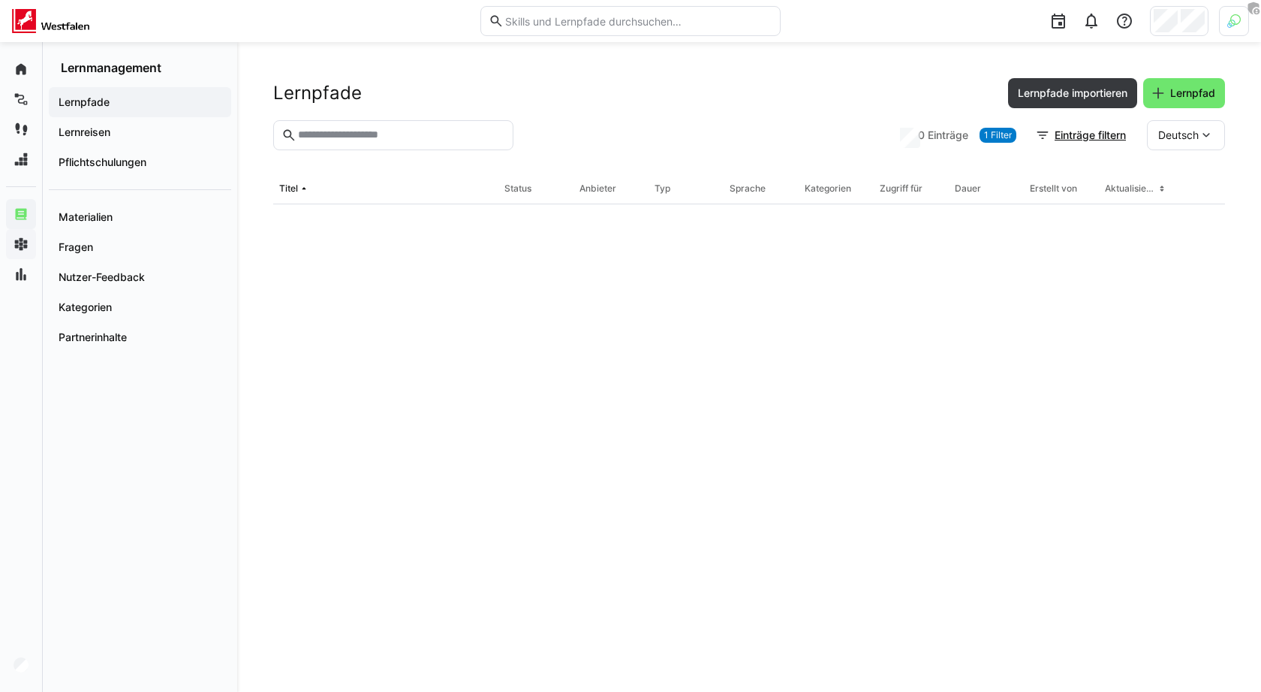
scroll to position [0, 8]
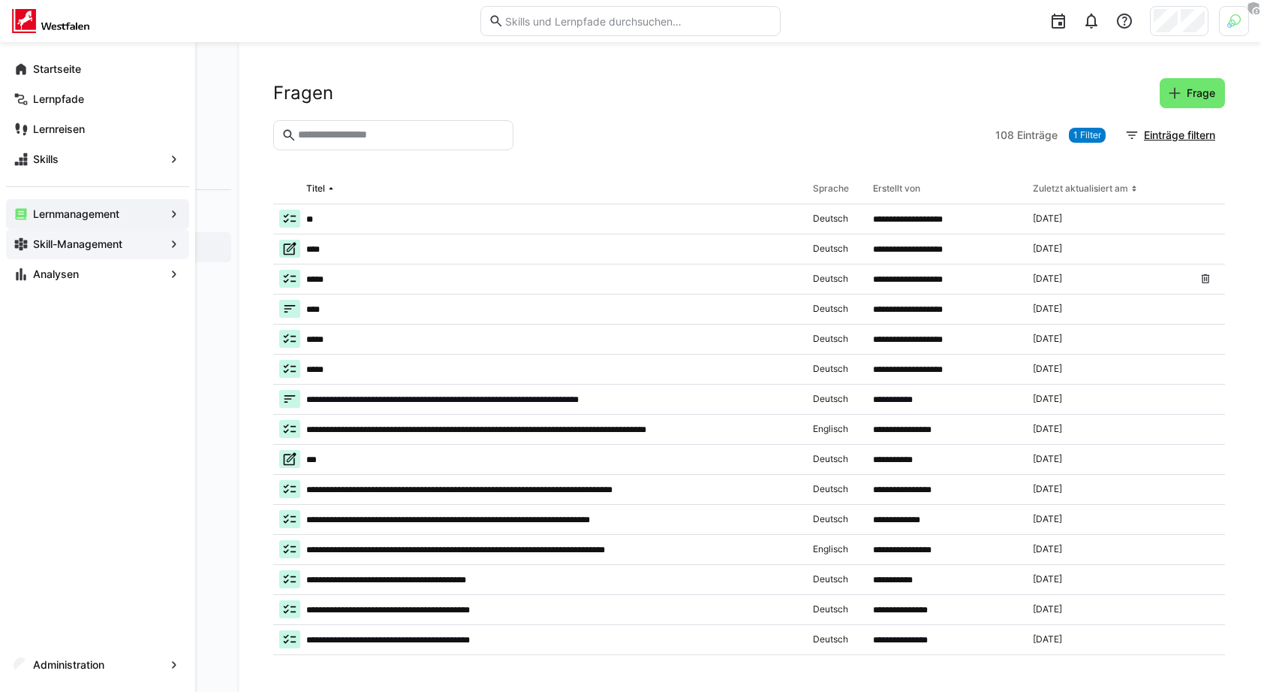
click at [0, 0] on app-navigation-label "Skill-Management" at bounding box center [0, 0] width 0 height 0
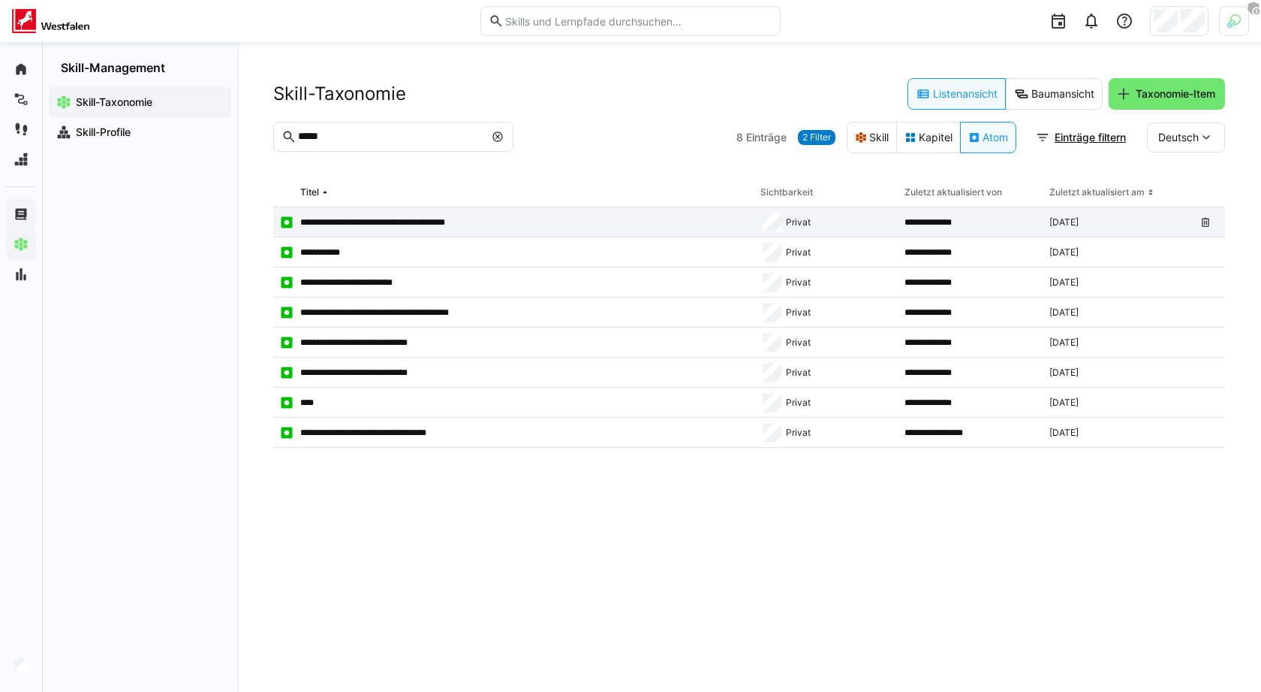
click at [378, 222] on p "**********" at bounding box center [389, 222] width 179 height 12
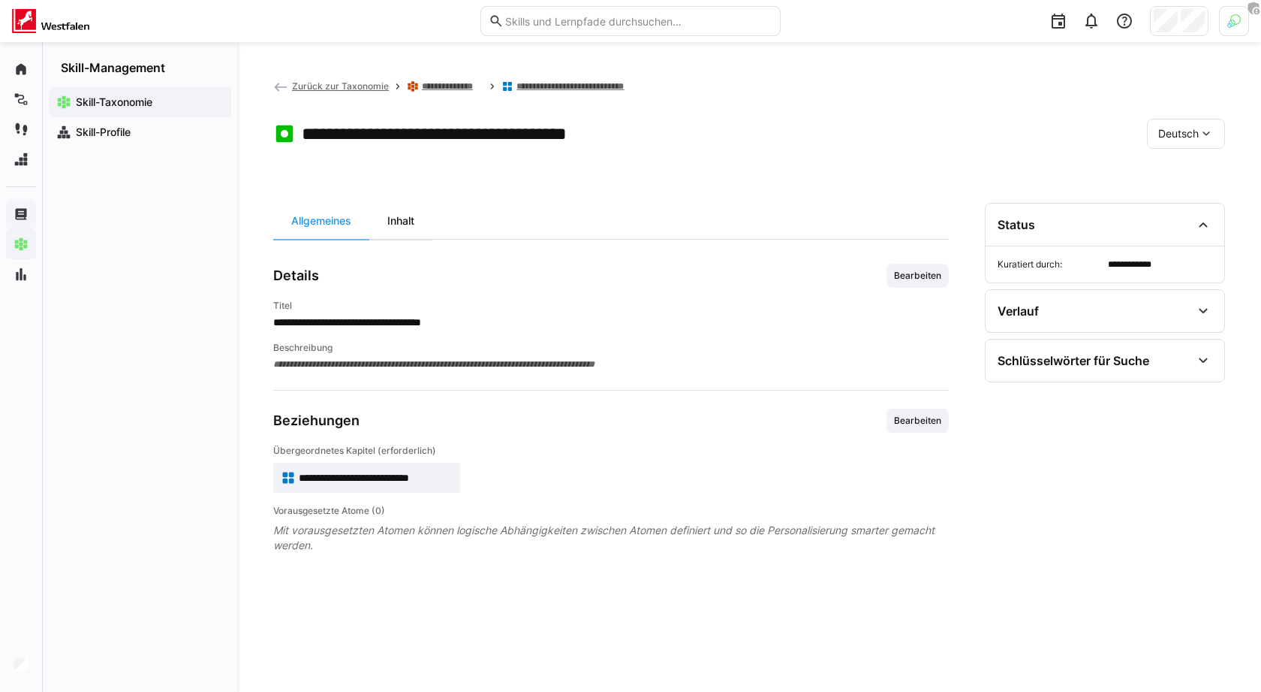
click at [408, 223] on div "Inhalt" at bounding box center [400, 221] width 63 height 36
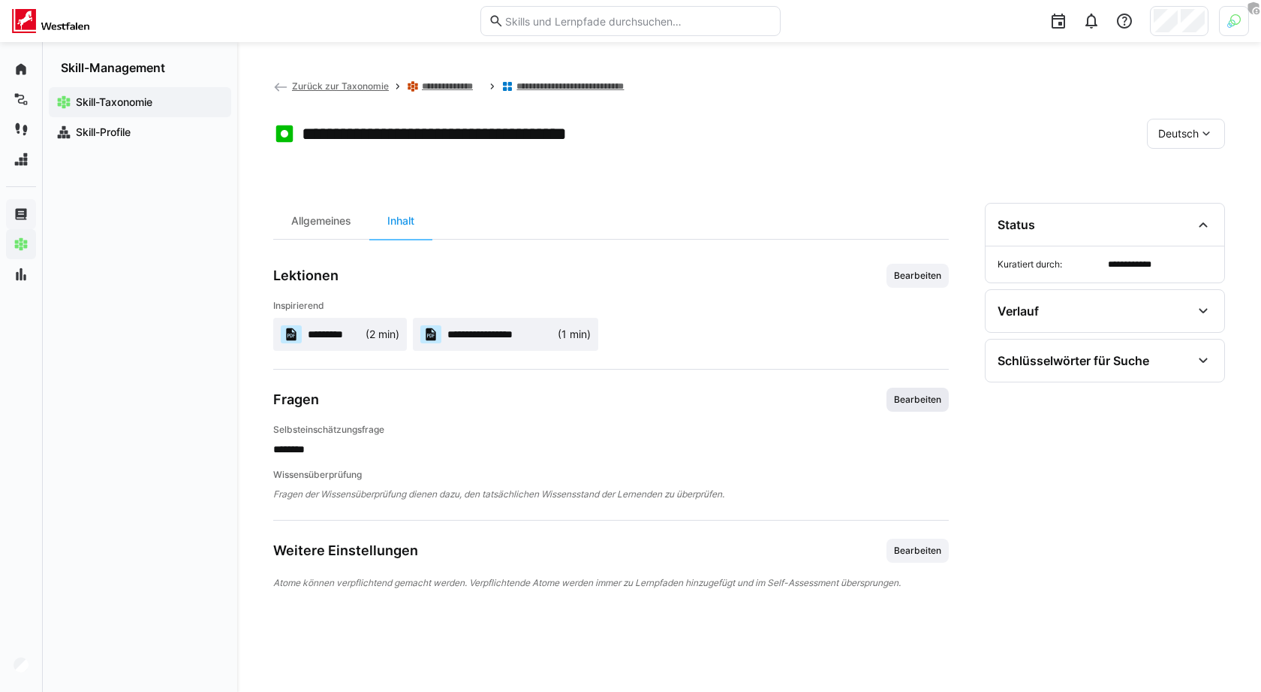
click at [913, 396] on span "Bearbeiten" at bounding box center [918, 399] width 50 height 12
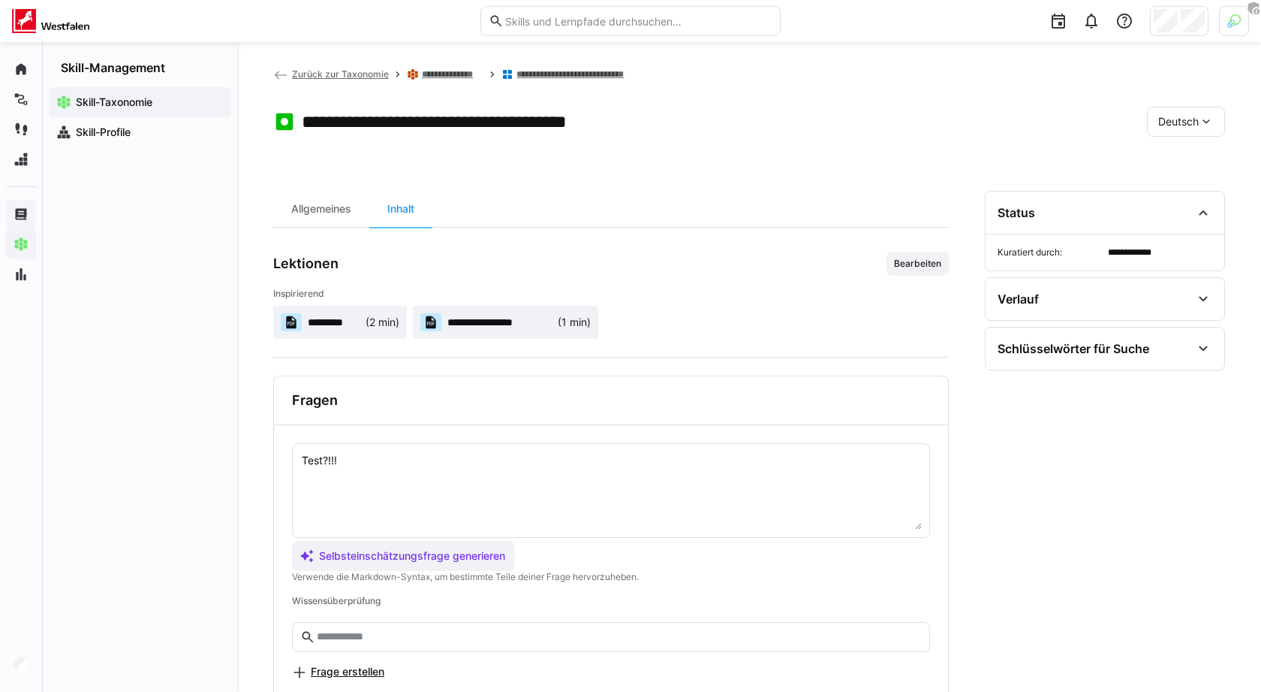
scroll to position [16, 0]
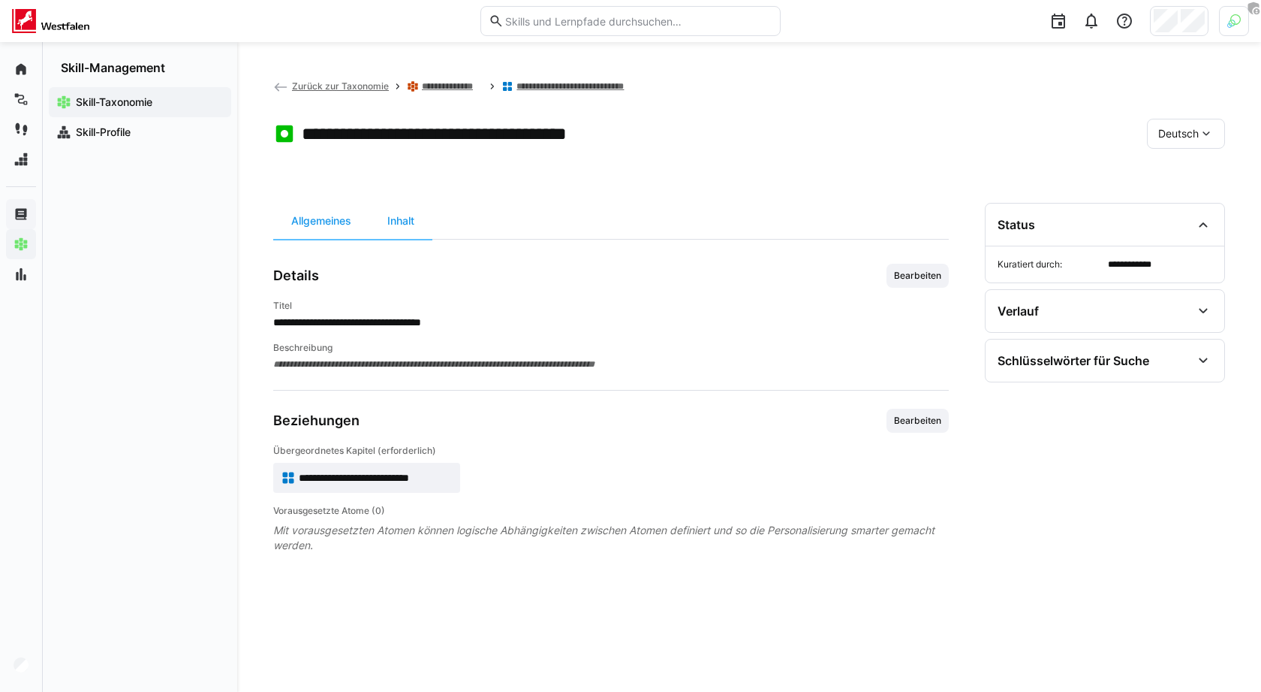
click at [924, 287] on div "**********" at bounding box center [611, 318] width 676 height 108
click at [923, 276] on span "Bearbeiten" at bounding box center [918, 276] width 50 height 12
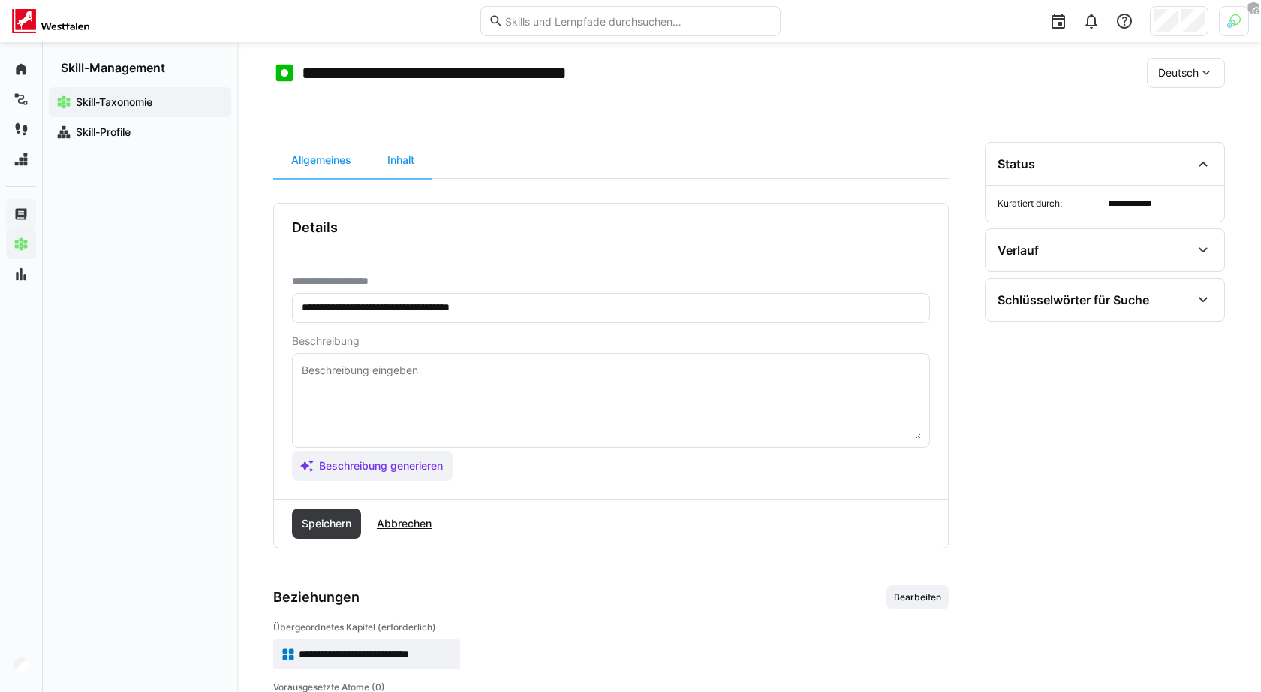
scroll to position [56, 0]
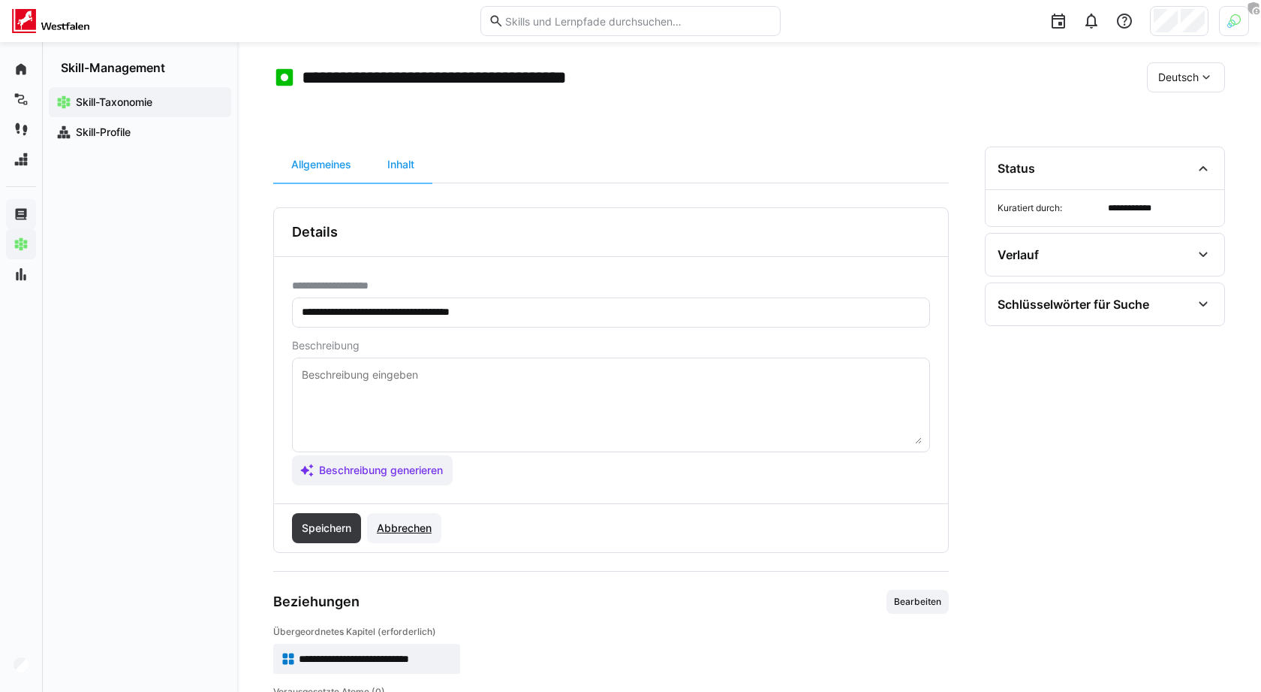
click at [420, 524] on span "Abbrechen" at bounding box center [404, 527] width 59 height 15
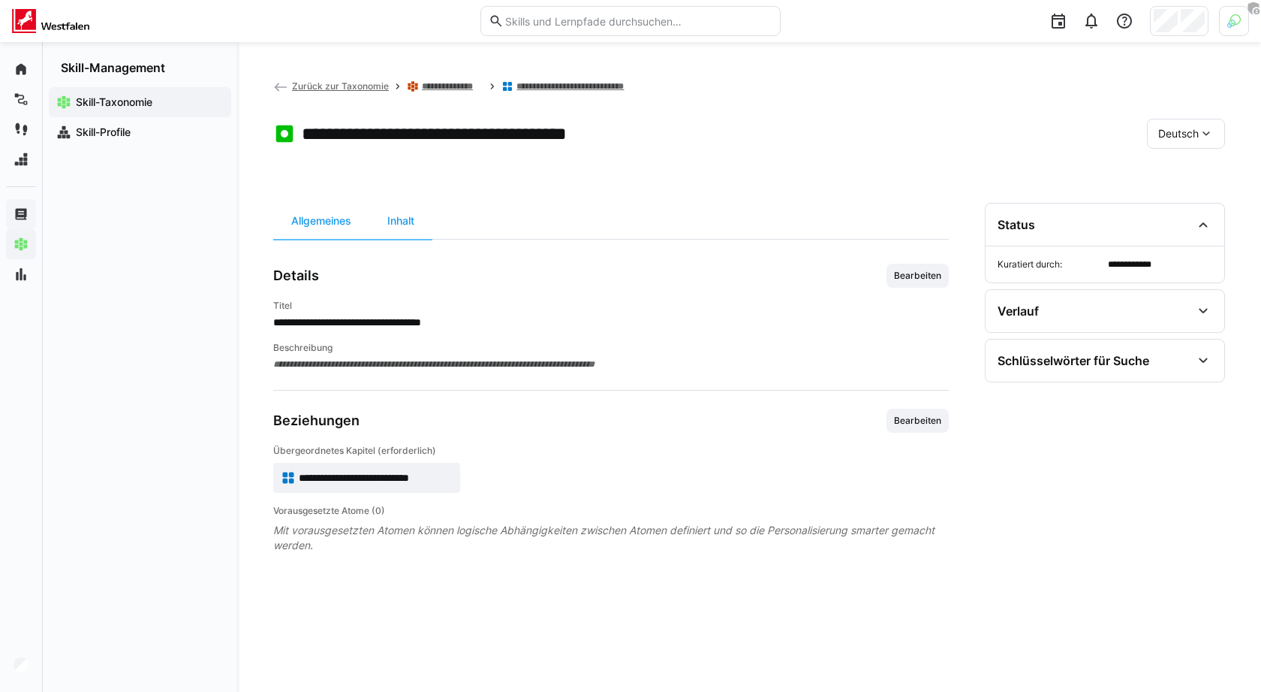
click at [443, 300] on h4 "Titel" at bounding box center [611, 306] width 676 height 12
click at [327, 225] on div "Allgemeines" at bounding box center [321, 221] width 96 height 36
click at [413, 222] on div "Inhalt" at bounding box center [400, 221] width 63 height 36
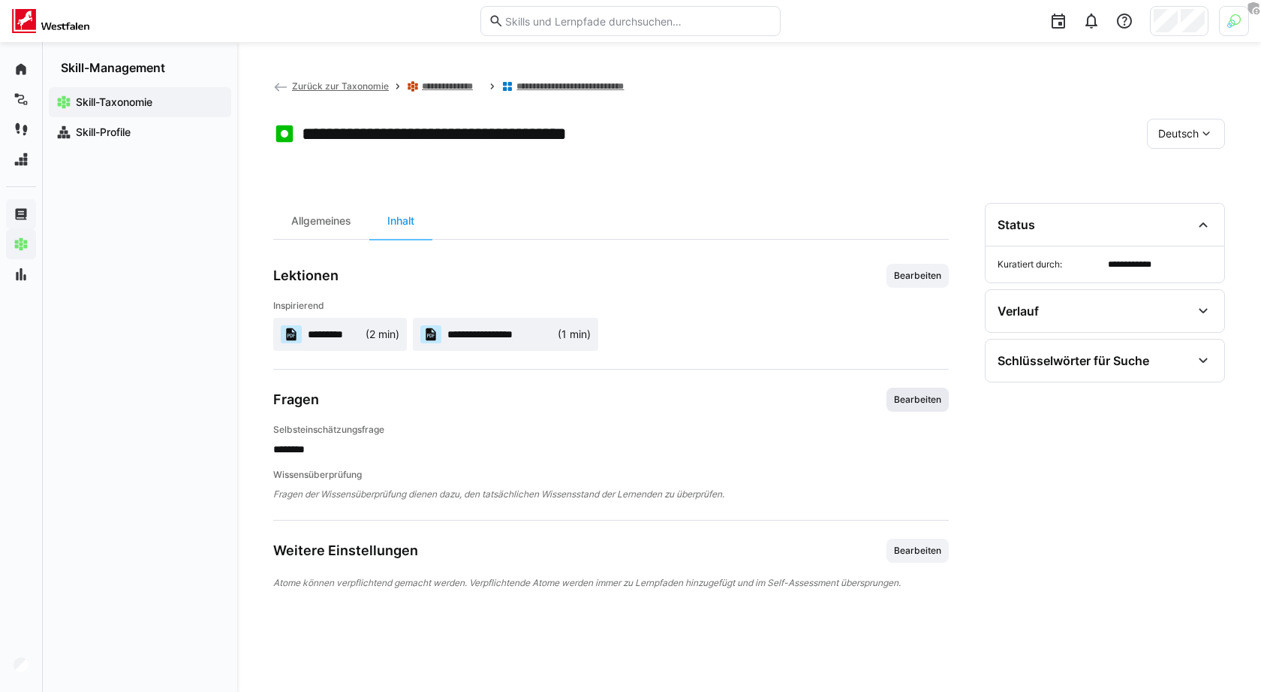
click at [925, 401] on span "Bearbeiten" at bounding box center [918, 399] width 50 height 12
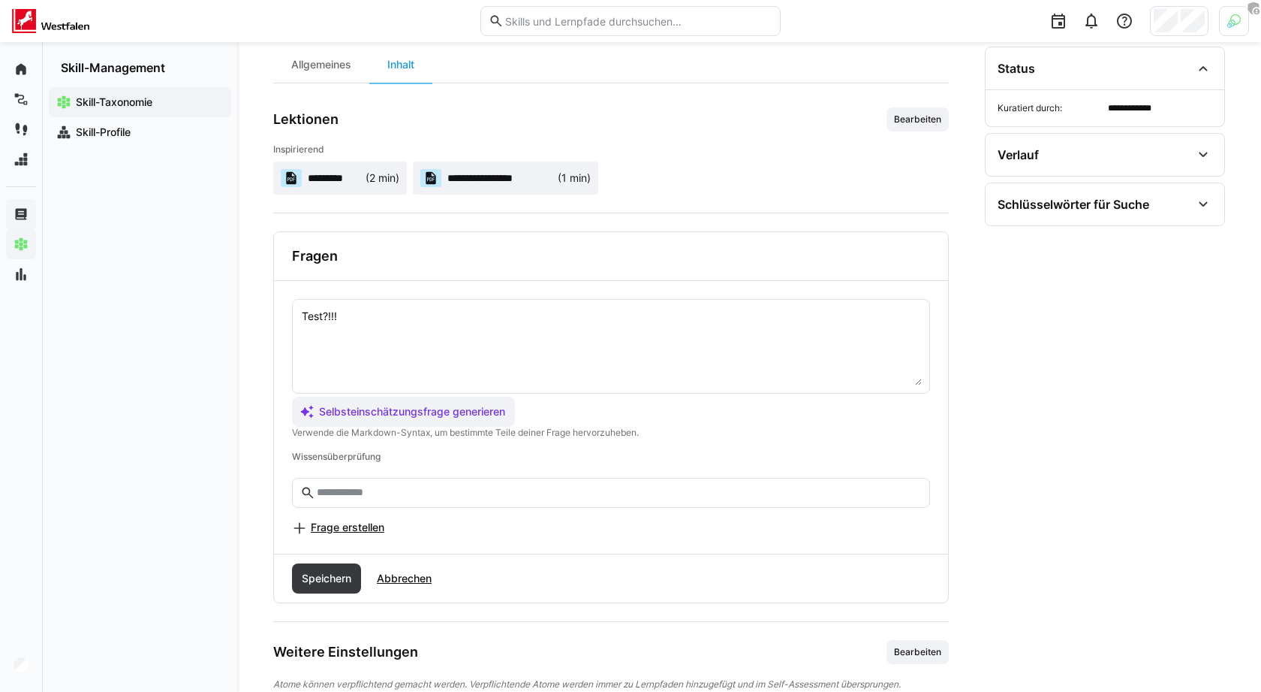
scroll to position [185, 0]
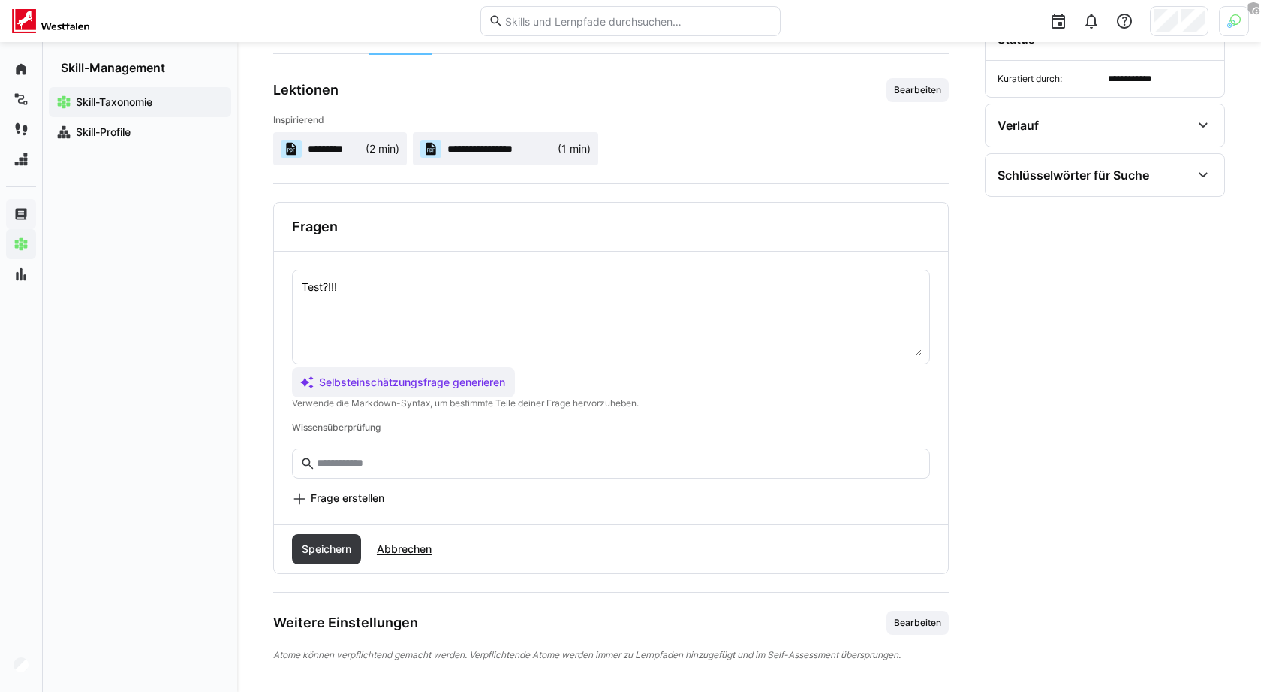
click at [462, 467] on eds-input at bounding box center [611, 463] width 638 height 30
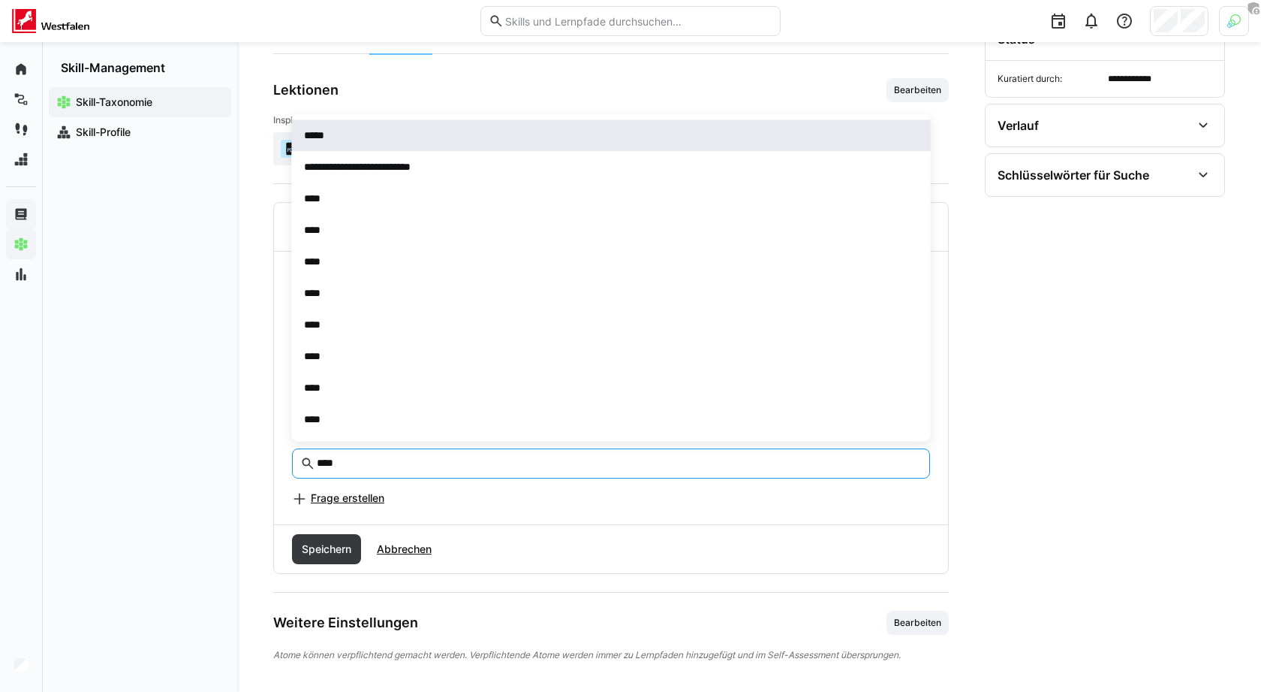
type input "****"
click at [423, 131] on div "*****" at bounding box center [611, 135] width 615 height 15
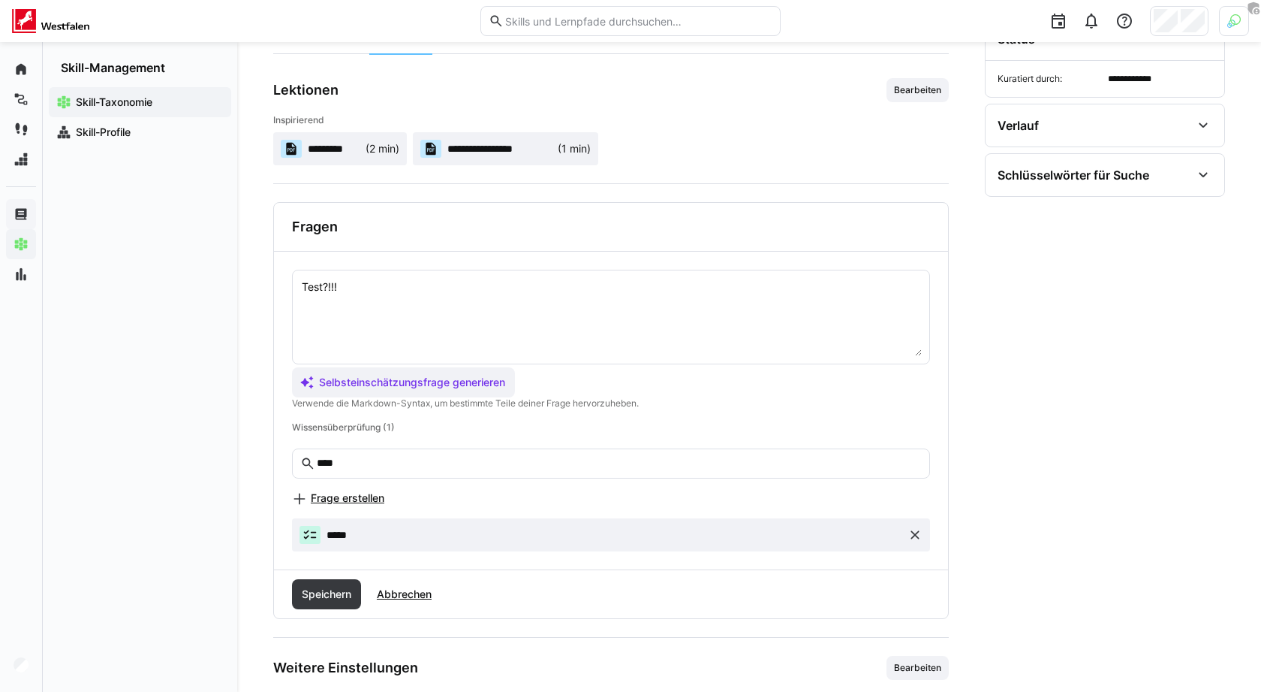
scroll to position [231, 0]
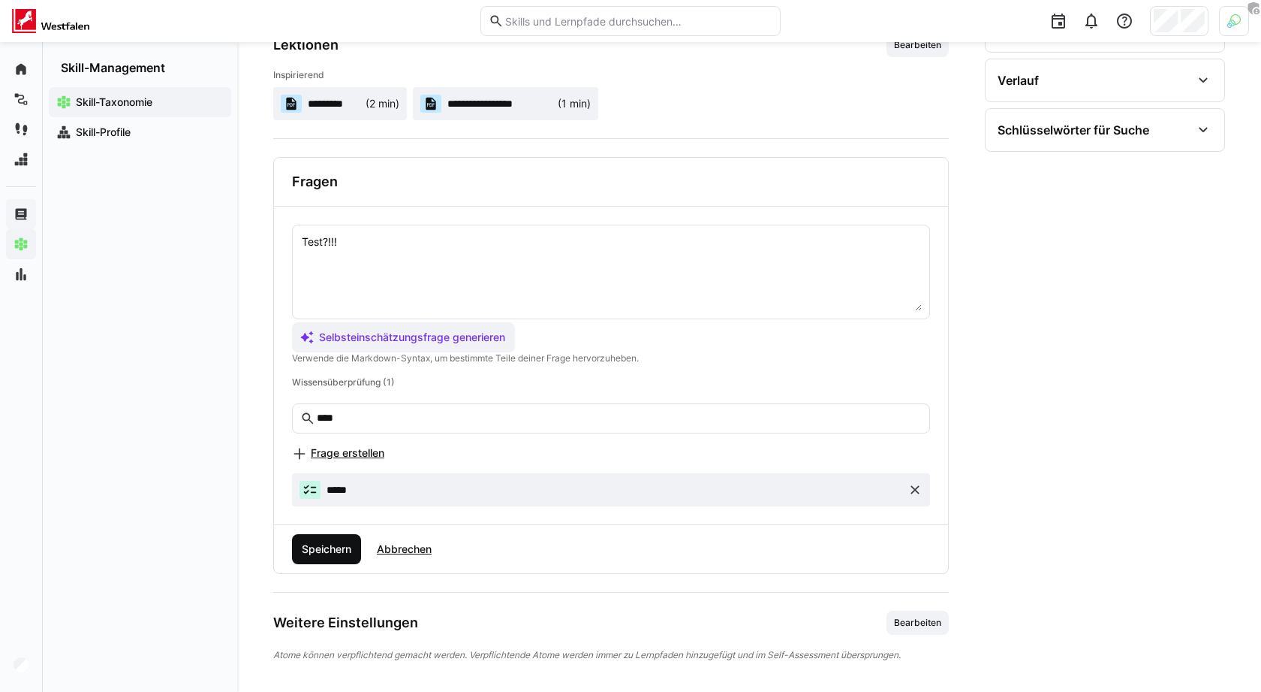
click at [329, 543] on span "Speichern" at bounding box center [327, 548] width 54 height 15
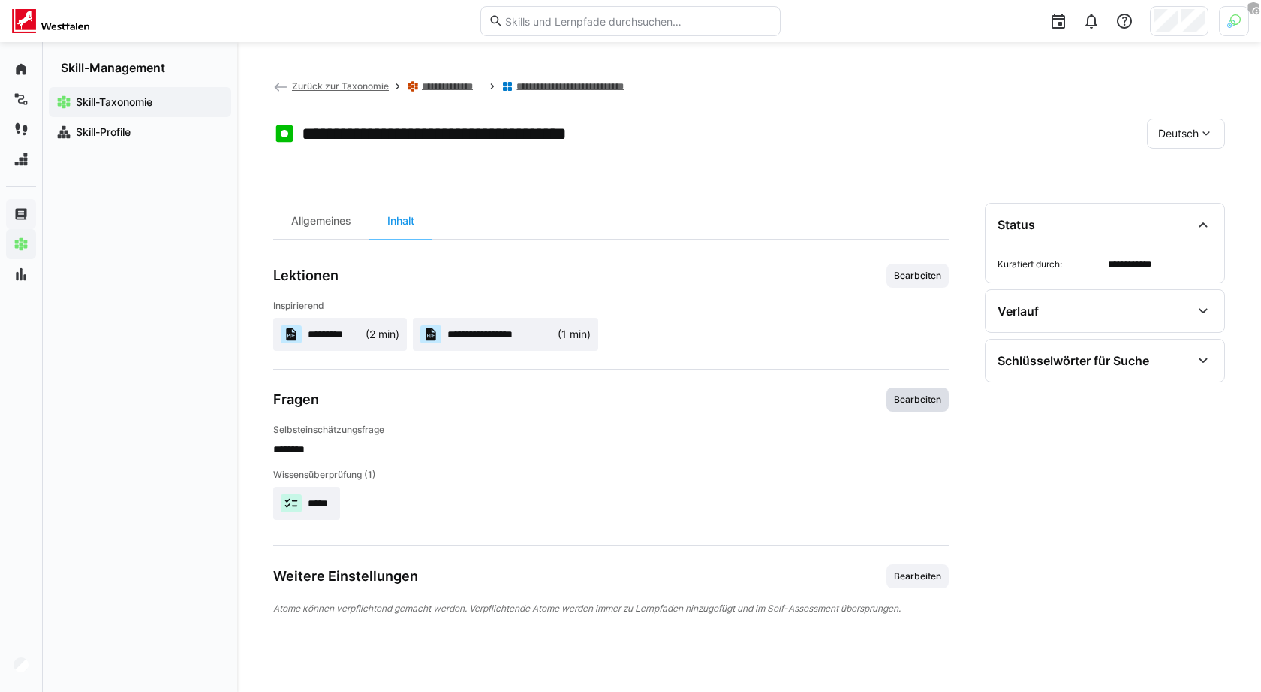
click at [899, 401] on span "Bearbeiten" at bounding box center [918, 399] width 50 height 12
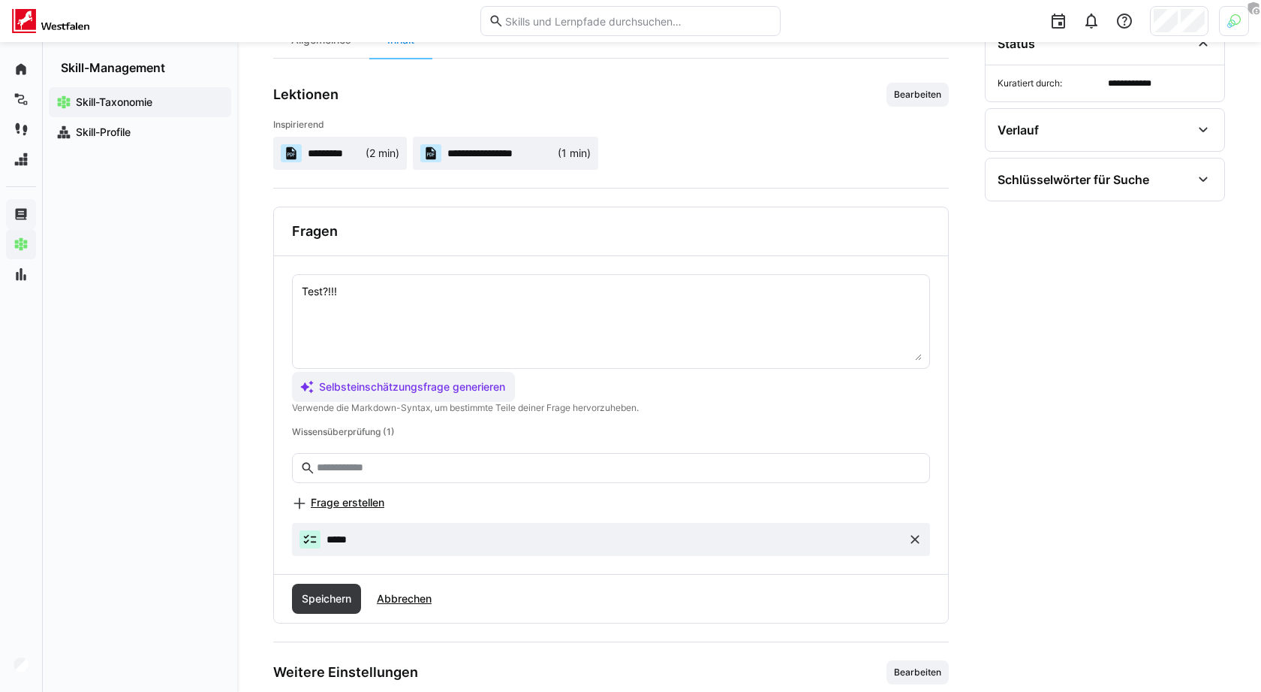
scroll to position [231, 0]
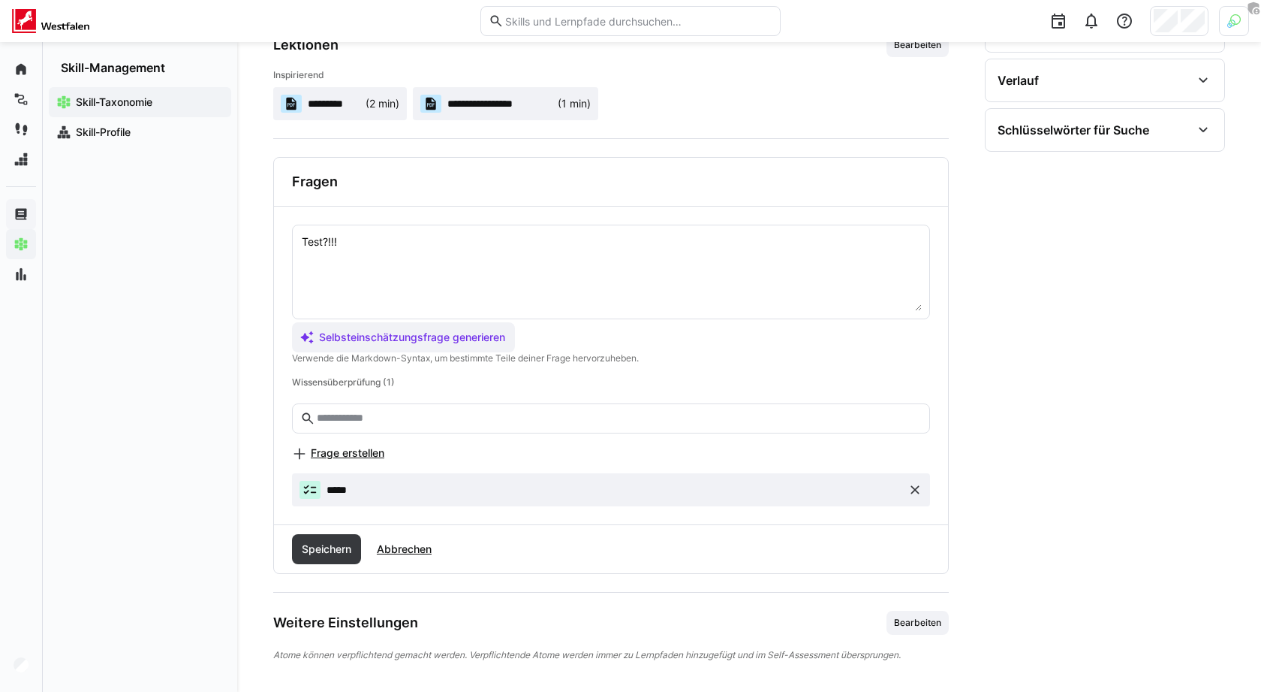
click at [912, 484] on eds-icon at bounding box center [915, 489] width 15 height 15
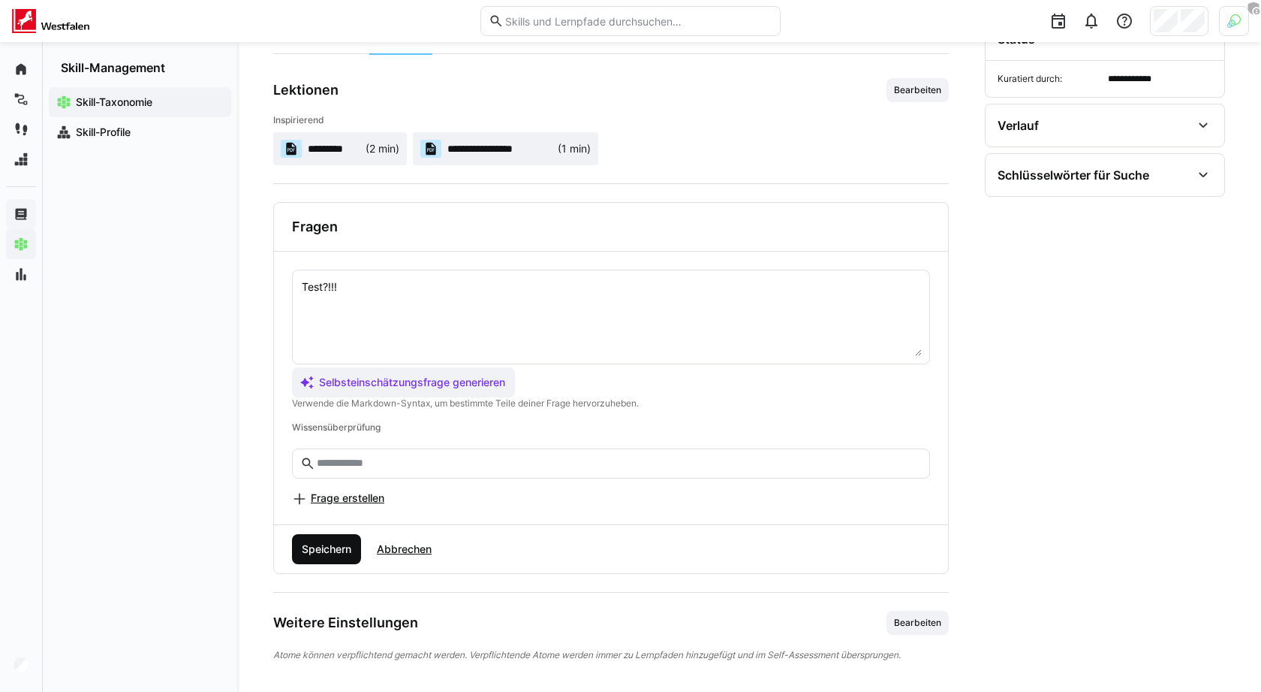
click at [332, 553] on span "Speichern" at bounding box center [326, 549] width 69 height 30
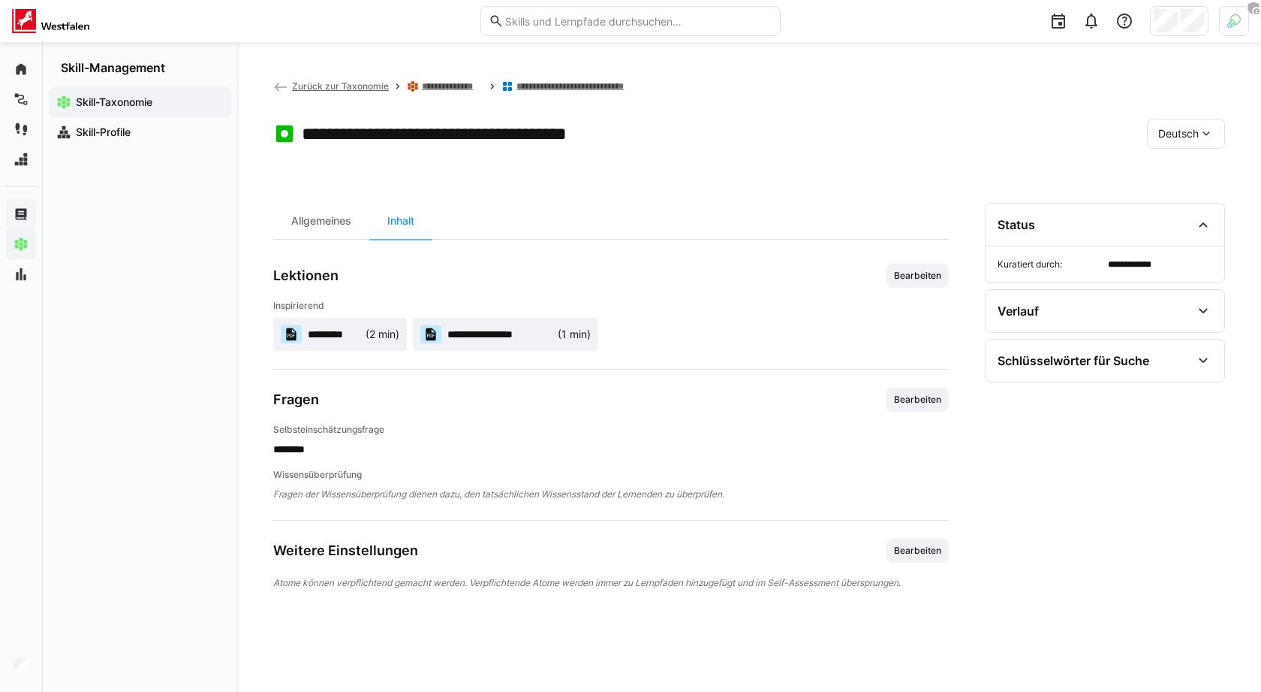
click at [921, 172] on app-header-sidebar-layout "**********" at bounding box center [749, 366] width 952 height 577
